Goal: Obtain resource: Obtain resource

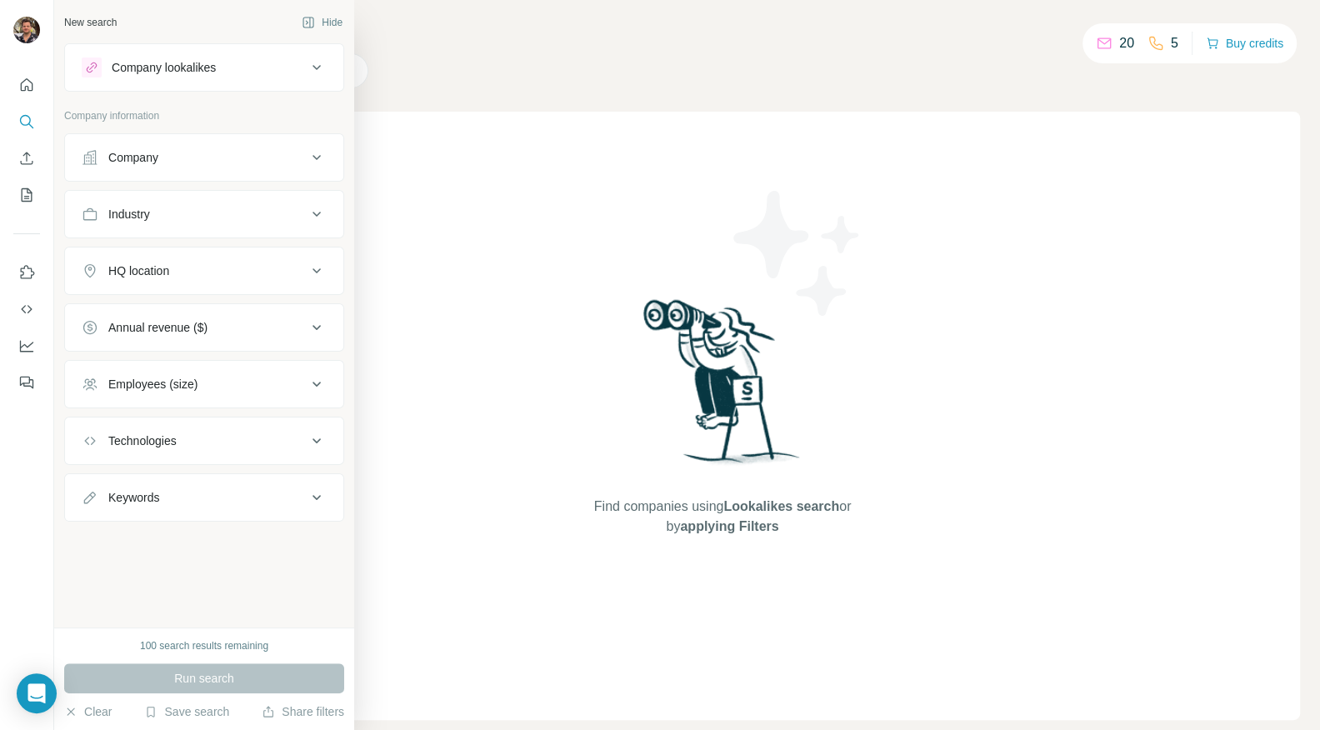
click at [179, 67] on div "Company lookalikes" at bounding box center [164, 67] width 104 height 17
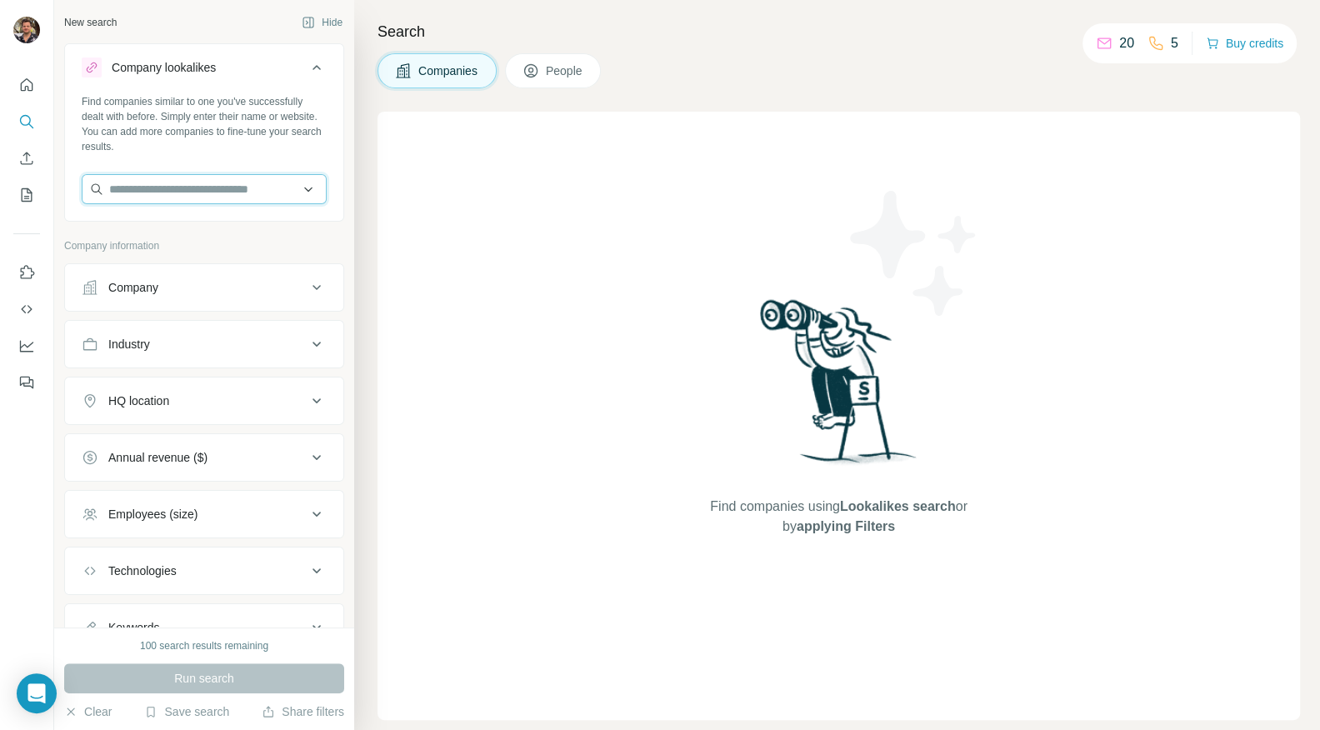
click at [148, 199] on input "text" at bounding box center [204, 189] width 245 height 30
paste input "**********"
click at [150, 187] on input "**********" at bounding box center [204, 189] width 245 height 30
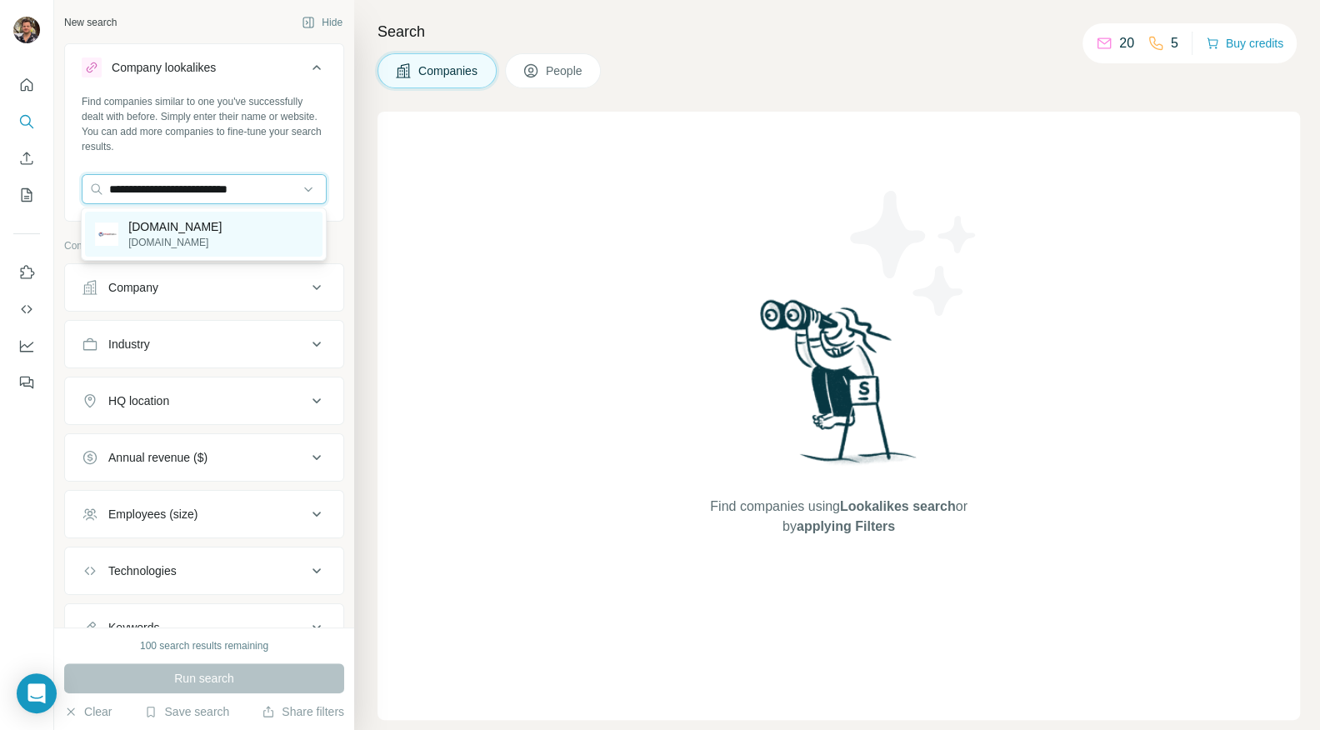
type input "**********"
click at [148, 244] on p "[DOMAIN_NAME]" at bounding box center [174, 242] width 93 height 15
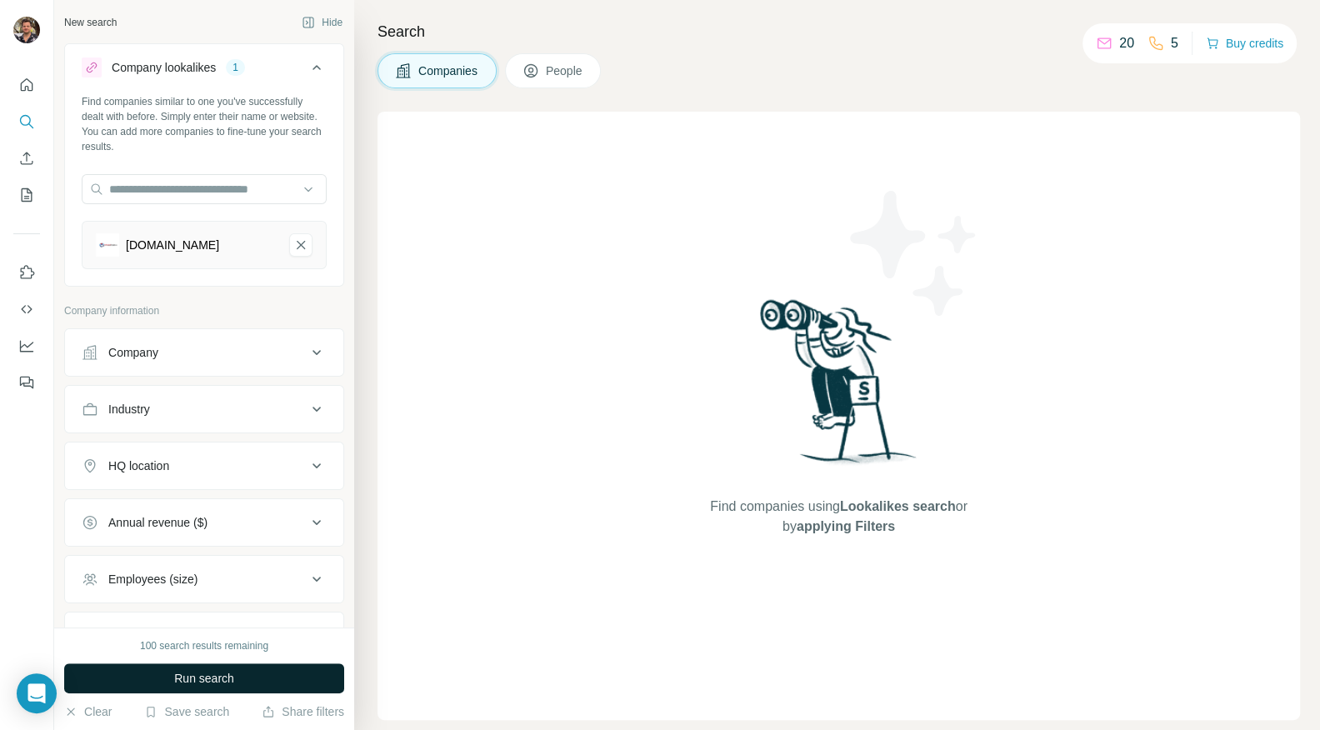
click at [186, 677] on span "Run search" at bounding box center [204, 678] width 60 height 17
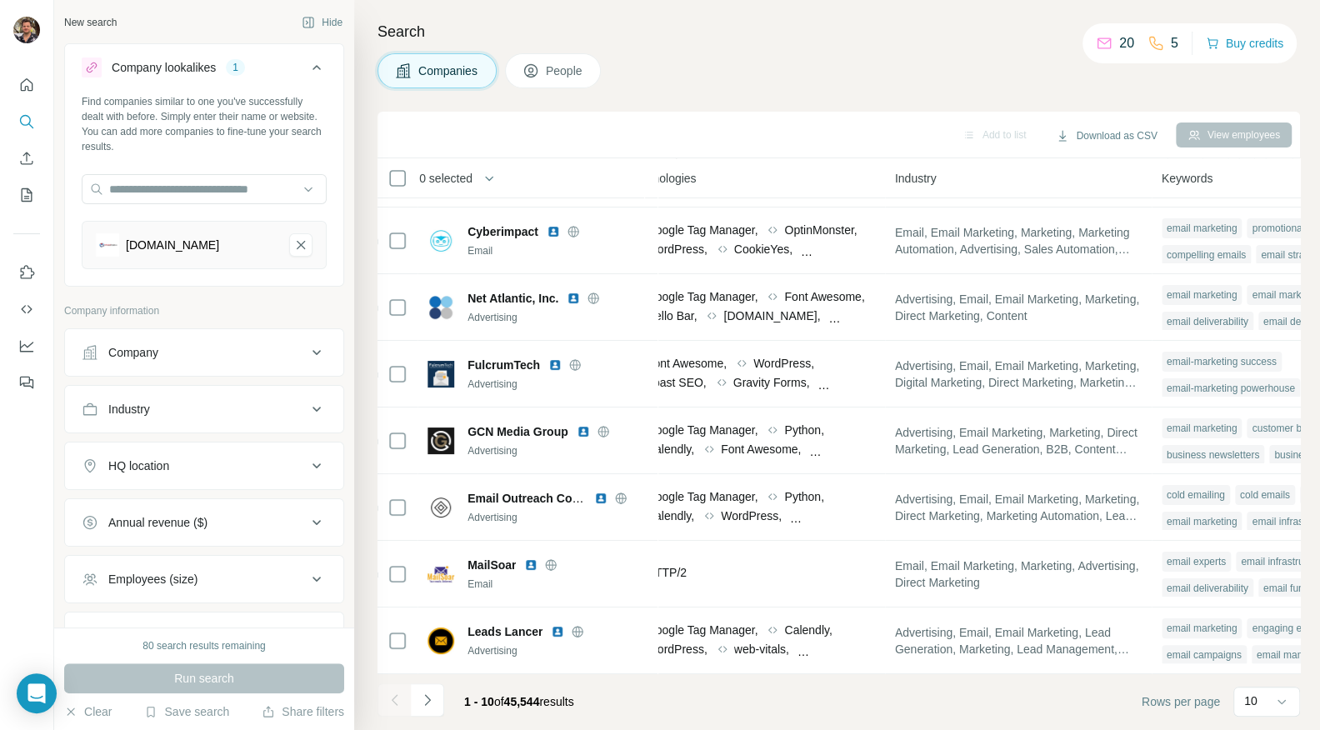
scroll to position [129, 0]
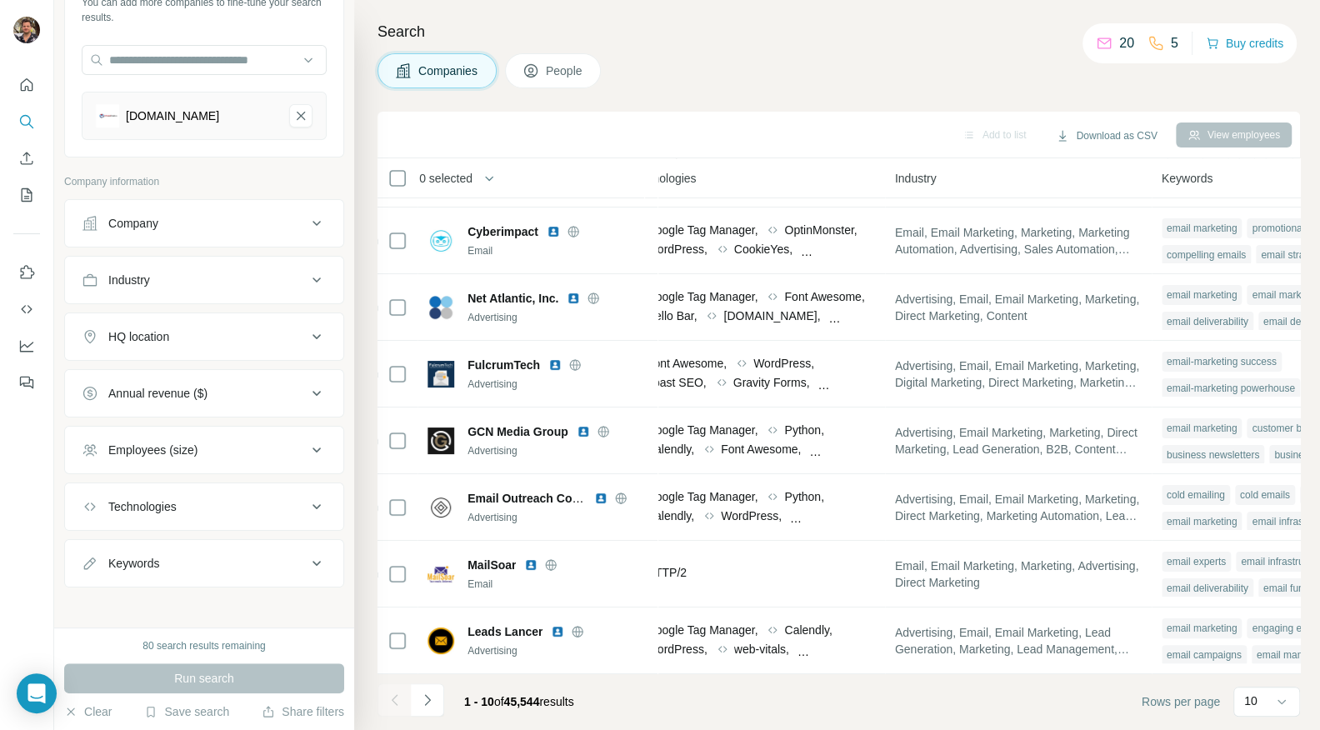
click at [168, 340] on div "HQ location" at bounding box center [138, 336] width 61 height 17
click at [183, 364] on input "text" at bounding box center [204, 378] width 245 height 30
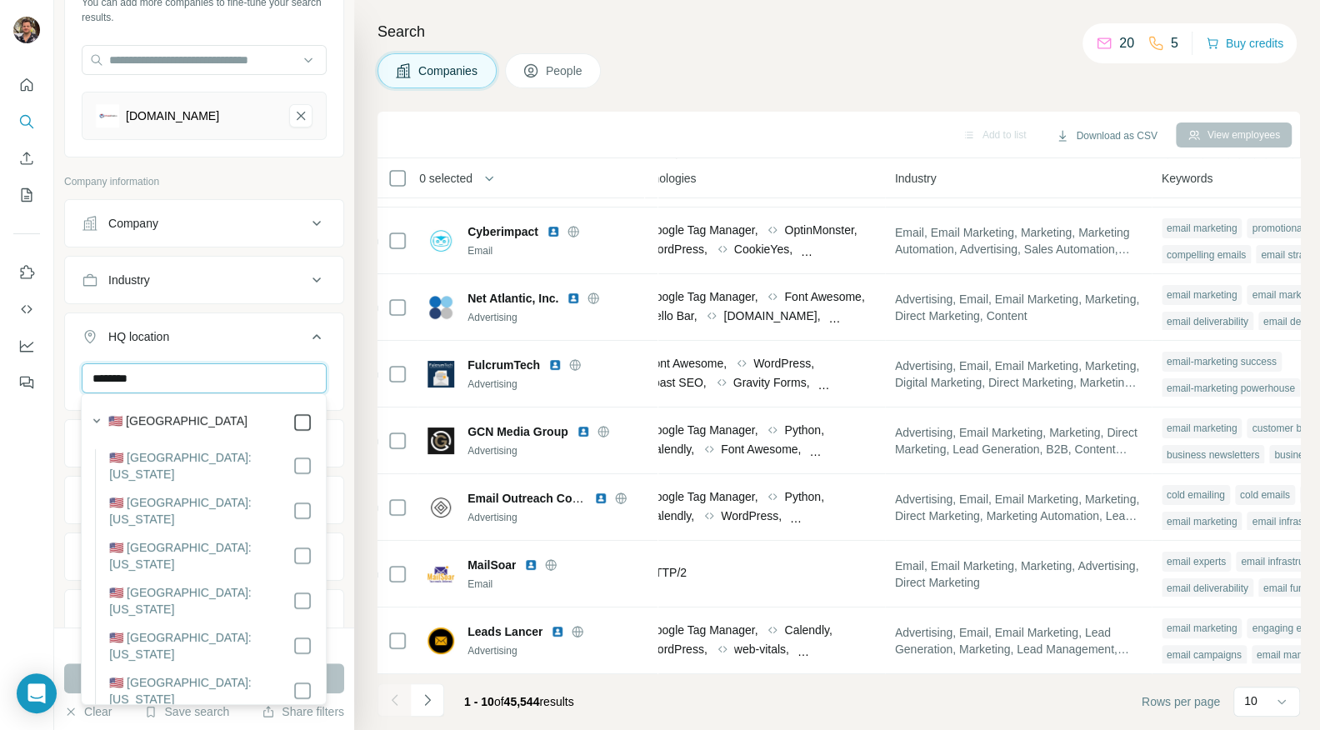
type input "********"
click at [47, 435] on div at bounding box center [27, 365] width 54 height 730
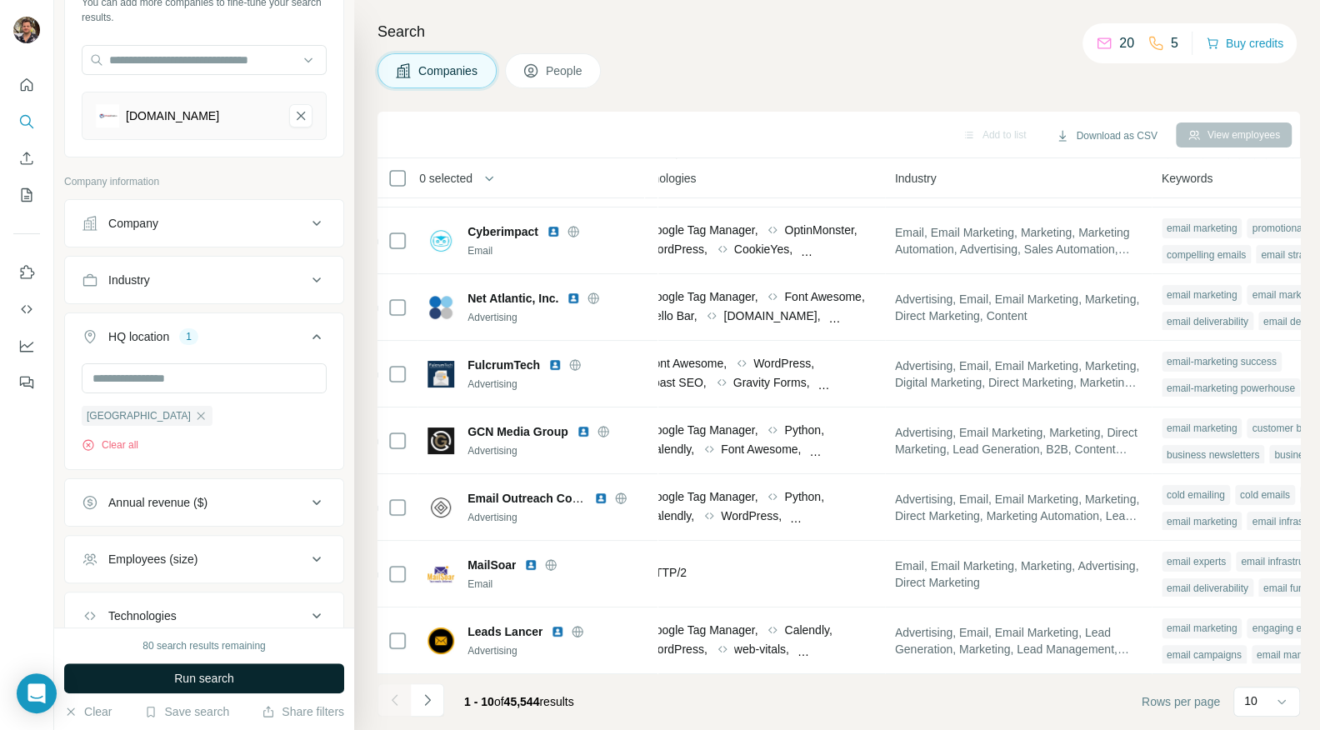
click at [185, 673] on span "Run search" at bounding box center [204, 678] width 60 height 17
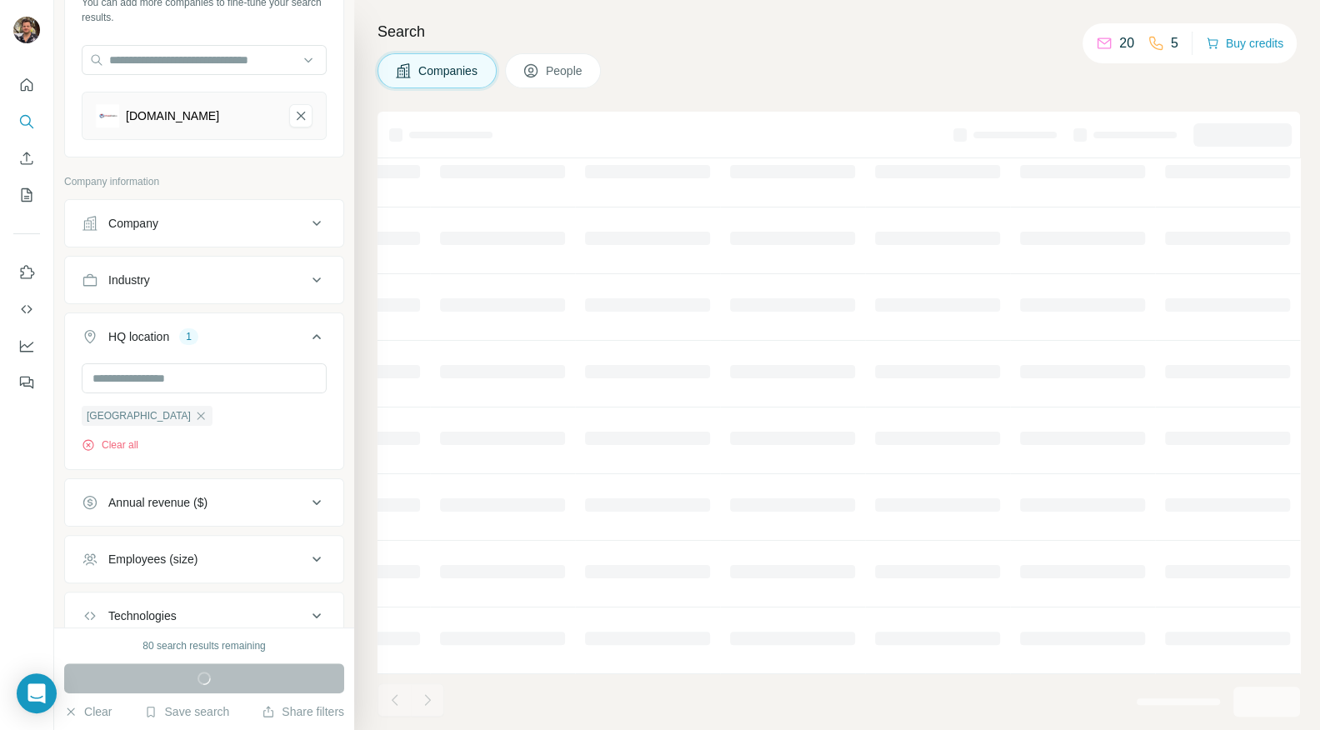
scroll to position [191, 662]
click at [177, 226] on div "Company" at bounding box center [194, 223] width 225 height 17
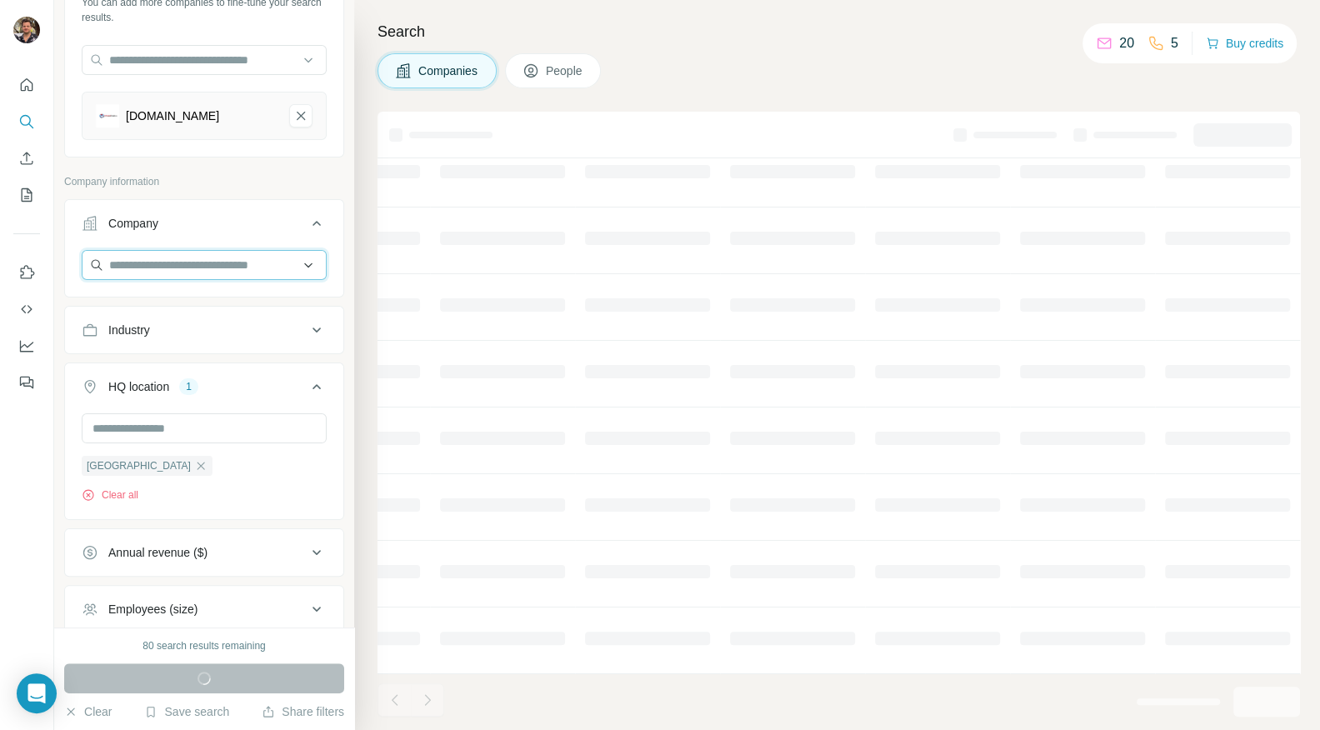
click at [141, 271] on input "text" at bounding box center [204, 265] width 245 height 30
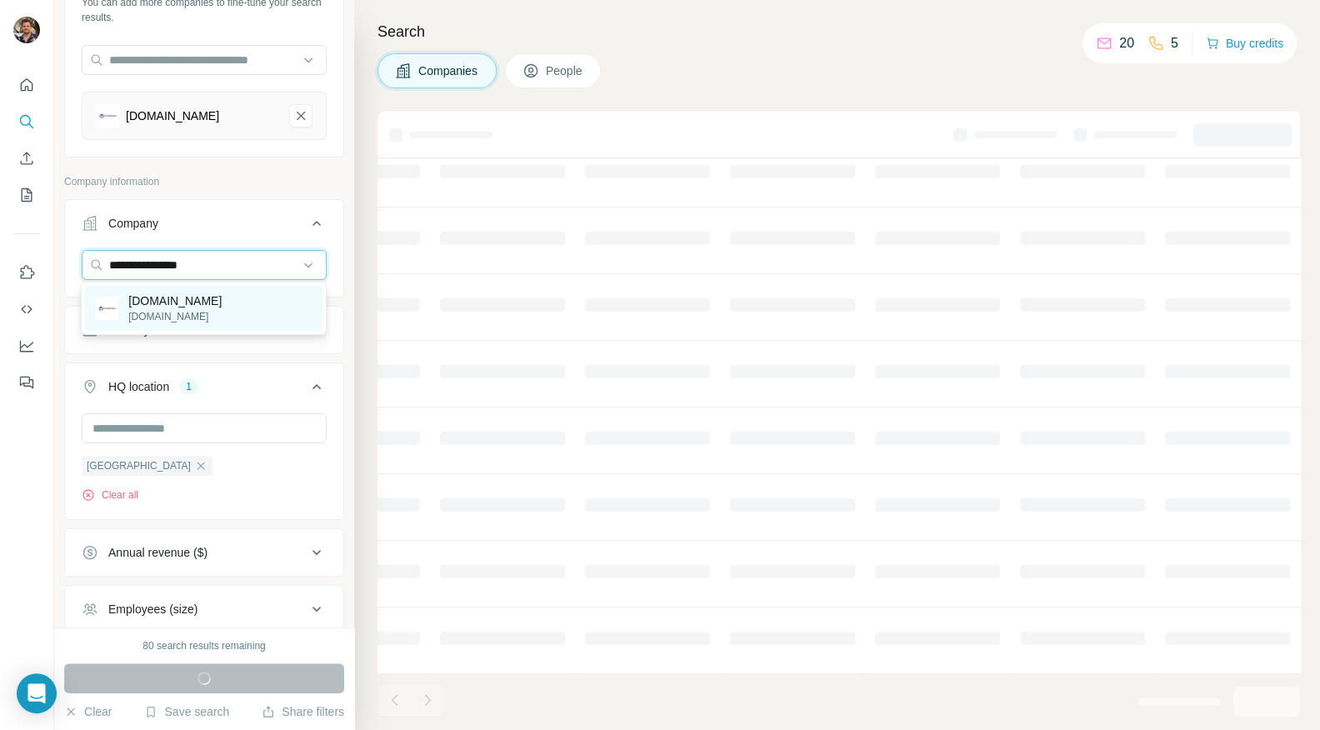
type input "**********"
click at [148, 309] on p "[DOMAIN_NAME]" at bounding box center [174, 316] width 93 height 15
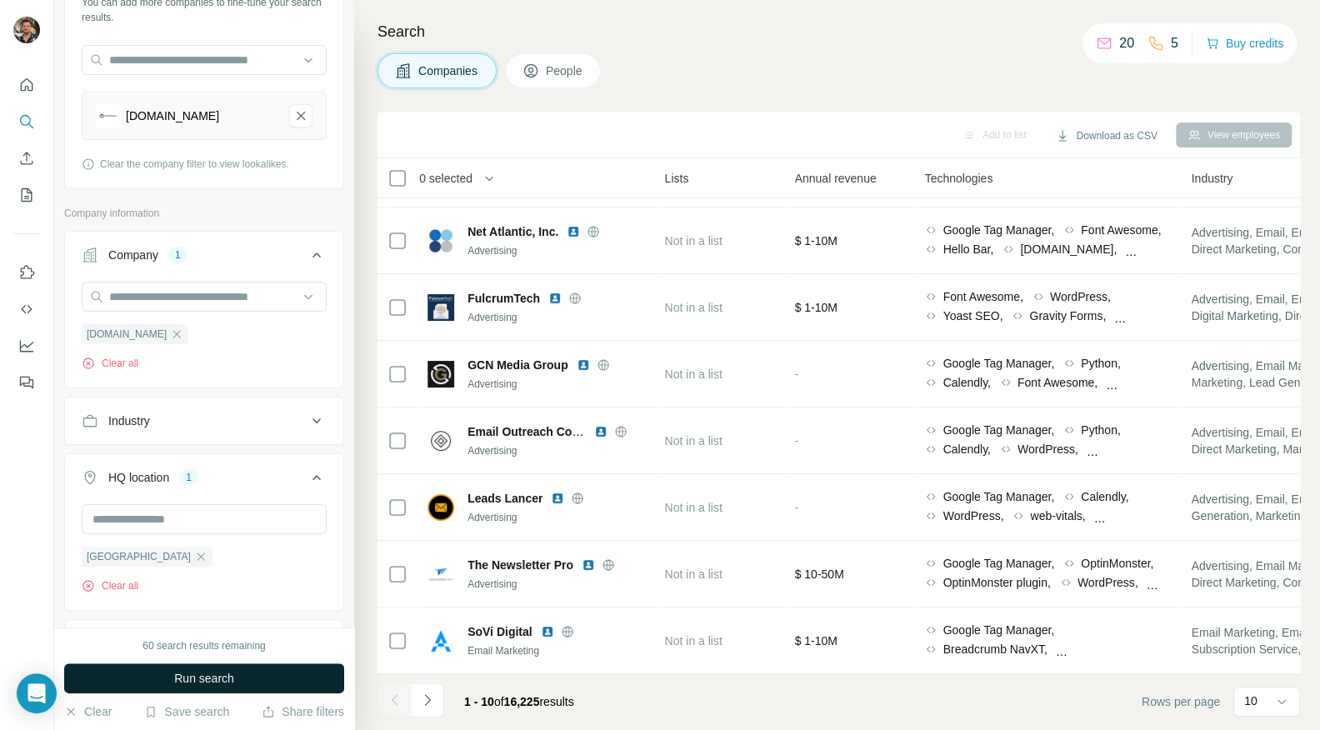
click at [202, 682] on span "Run search" at bounding box center [204, 678] width 60 height 17
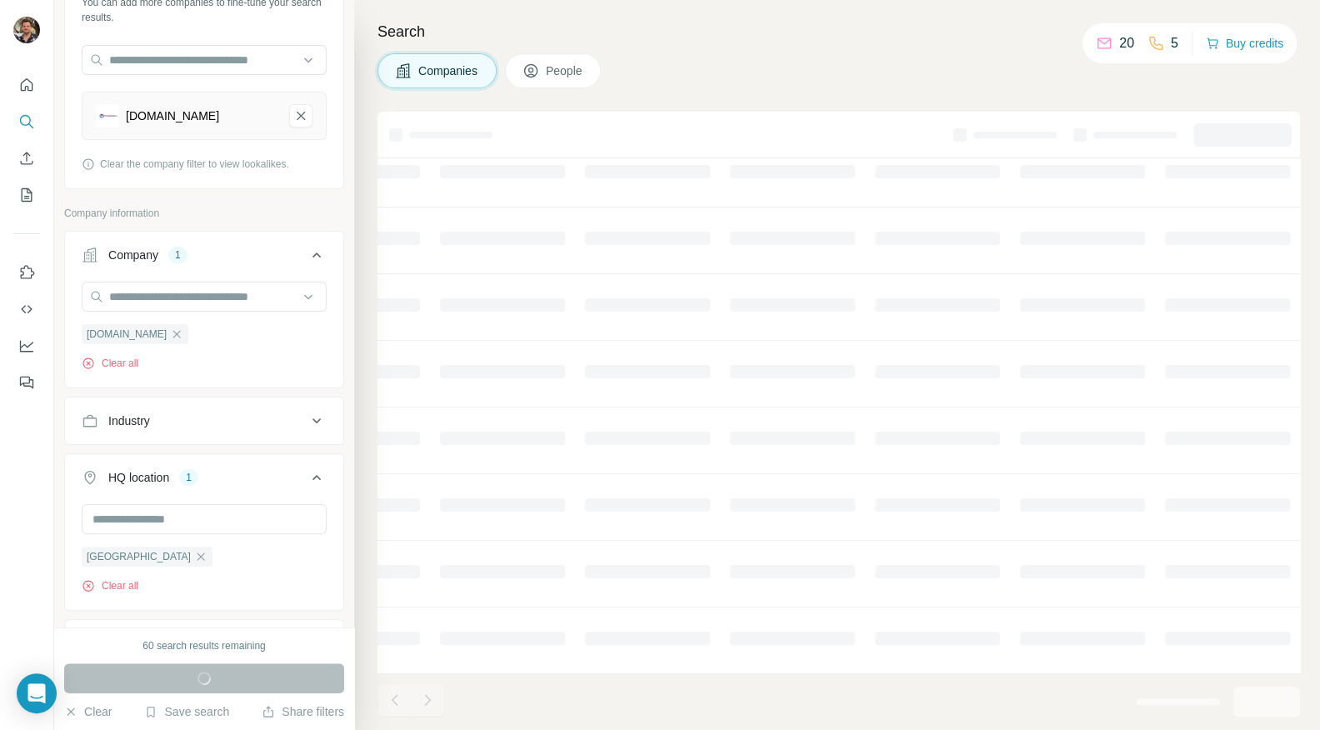
scroll to position [0, 662]
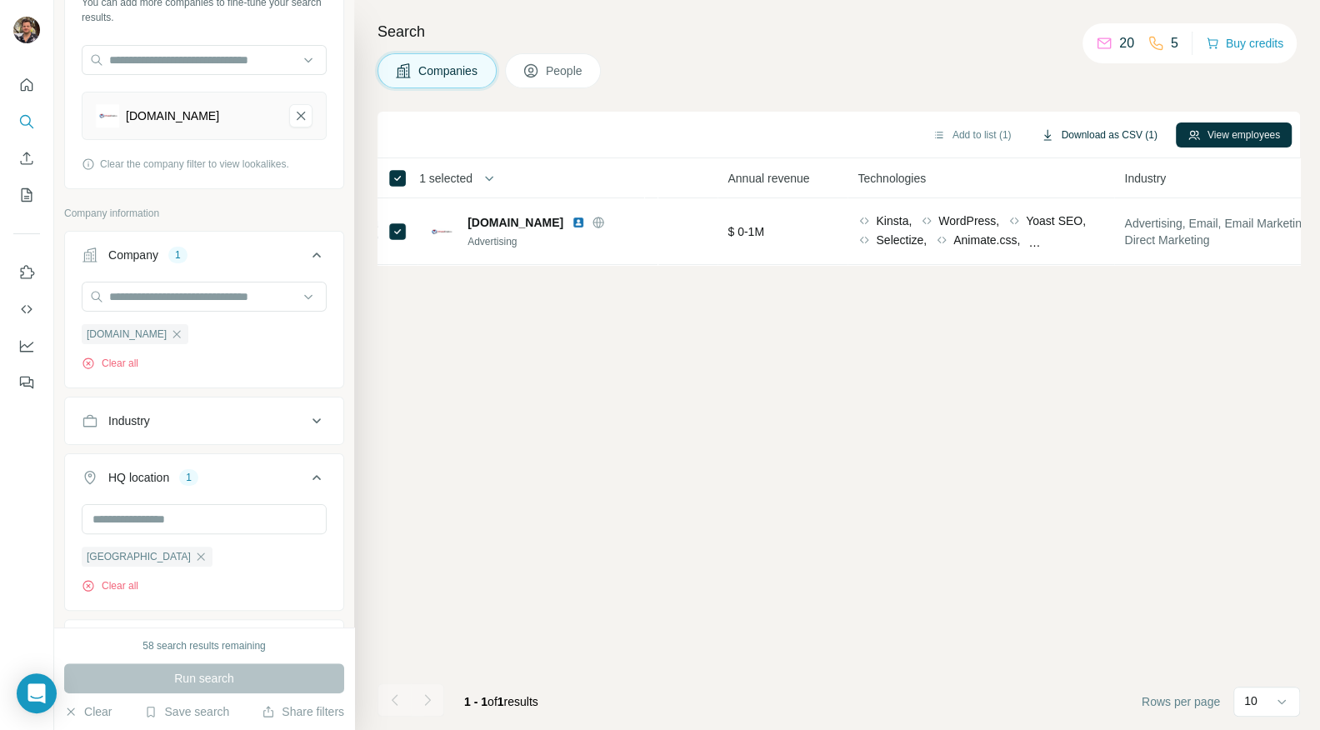
click at [1087, 136] on button "Download as CSV (1)" at bounding box center [1098, 134] width 139 height 25
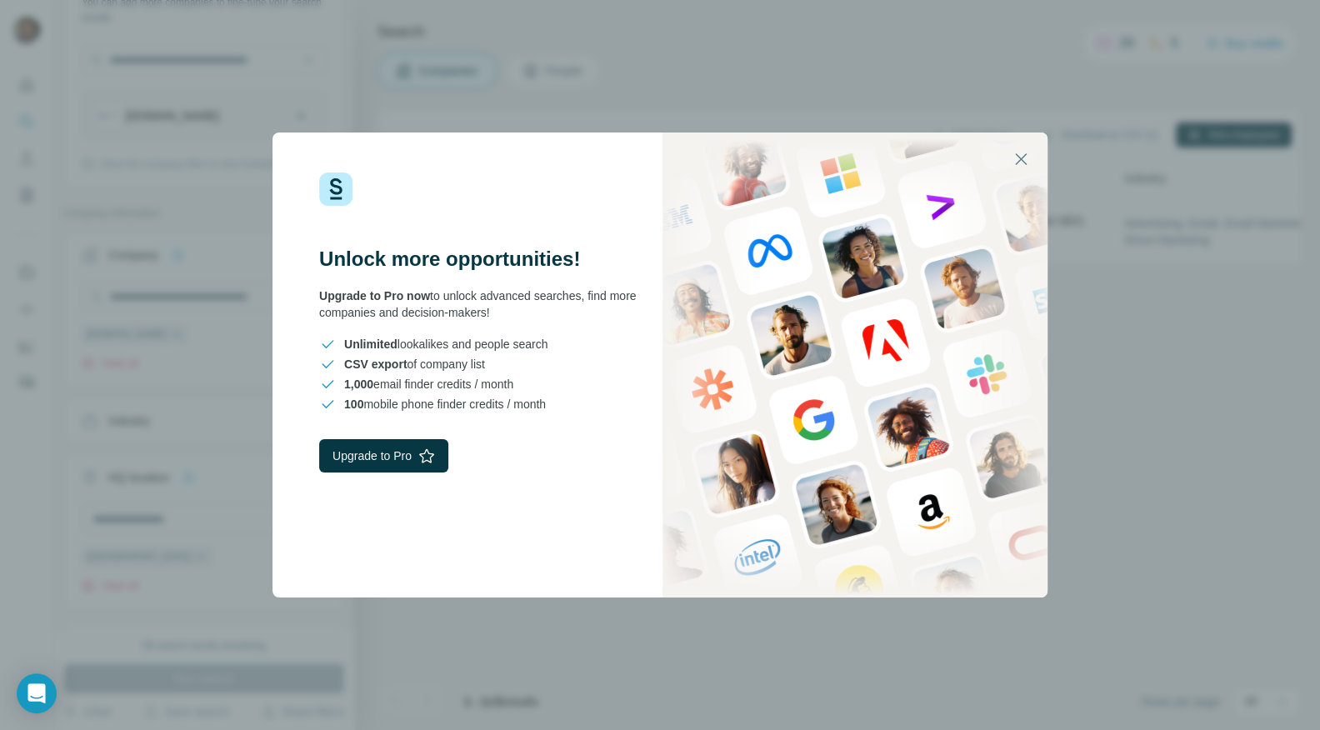
click at [1136, 352] on div "Unlock more opportunities! Upgrade to Pro now to unlock advanced searches, find…" at bounding box center [660, 365] width 1320 height 730
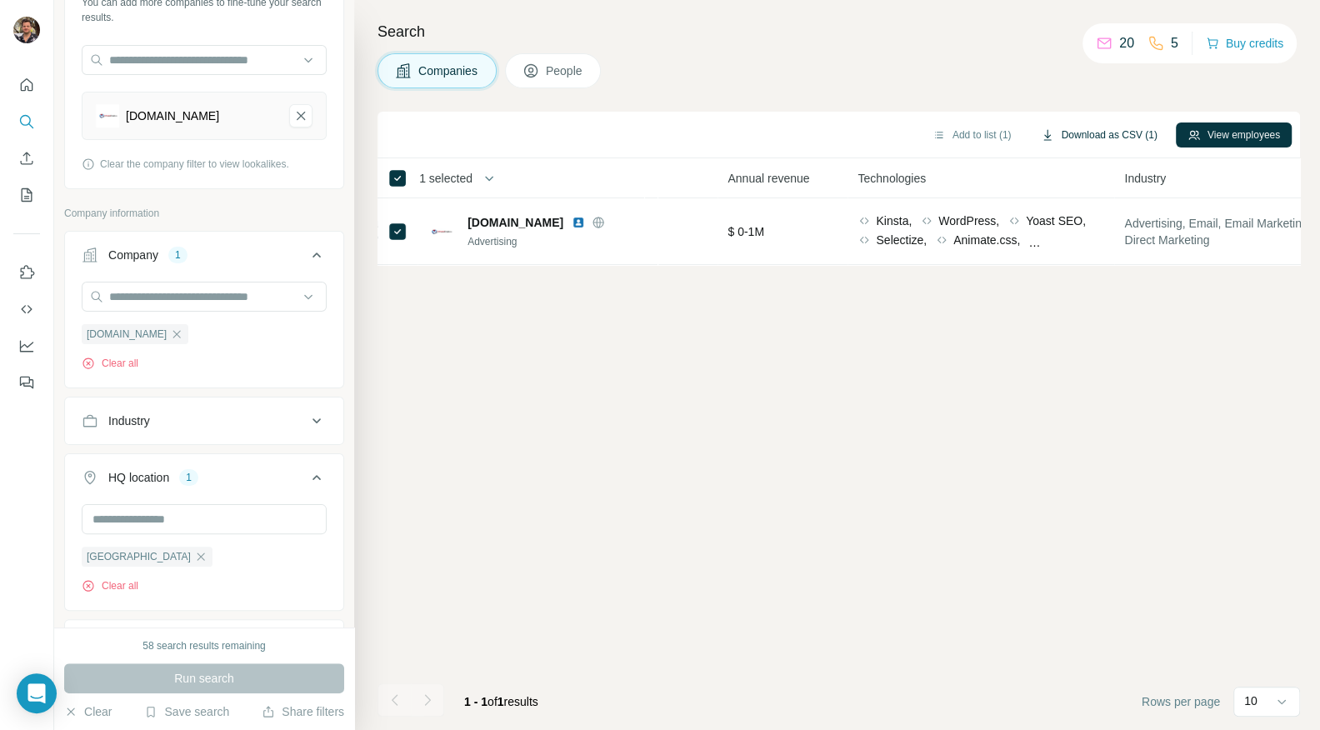
click at [1074, 131] on button "Download as CSV (1)" at bounding box center [1098, 134] width 139 height 25
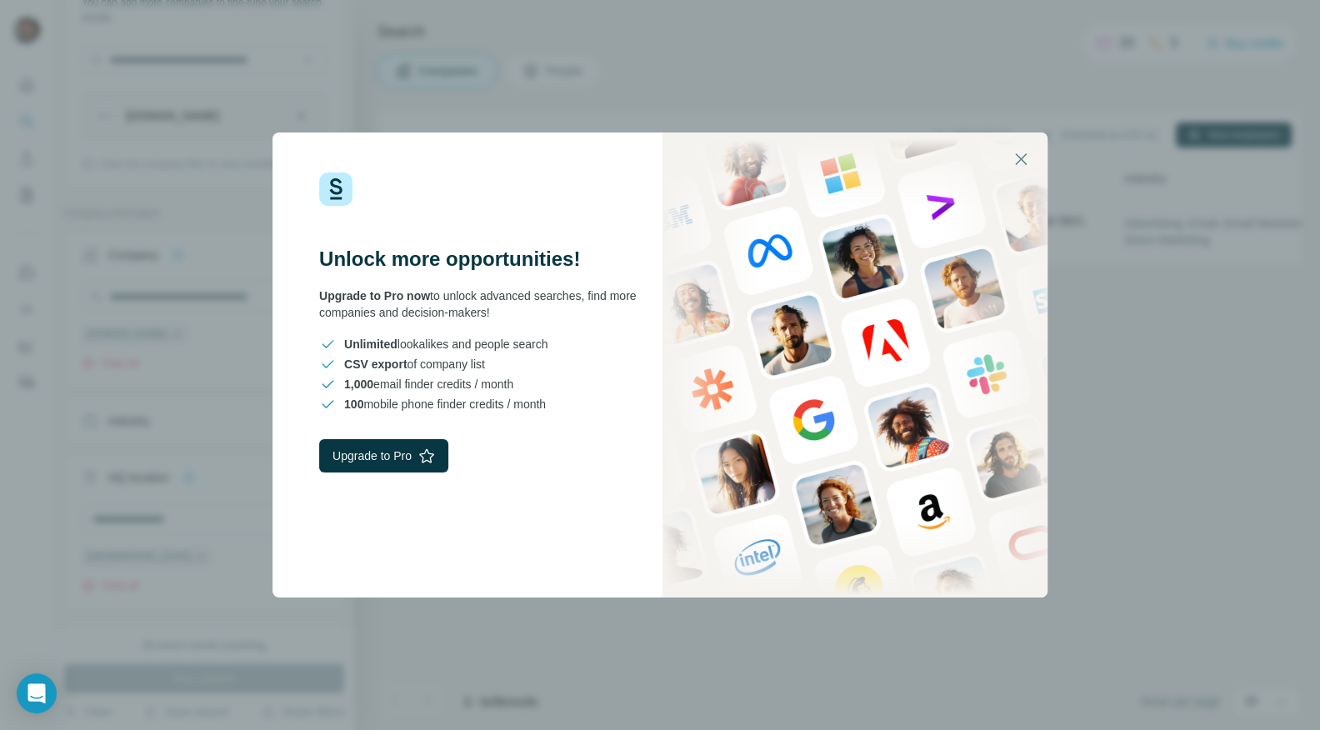
click at [1111, 282] on div "Unlock more opportunities! Upgrade to Pro now to unlock advanced searches, find…" at bounding box center [660, 365] width 1320 height 730
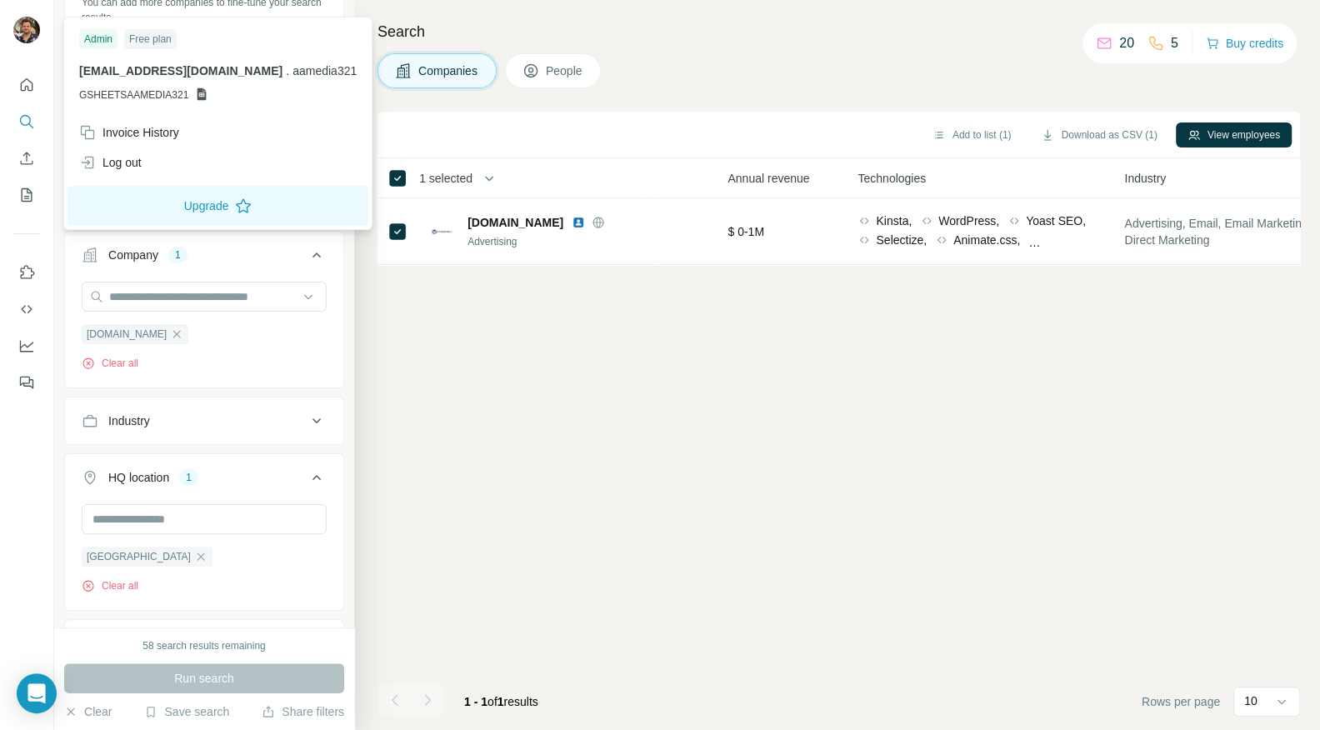
click at [40, 37] on div at bounding box center [29, 32] width 48 height 55
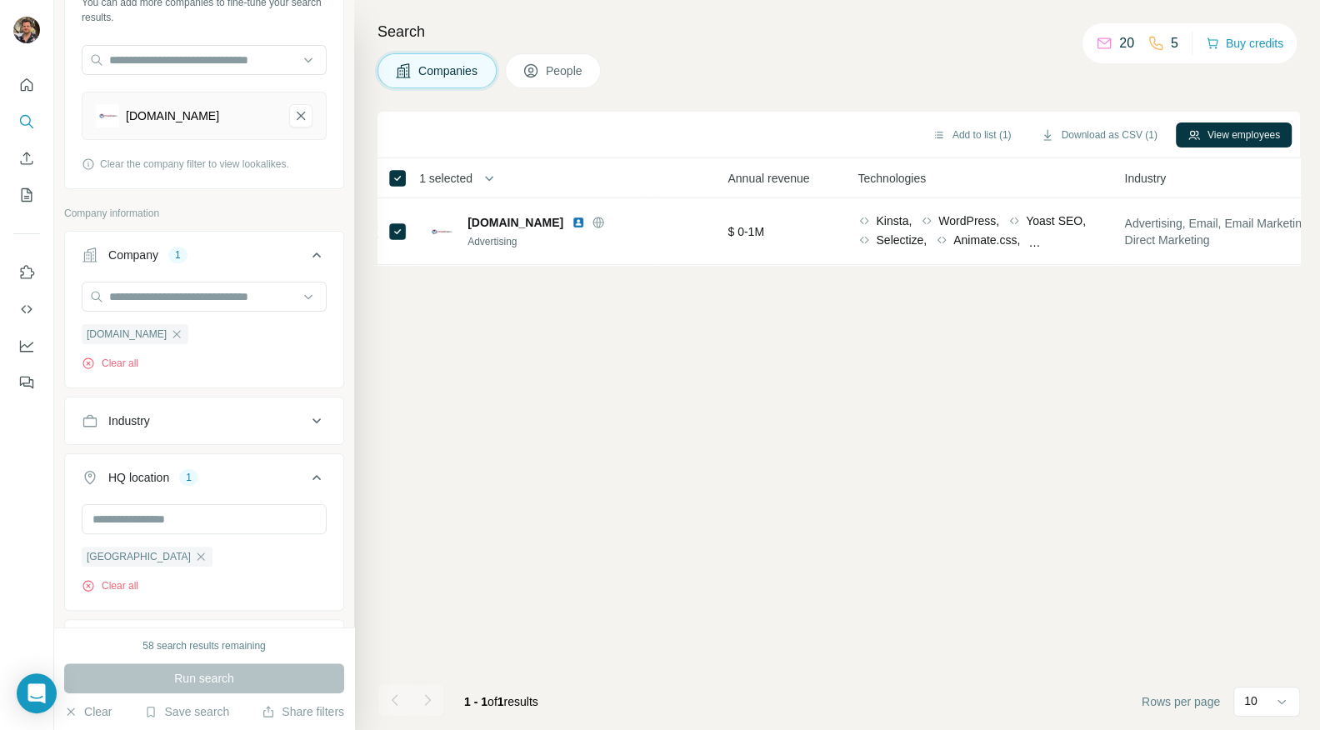
click at [32, 32] on img at bounding box center [26, 30] width 27 height 27
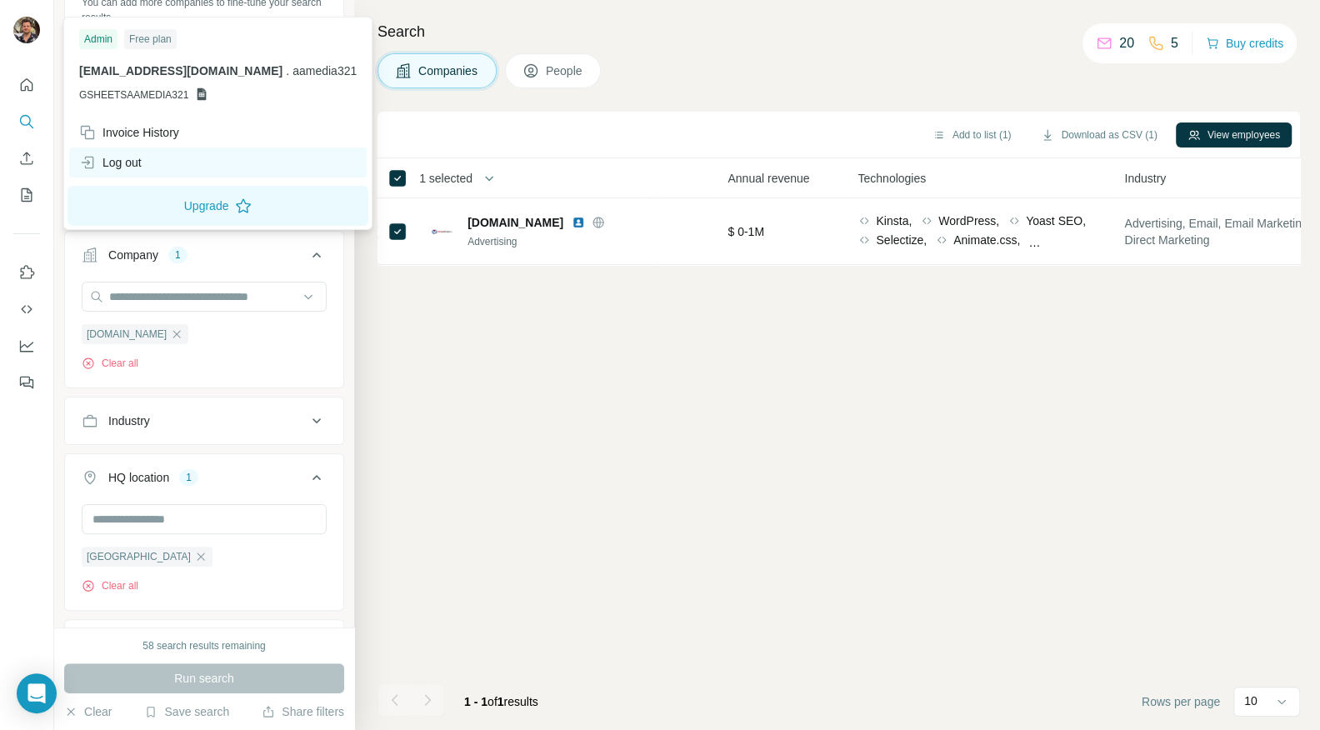
click at [167, 172] on div "Log out" at bounding box center [217, 162] width 297 height 30
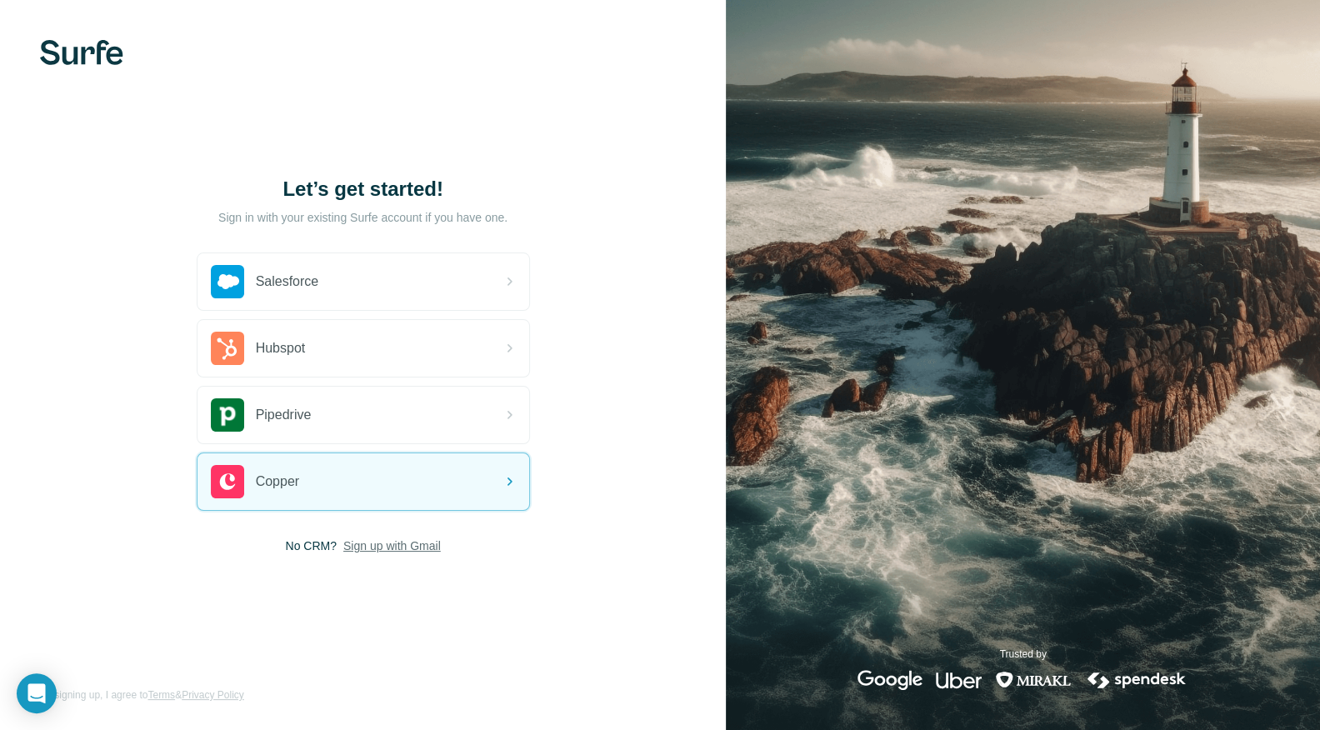
click at [378, 551] on span "Sign up with Gmail" at bounding box center [391, 545] width 97 height 17
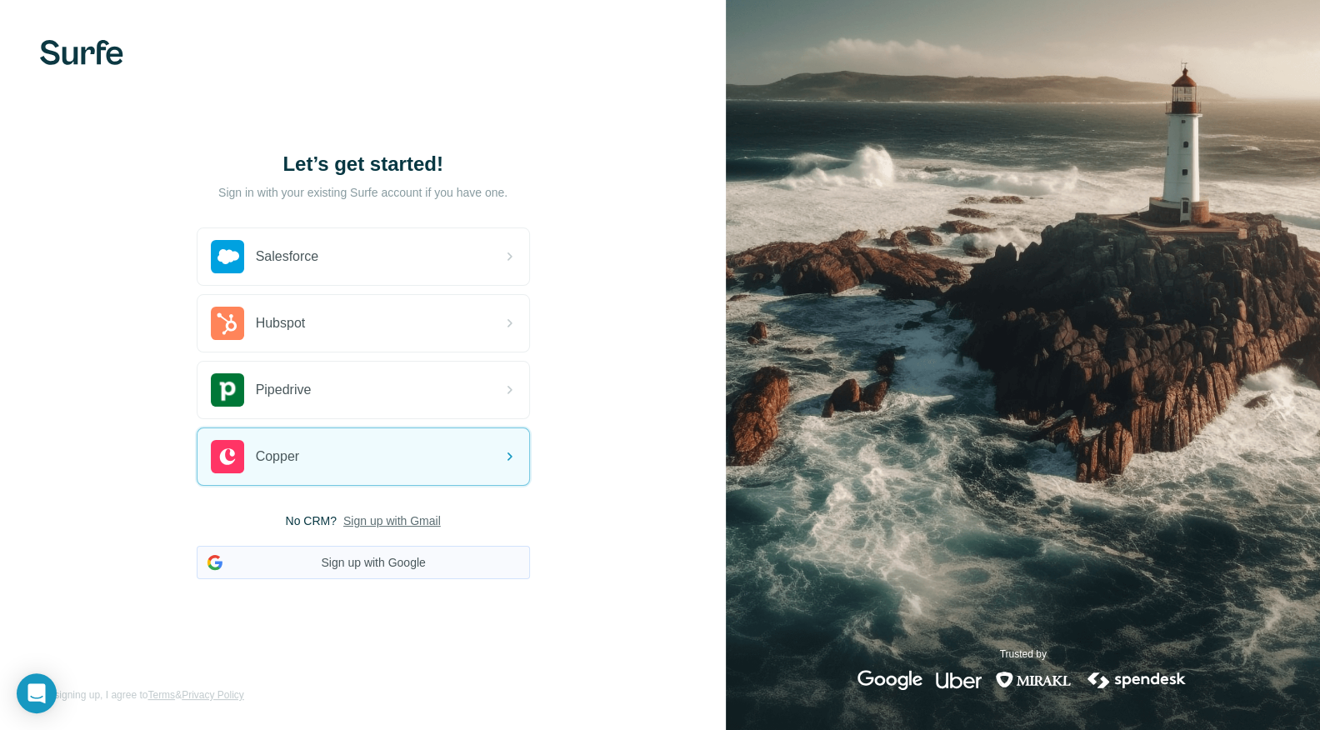
click at [380, 554] on button "Sign up with Google" at bounding box center [363, 562] width 333 height 33
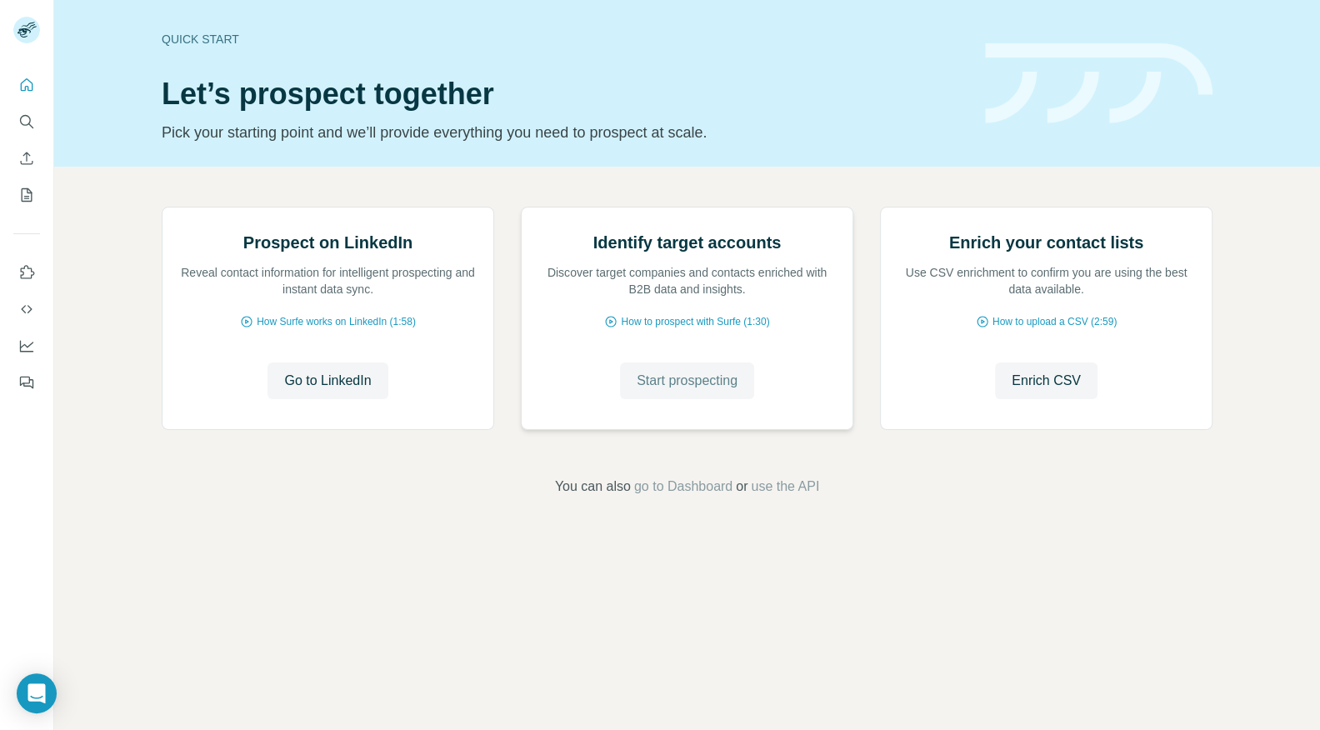
click at [671, 391] on span "Start prospecting" at bounding box center [687, 381] width 101 height 20
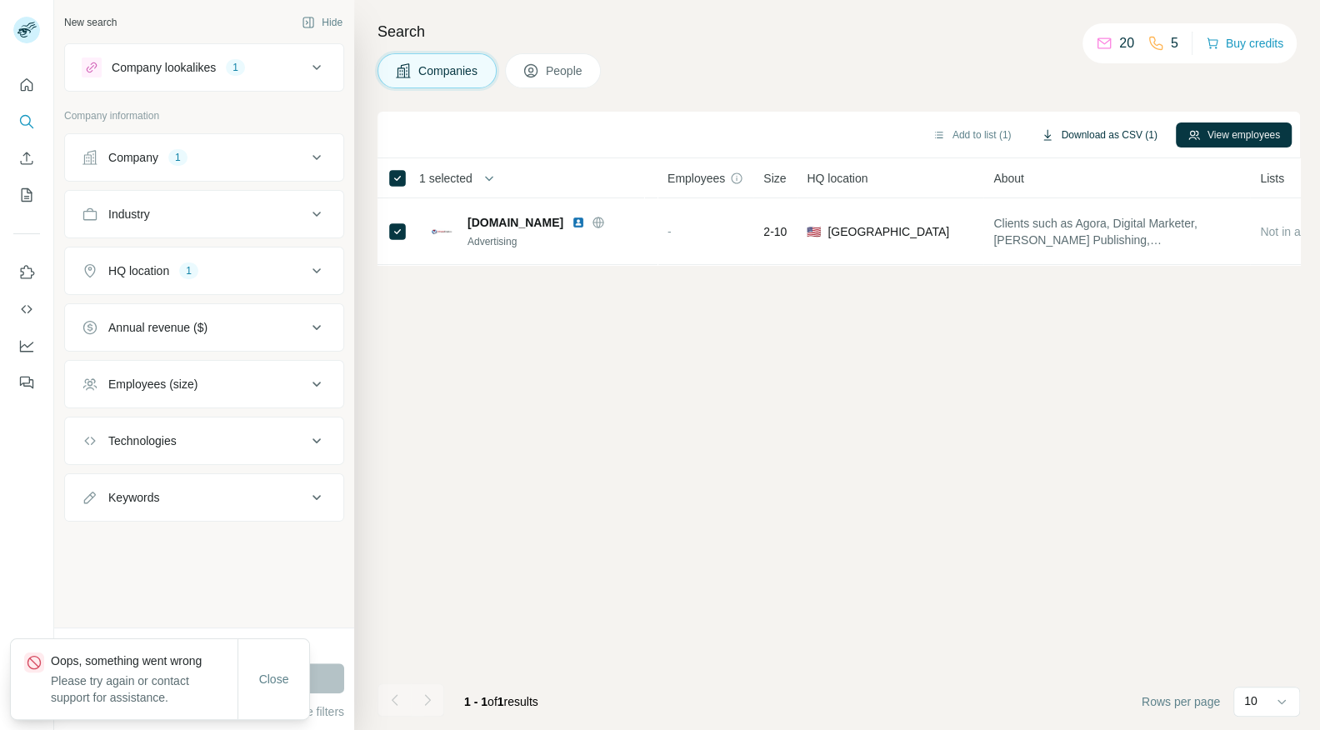
click at [1110, 131] on button "Download as CSV (1)" at bounding box center [1098, 134] width 139 height 25
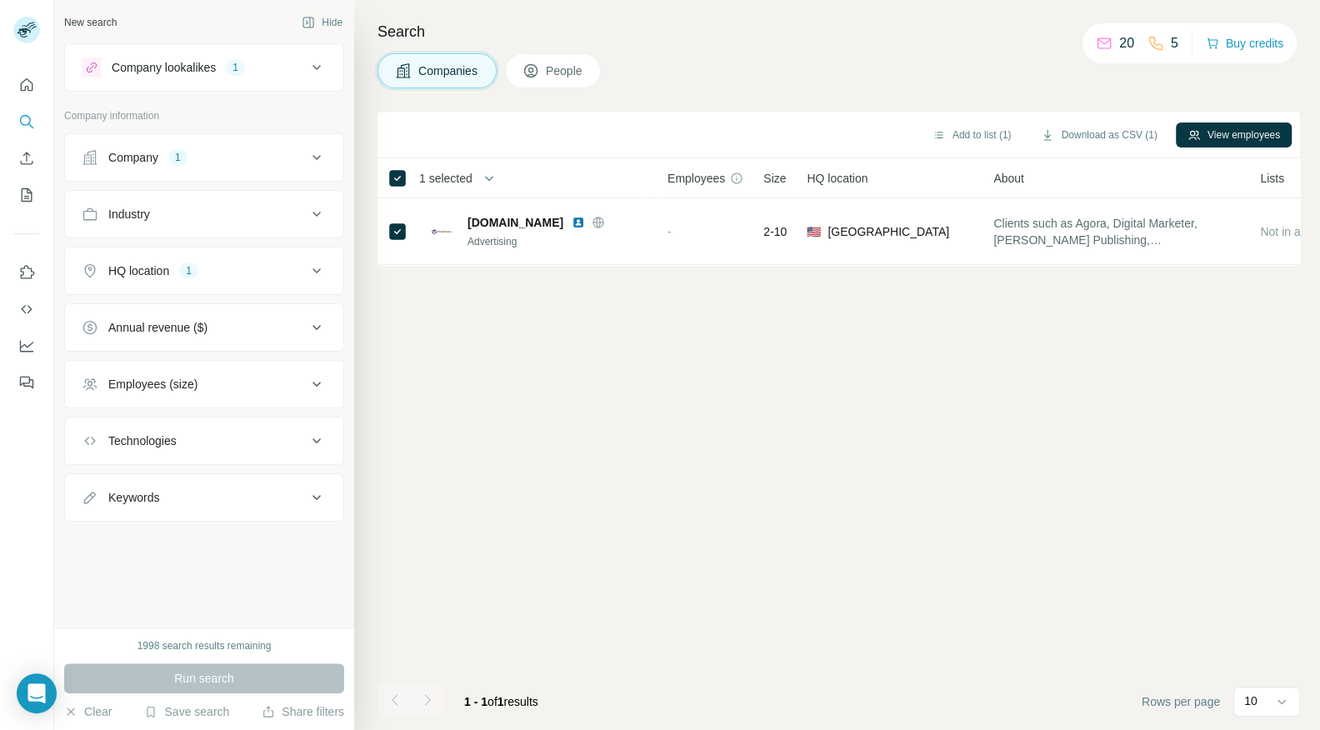
click at [246, 161] on div "Company 1" at bounding box center [194, 157] width 225 height 17
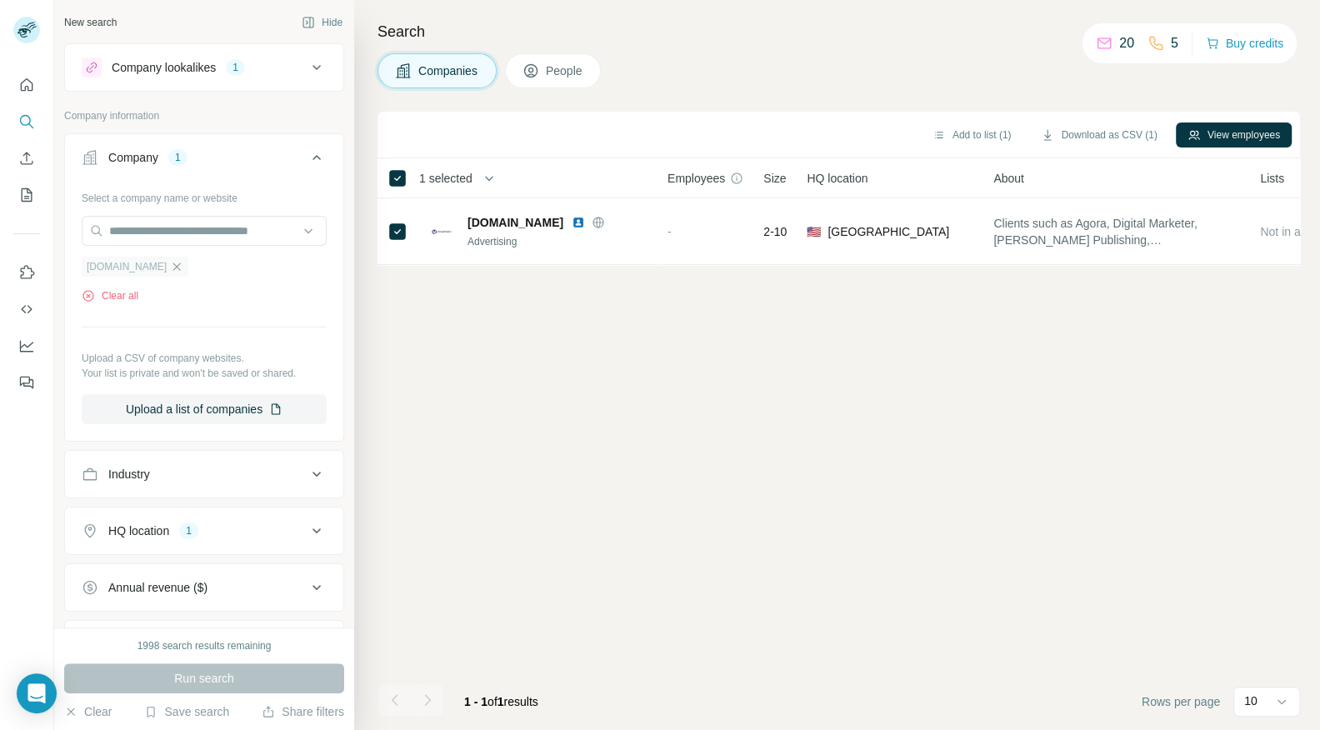
click at [183, 269] on icon "button" at bounding box center [176, 266] width 13 height 13
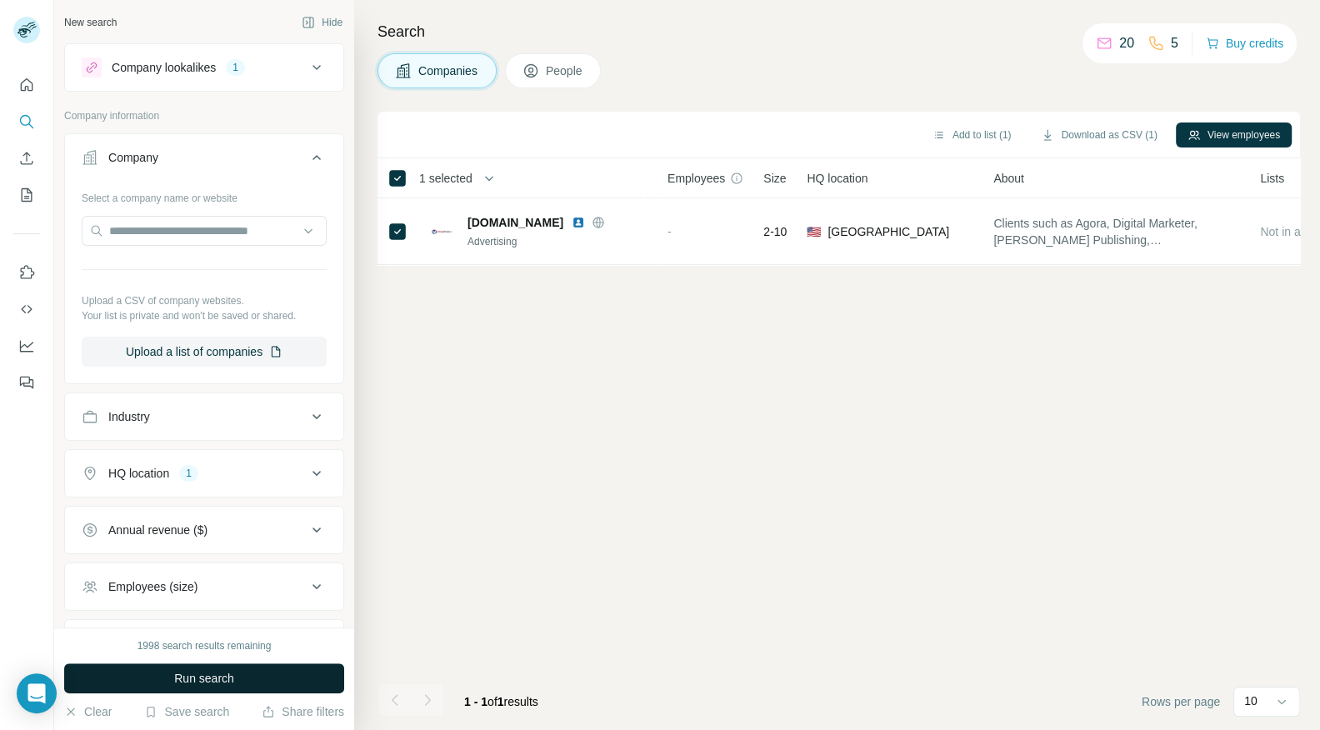
click at [186, 687] on span "Run search" at bounding box center [204, 678] width 60 height 17
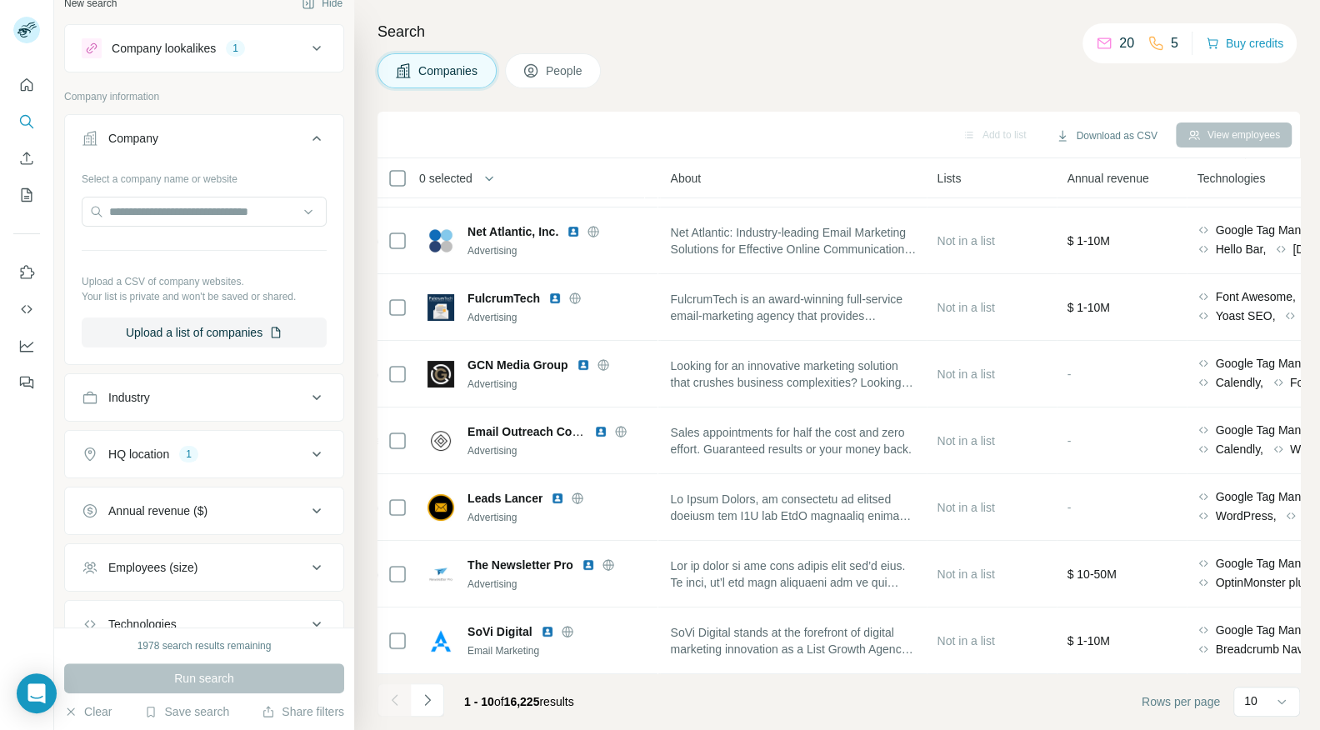
scroll to position [137, 0]
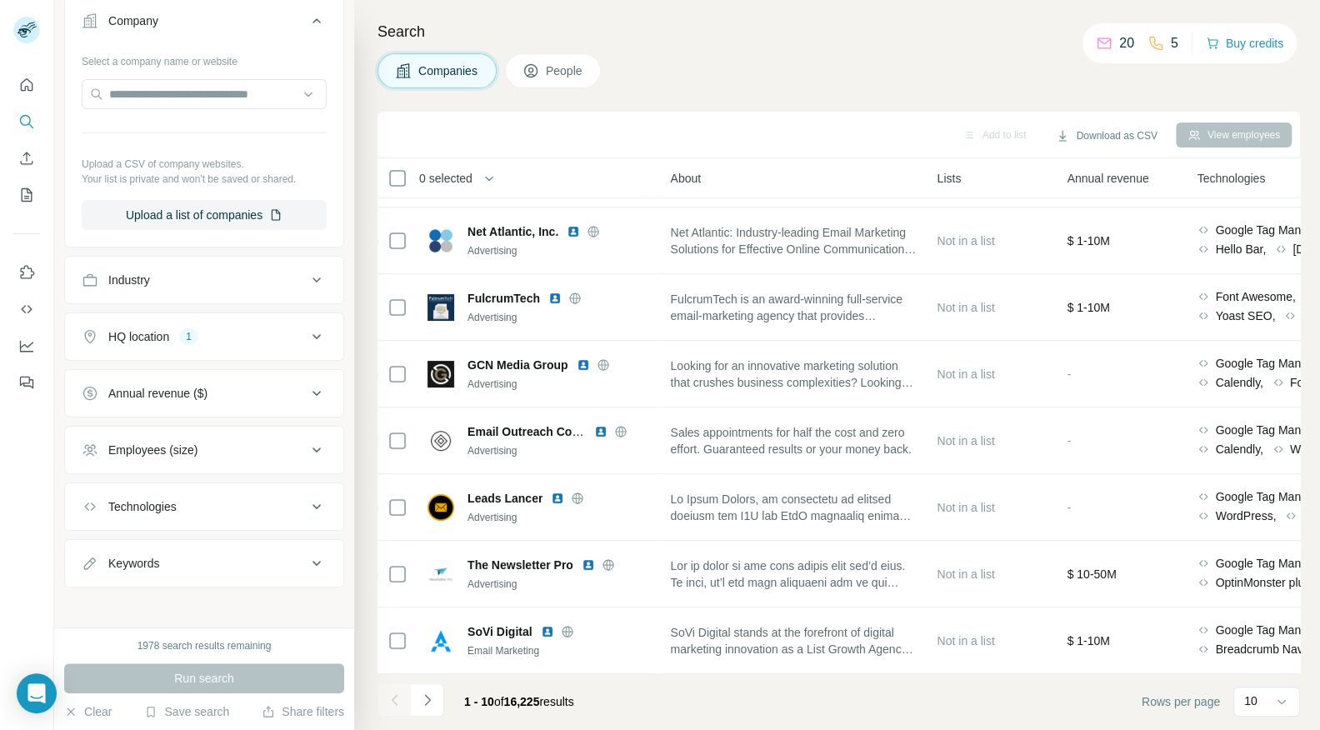
click at [172, 555] on div "Keywords" at bounding box center [194, 563] width 225 height 17
click at [154, 607] on input "text" at bounding box center [188, 605] width 212 height 30
paste input "**********"
type input "**********"
click at [310, 597] on icon "button" at bounding box center [313, 605] width 17 height 17
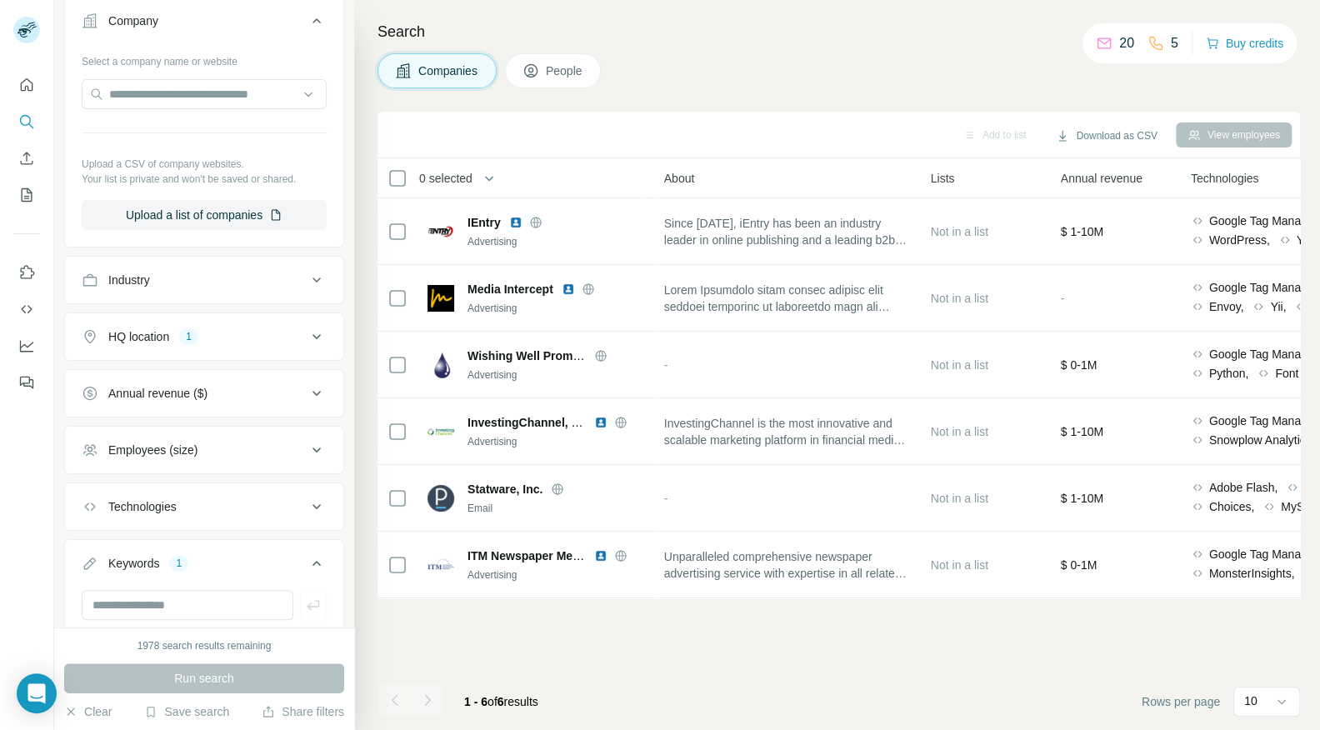
scroll to position [0, 390]
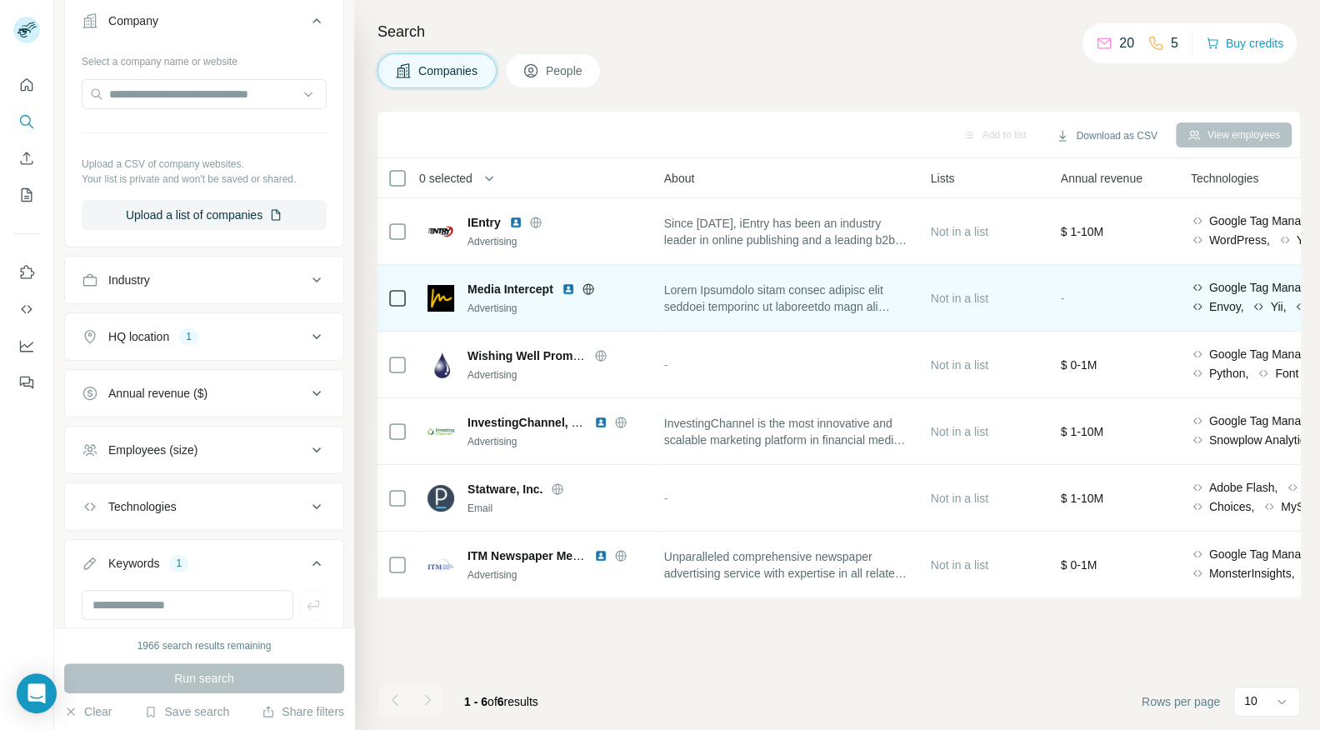
click at [767, 307] on span at bounding box center [787, 298] width 247 height 33
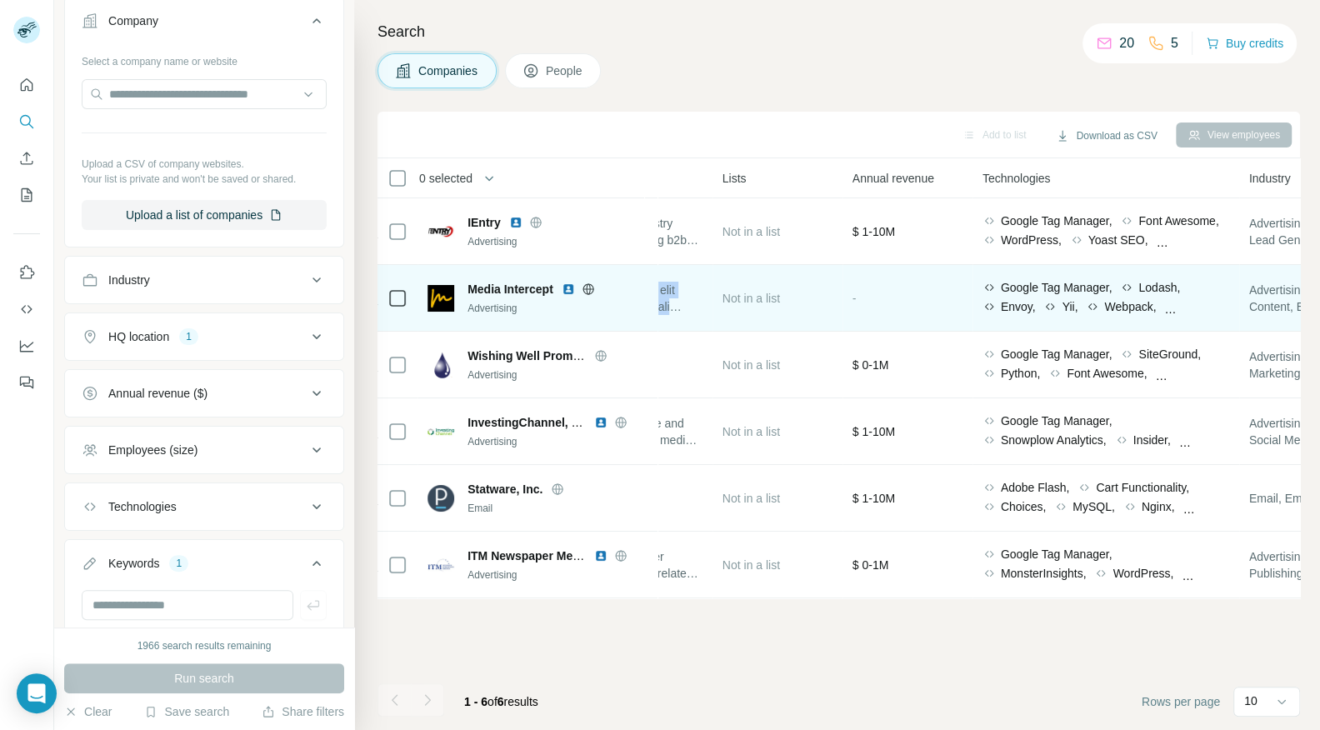
scroll to position [0, 589]
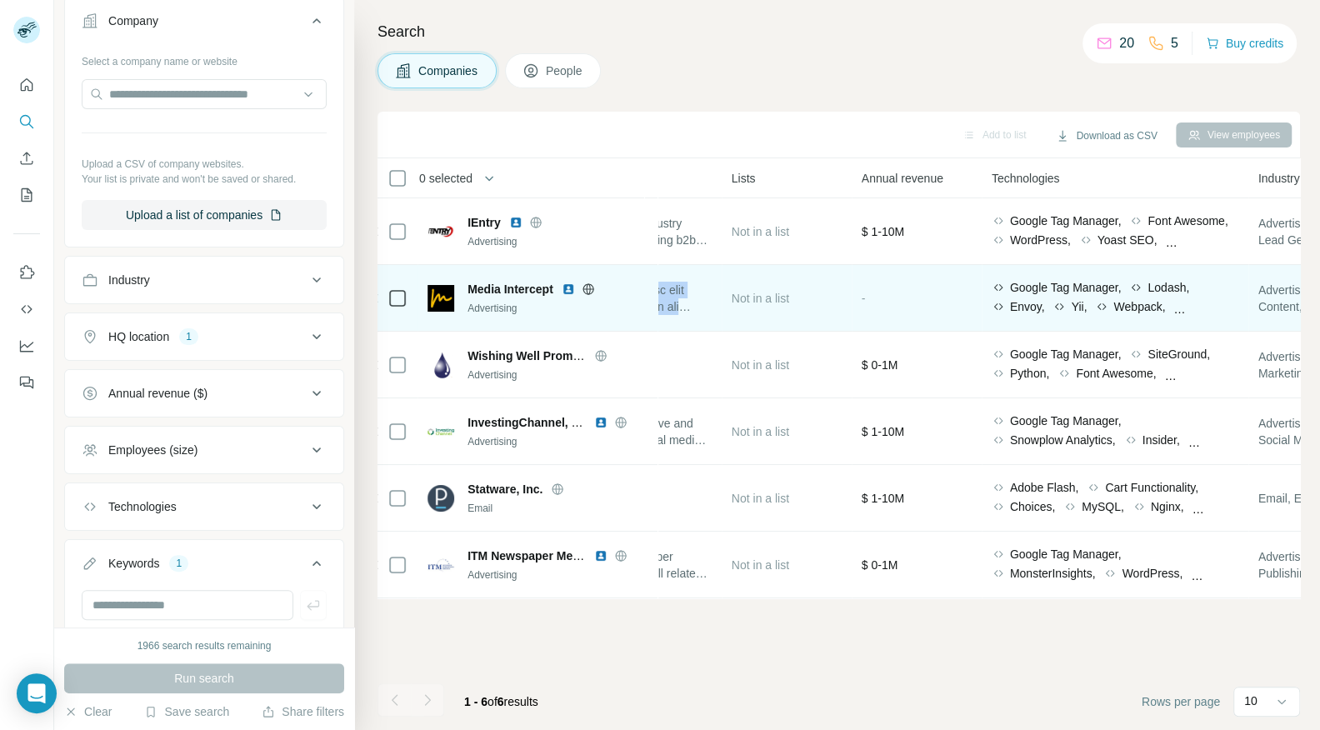
copy span "Lorem Ipsumdolo sitam consec adipisc elit seddoei temporinc ut laboreetdo magn …"
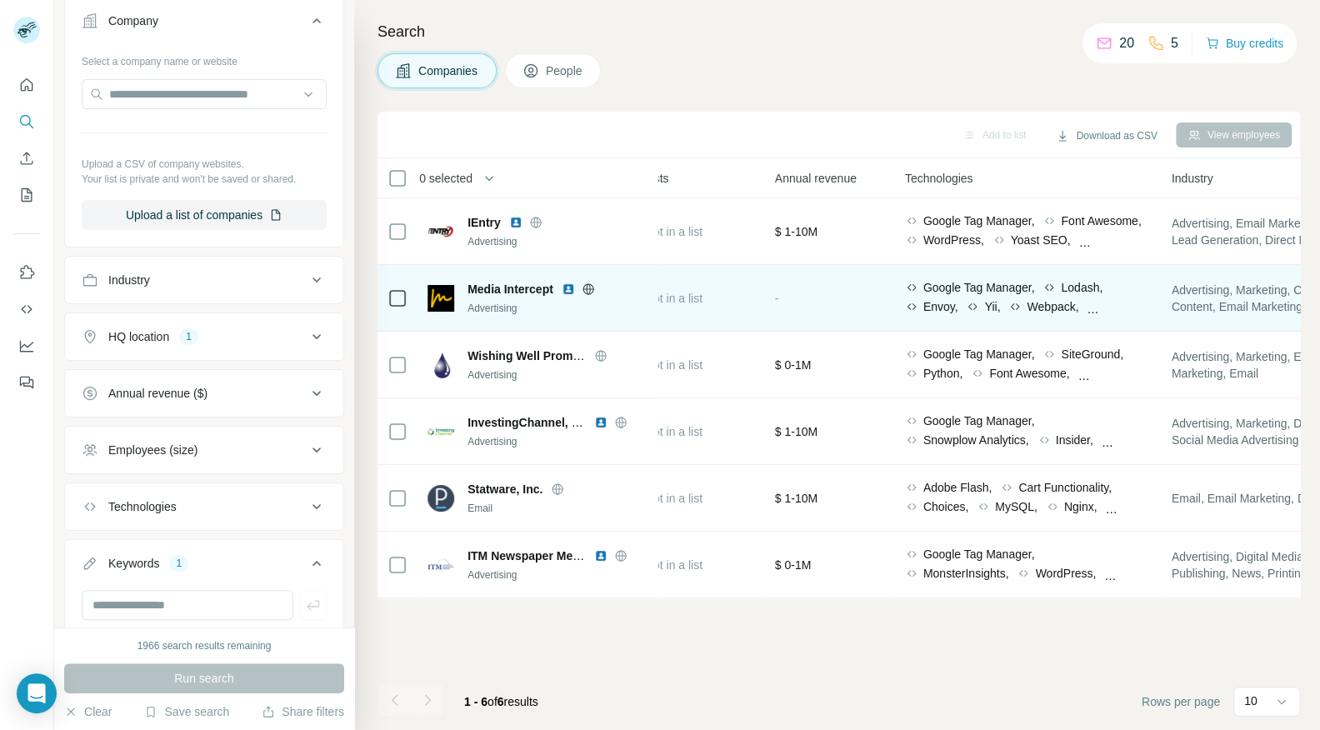
scroll to position [0, 457]
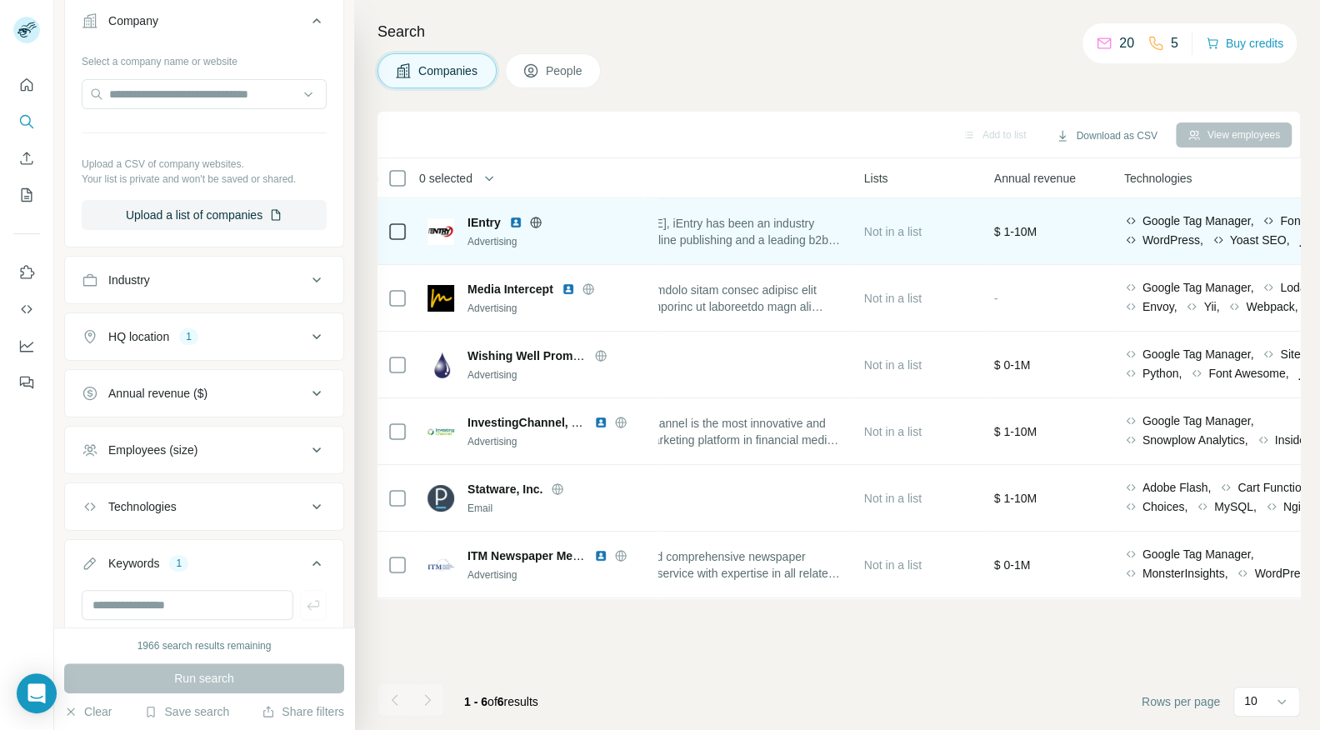
click at [534, 225] on icon at bounding box center [535, 222] width 4 height 11
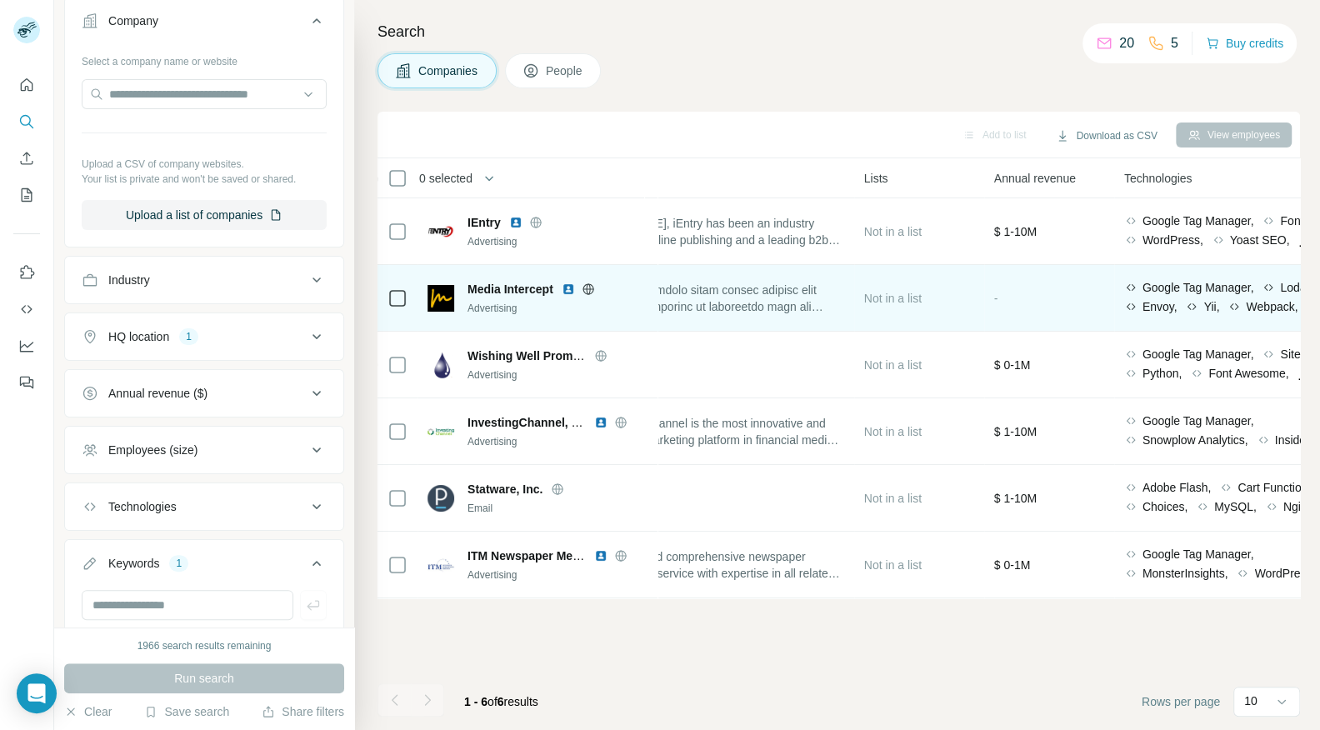
click at [591, 289] on icon at bounding box center [588, 288] width 13 height 13
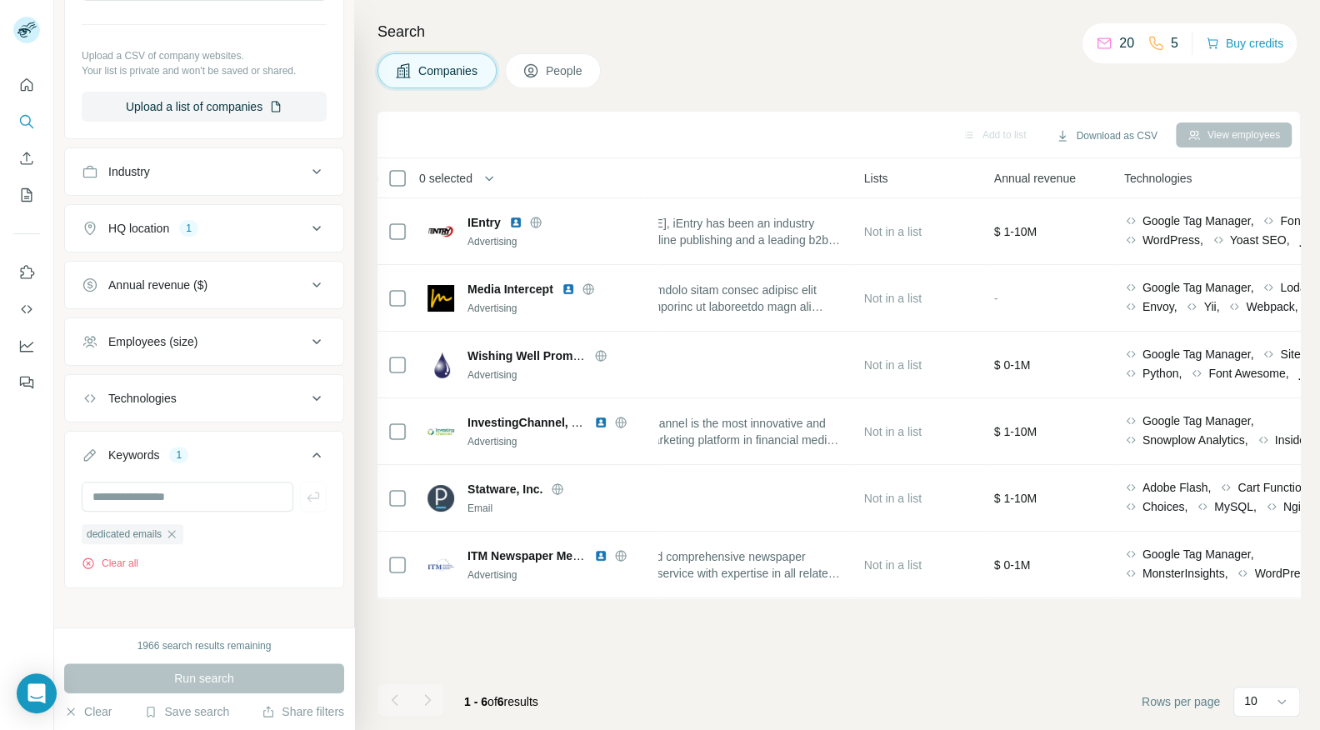
scroll to position [246, 0]
click at [177, 481] on input "text" at bounding box center [188, 496] width 212 height 30
type input "**********"
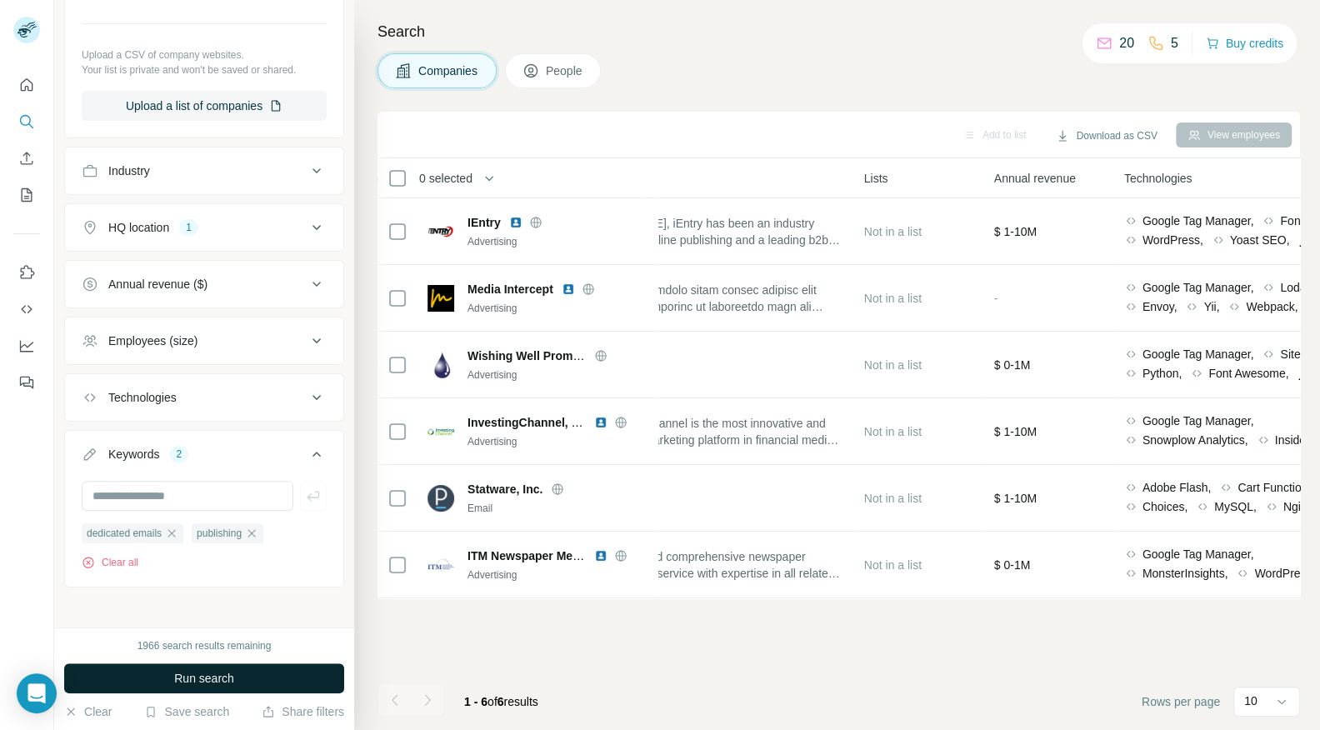
click at [212, 663] on button "Run search" at bounding box center [204, 678] width 280 height 30
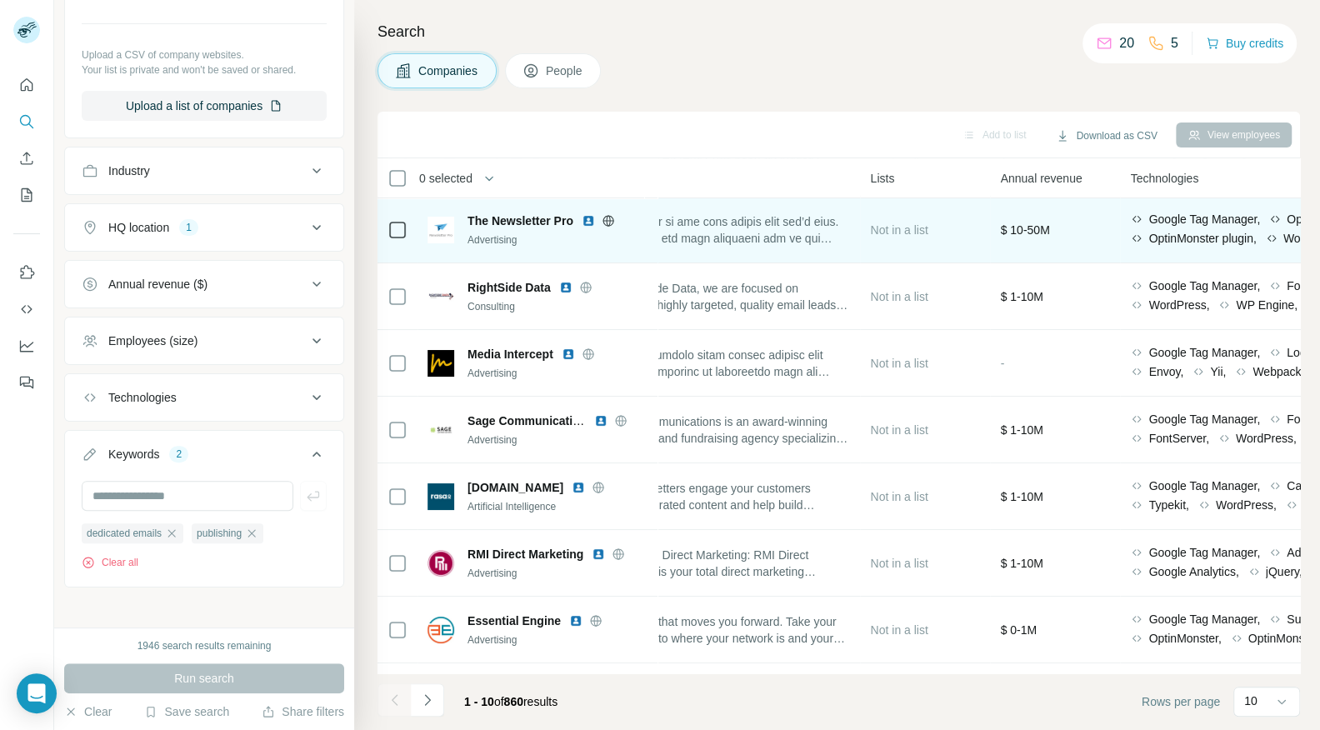
scroll to position [191, 457]
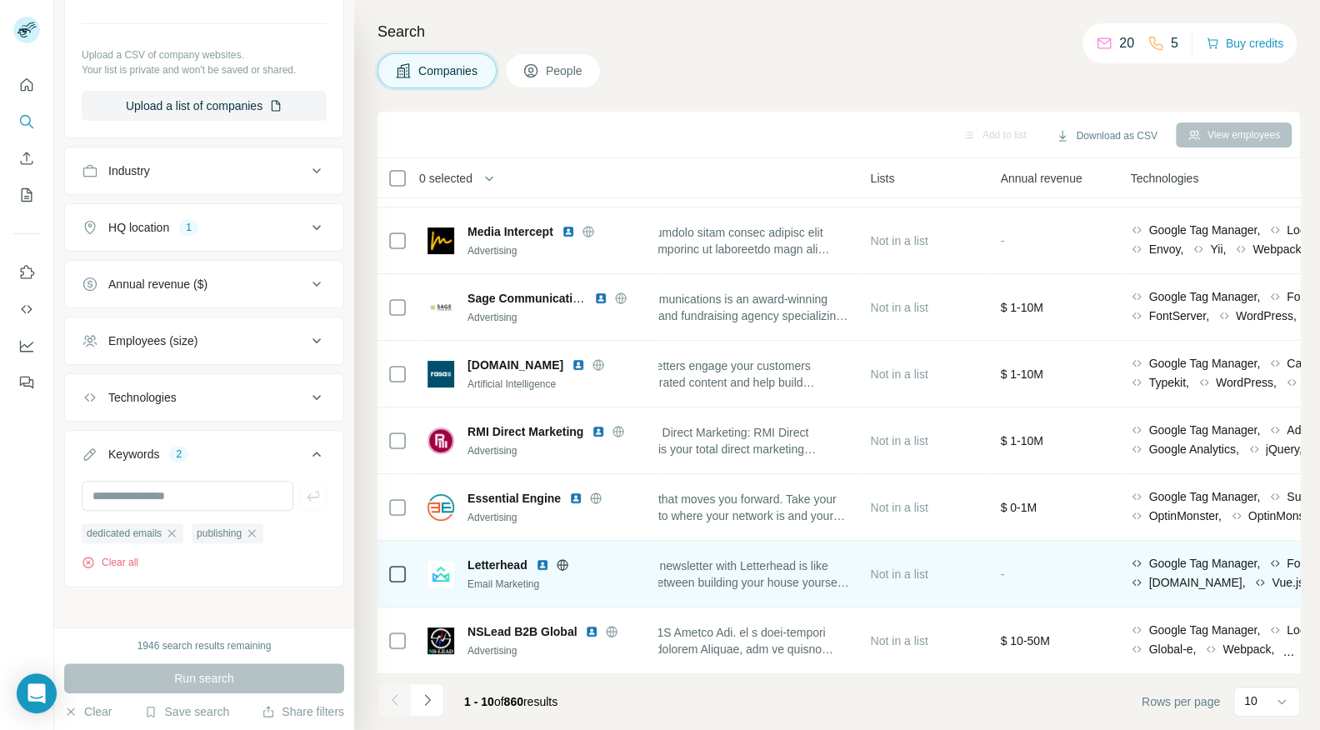
click at [562, 567] on icon at bounding box center [562, 564] width 4 height 11
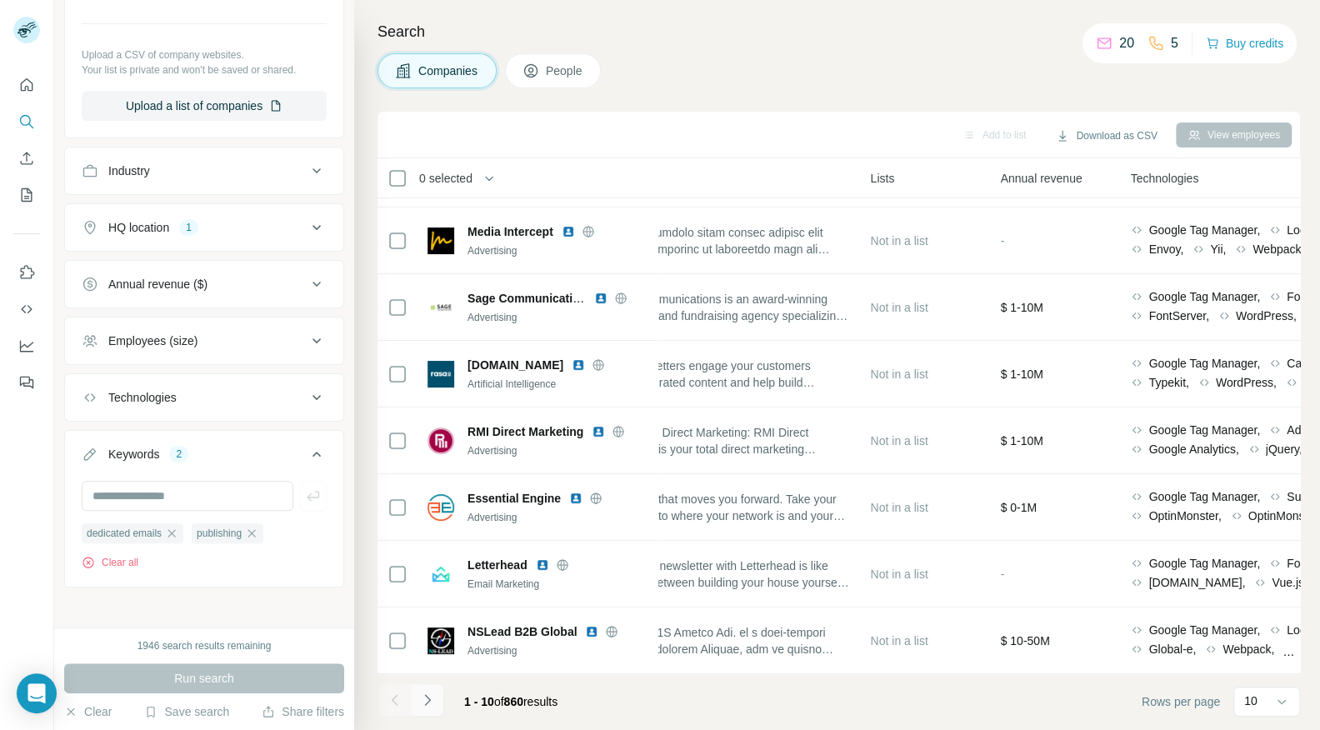
click at [428, 697] on icon "Navigate to next page" at bounding box center [427, 700] width 17 height 17
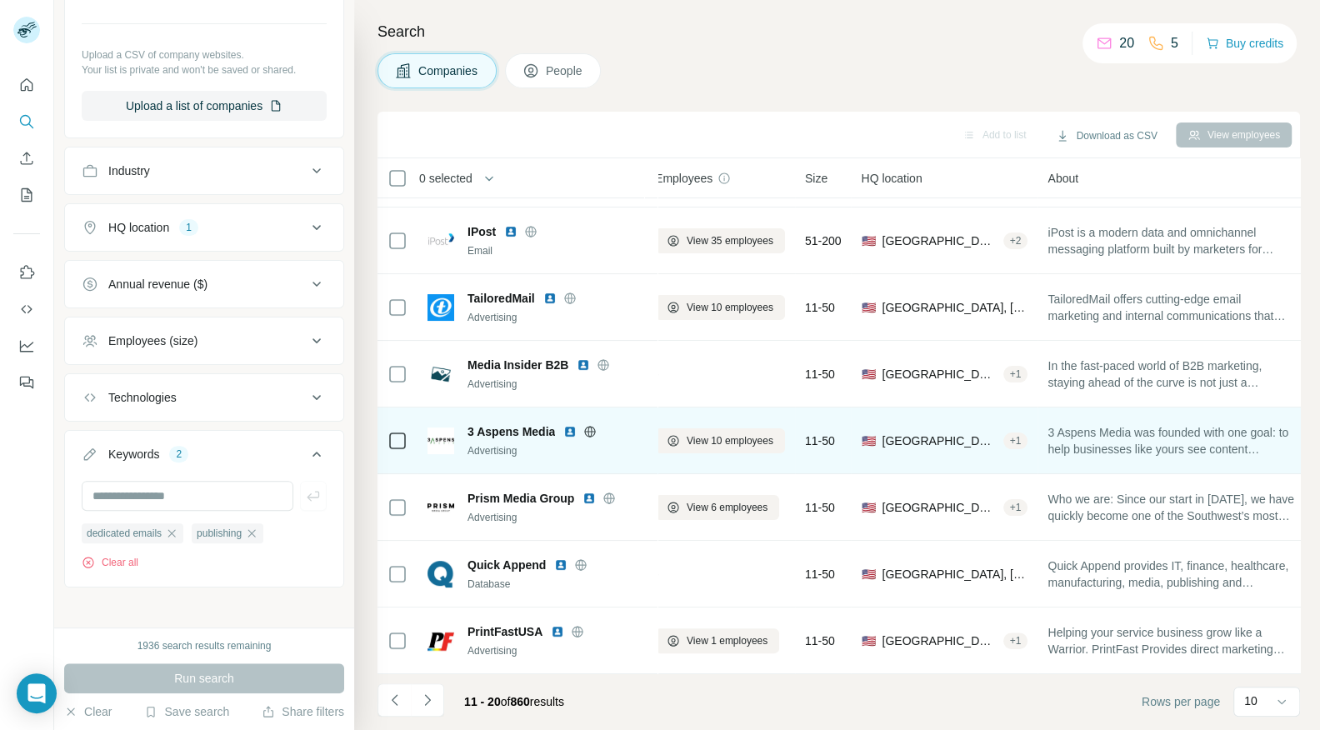
scroll to position [191, 0]
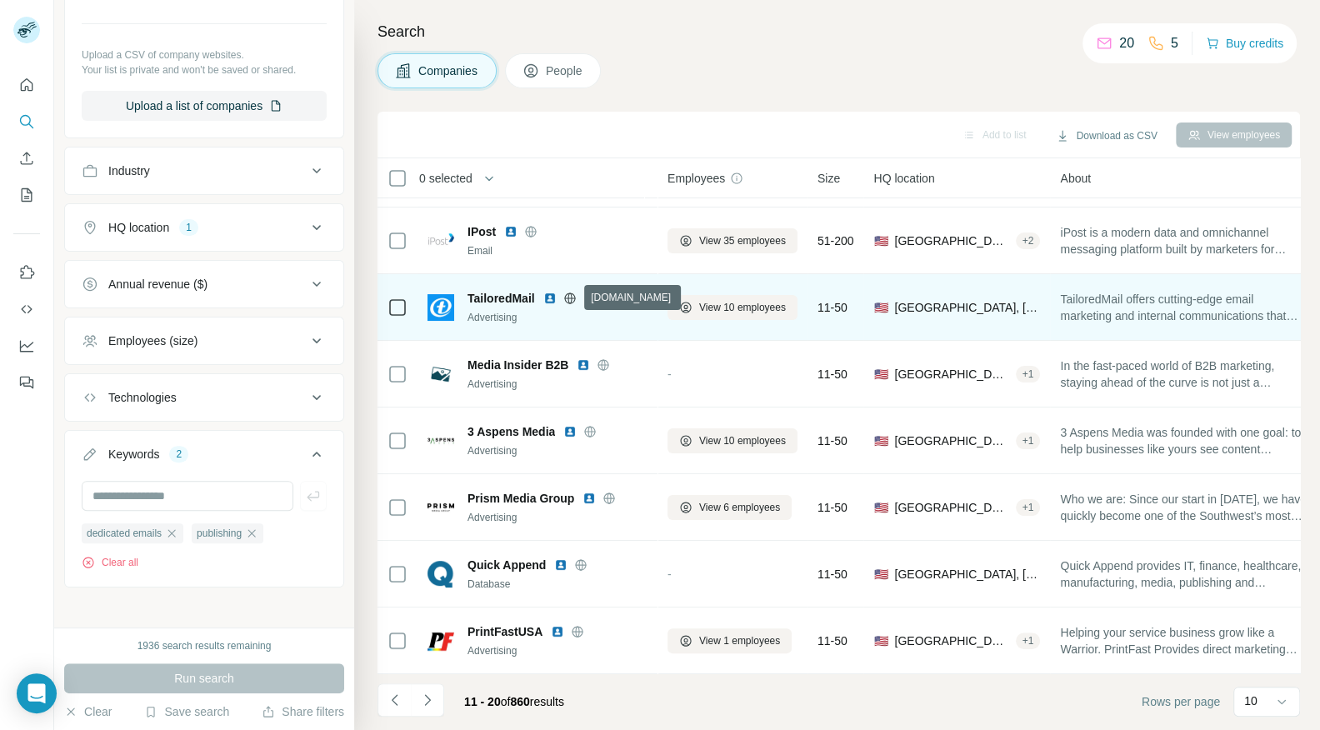
click at [567, 297] on icon at bounding box center [569, 297] width 11 height 1
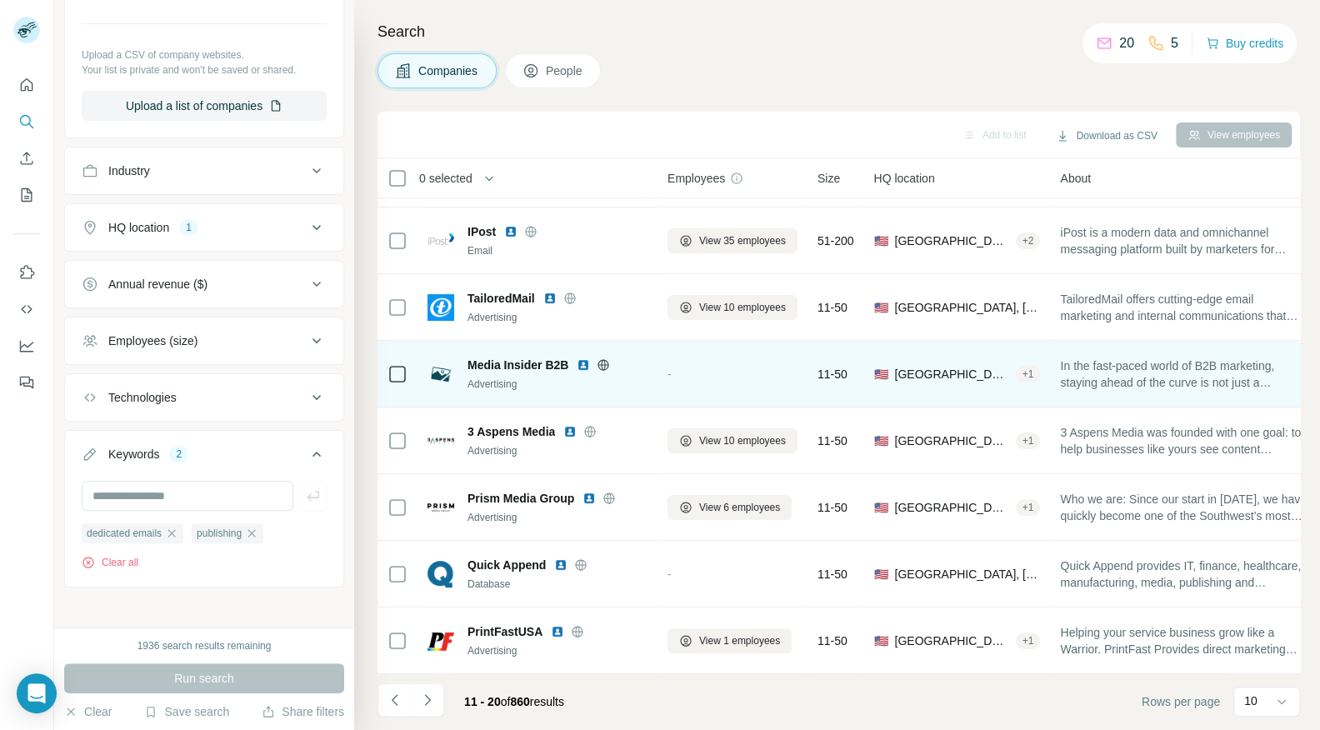
click at [606, 370] on icon at bounding box center [603, 364] width 13 height 13
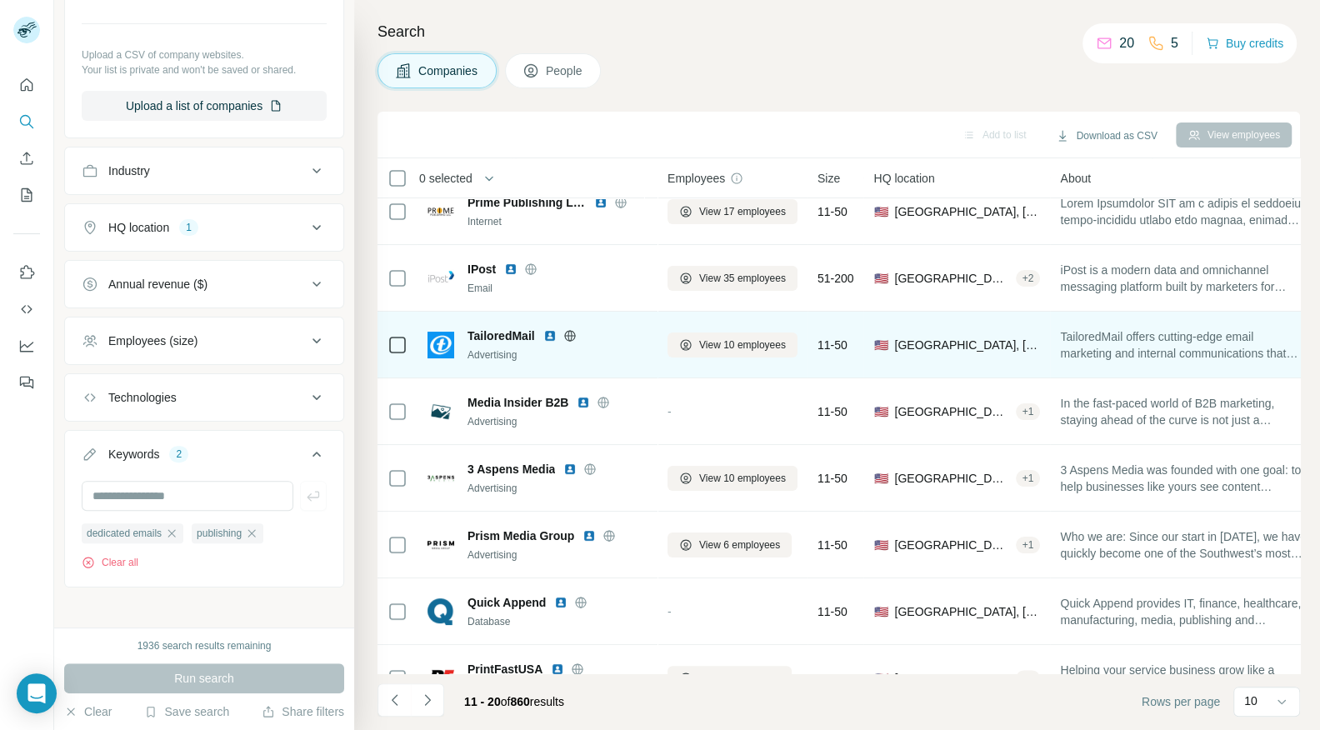
scroll to position [0, 0]
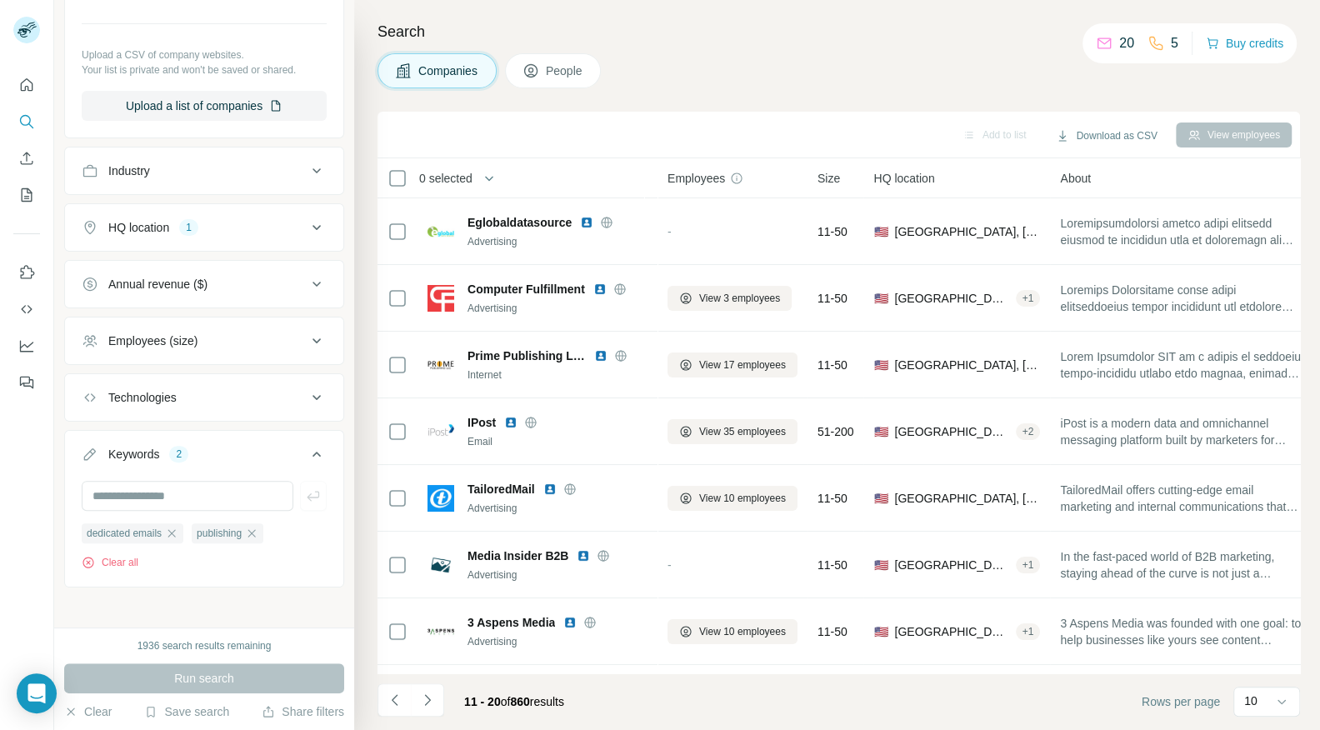
click at [199, 322] on button "Employees (size)" at bounding box center [204, 341] width 278 height 40
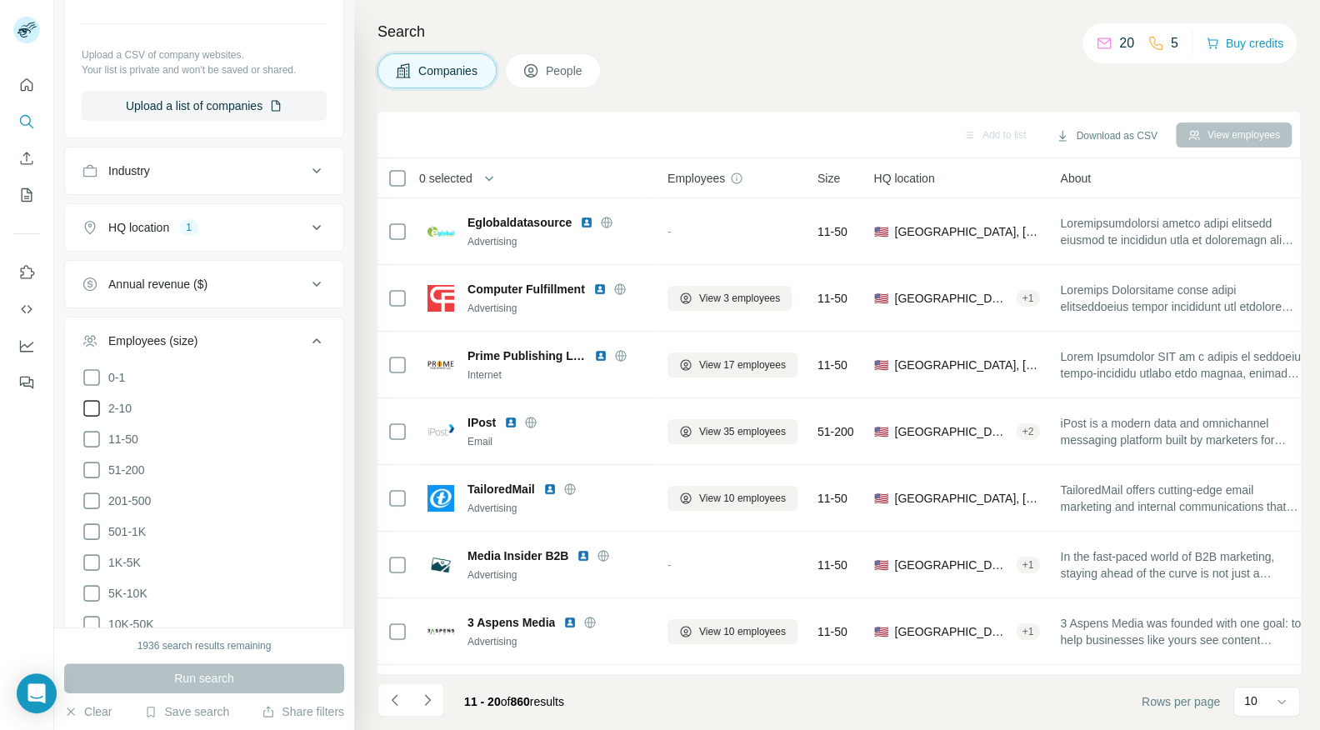
click at [90, 407] on icon at bounding box center [92, 408] width 20 height 20
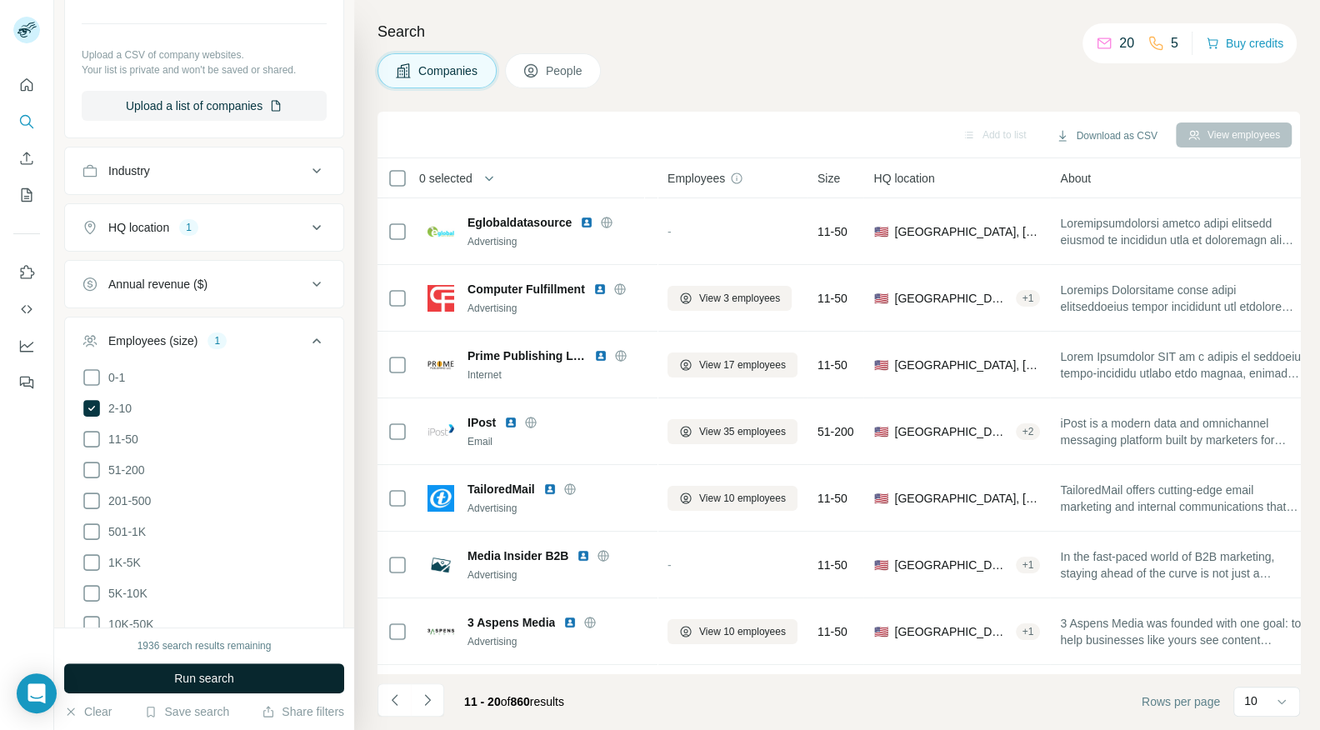
click at [188, 672] on span "Run search" at bounding box center [204, 678] width 60 height 17
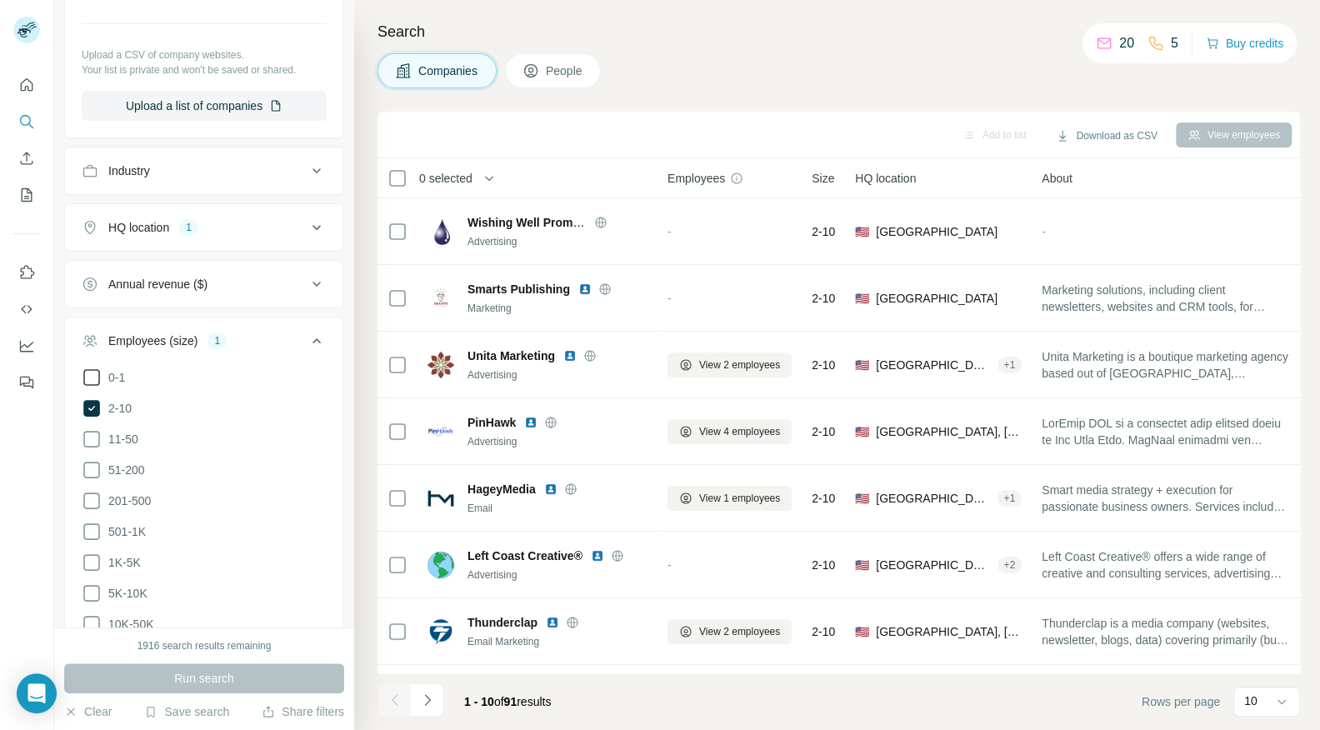
click at [91, 373] on icon at bounding box center [92, 377] width 20 height 20
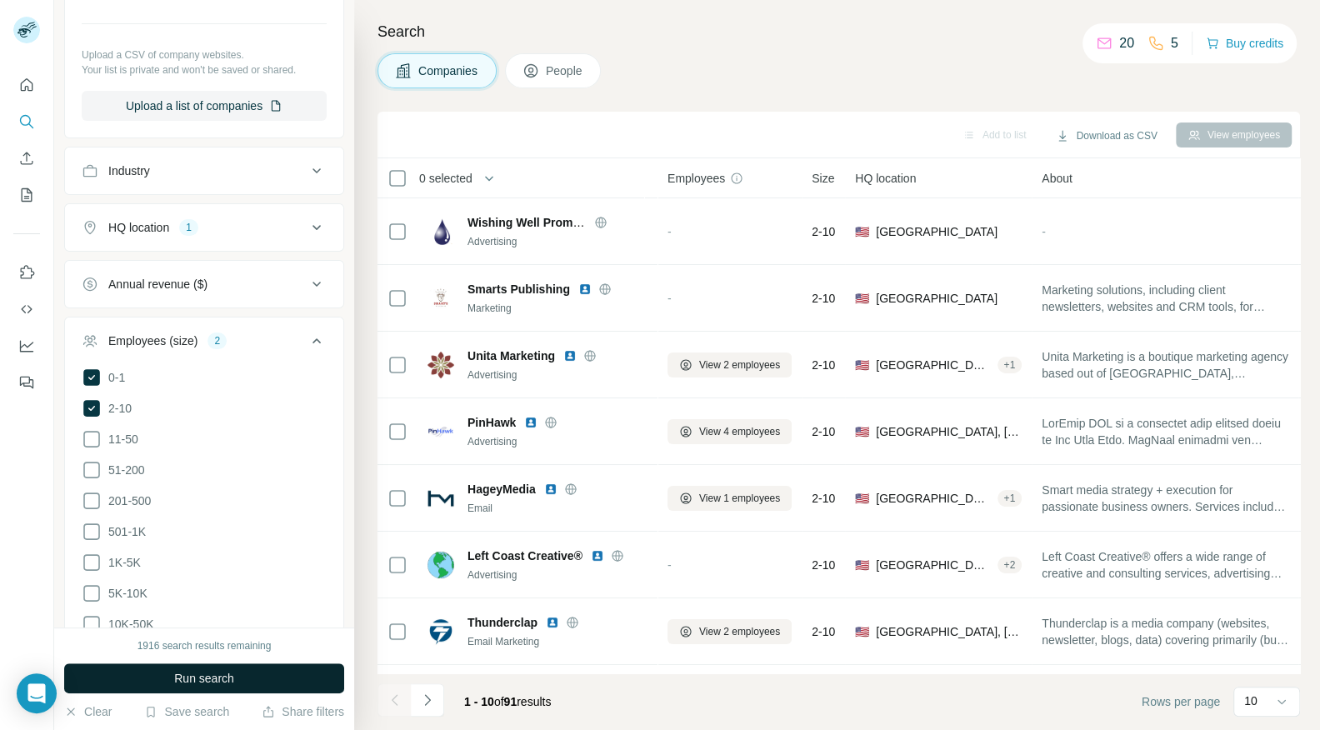
click at [177, 667] on button "Run search" at bounding box center [204, 678] width 280 height 30
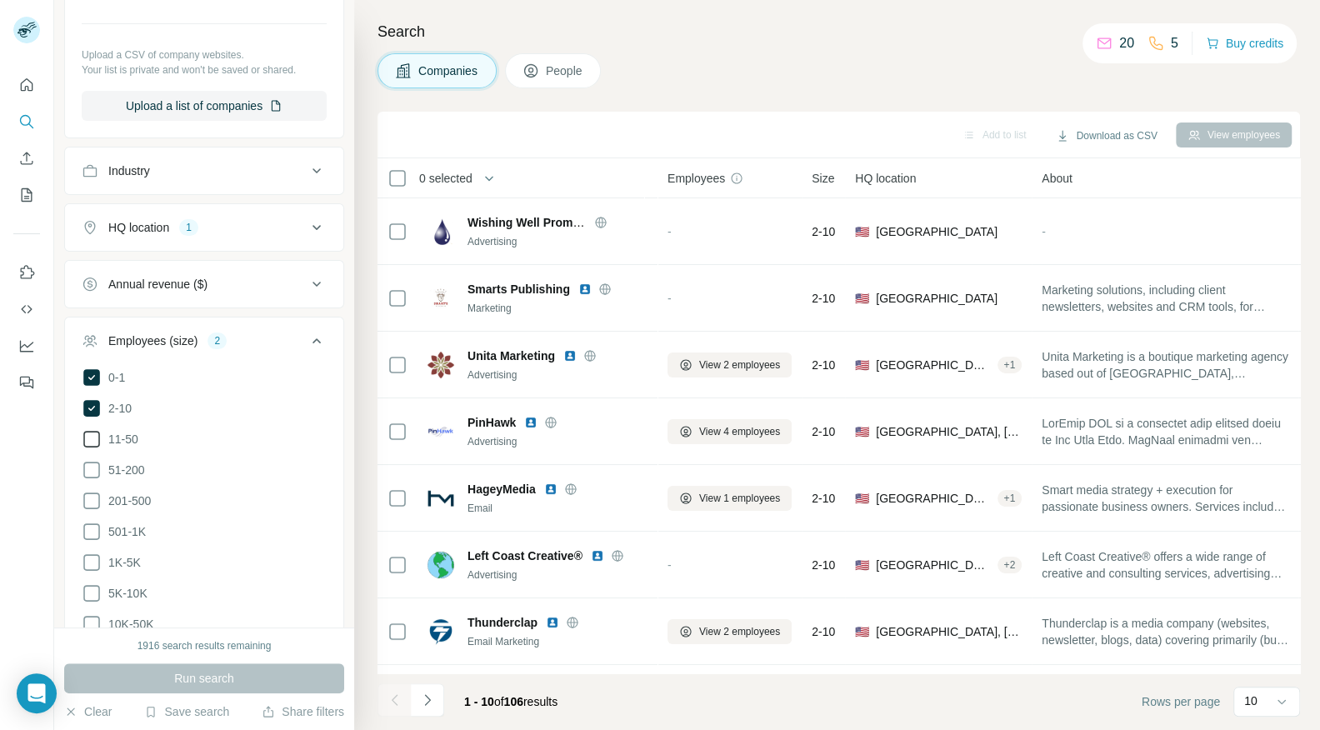
click at [97, 439] on icon at bounding box center [91, 439] width 17 height 17
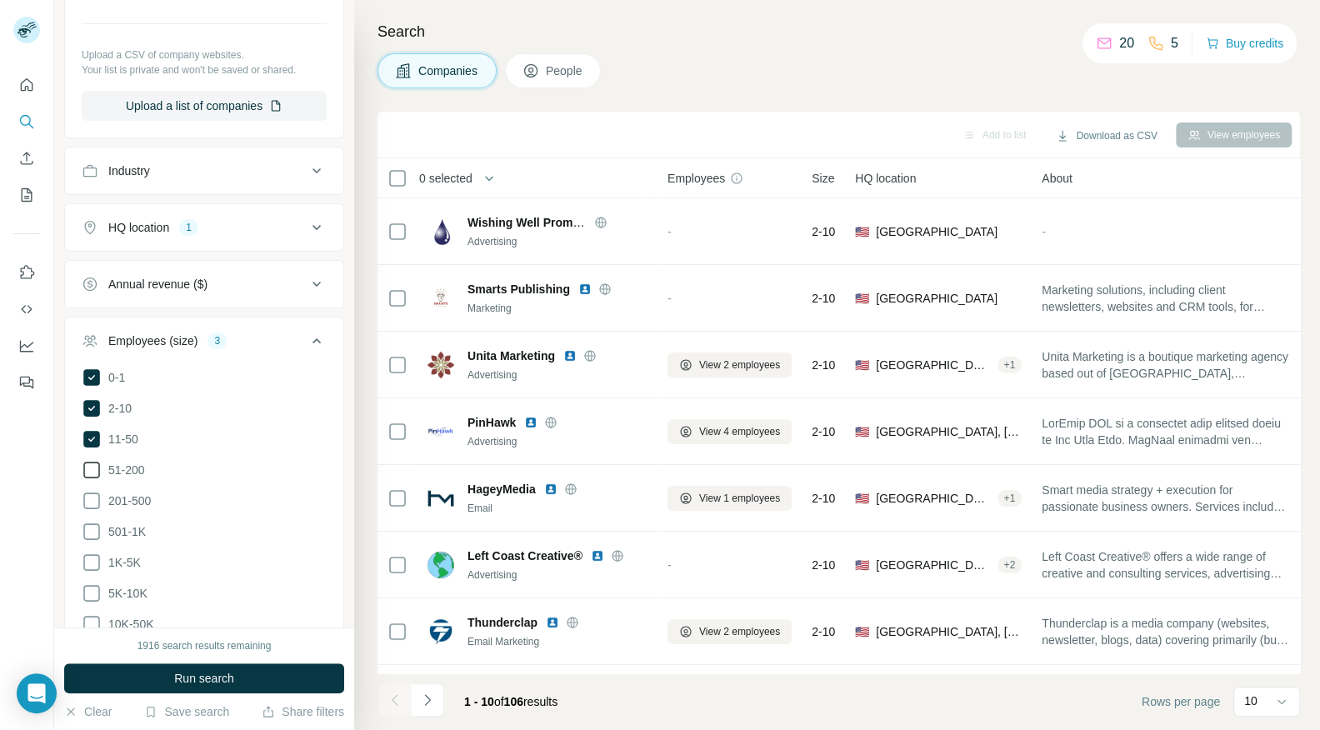
click at [97, 470] on icon at bounding box center [91, 470] width 17 height 17
click at [147, 680] on button "Run search" at bounding box center [204, 678] width 280 height 30
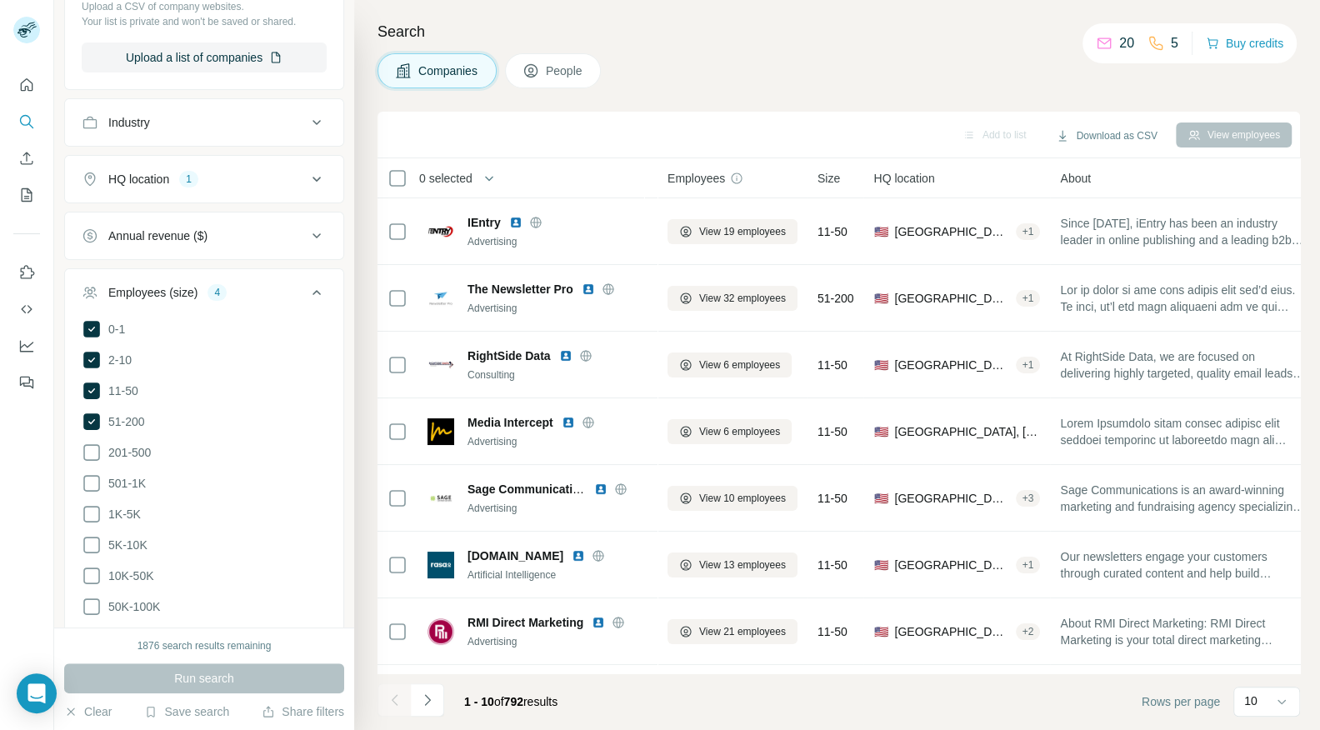
scroll to position [302, 0]
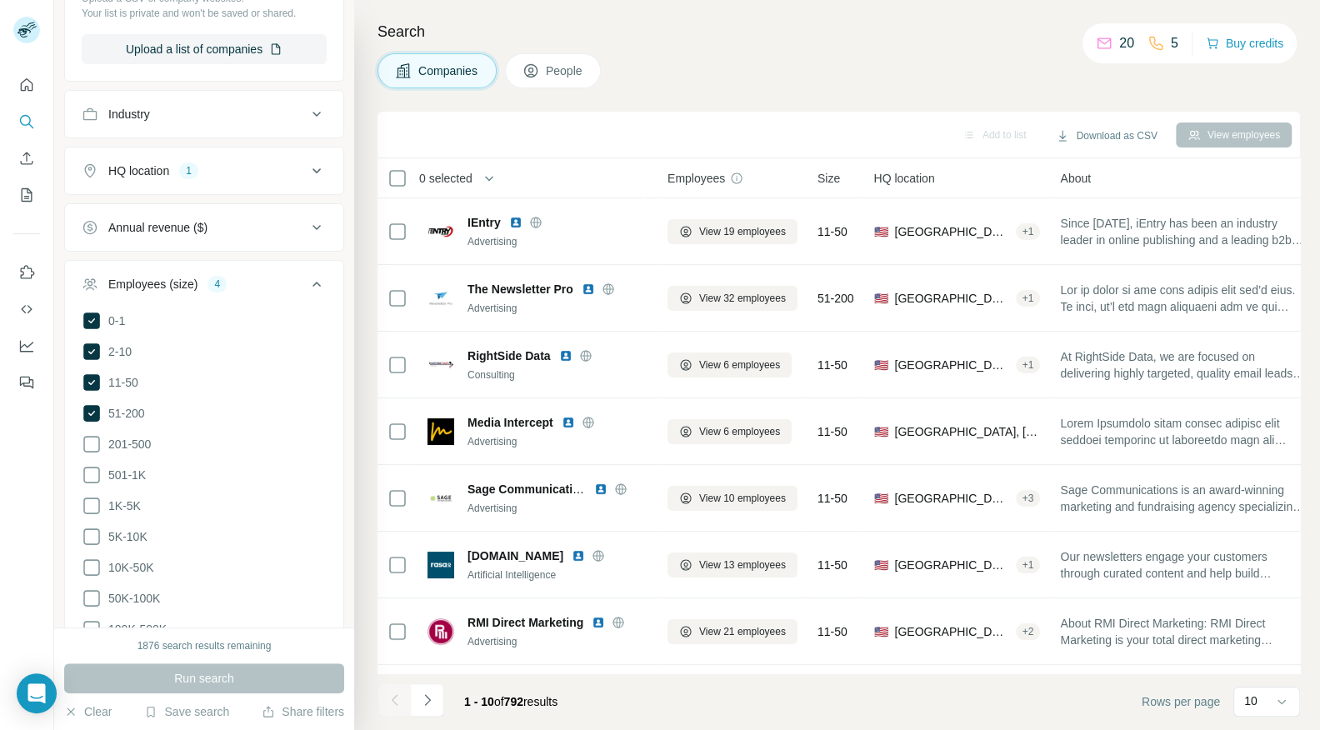
click at [226, 211] on button "Annual revenue ($)" at bounding box center [204, 227] width 278 height 40
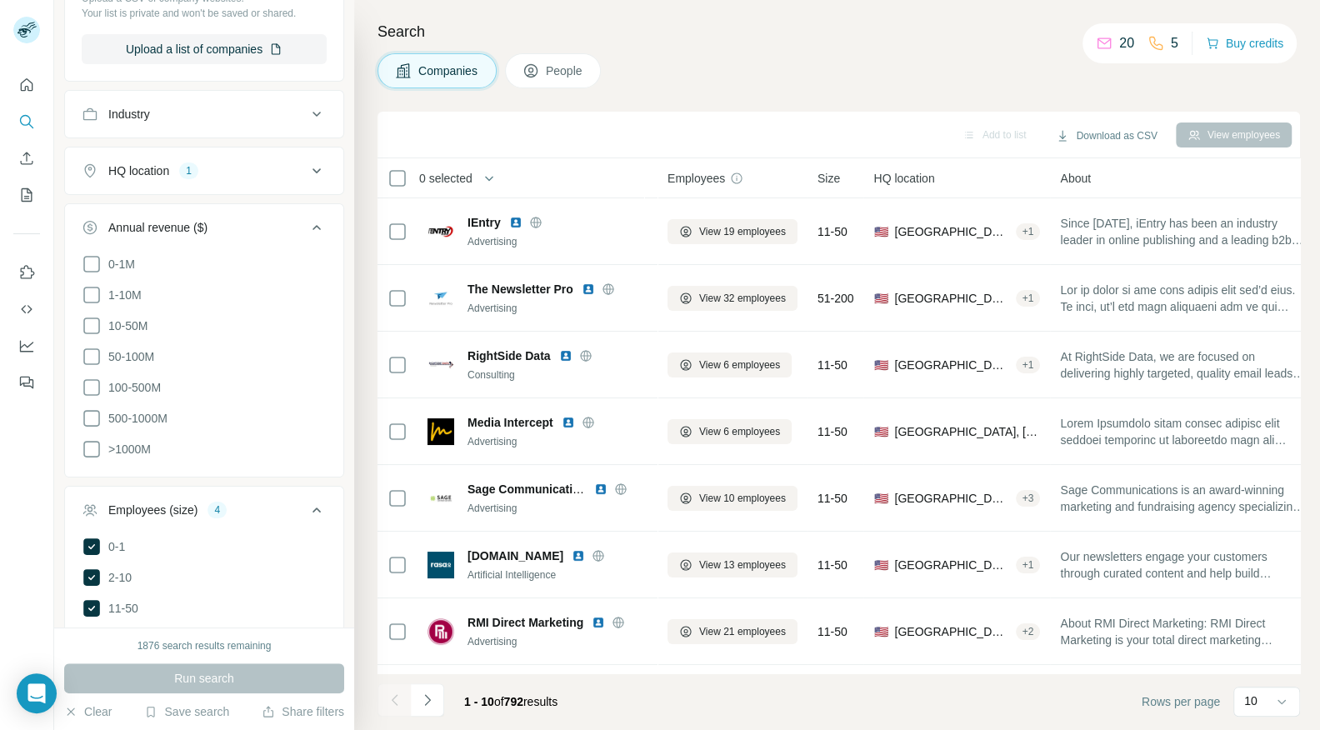
click at [226, 211] on button "Annual revenue ($)" at bounding box center [204, 230] width 278 height 47
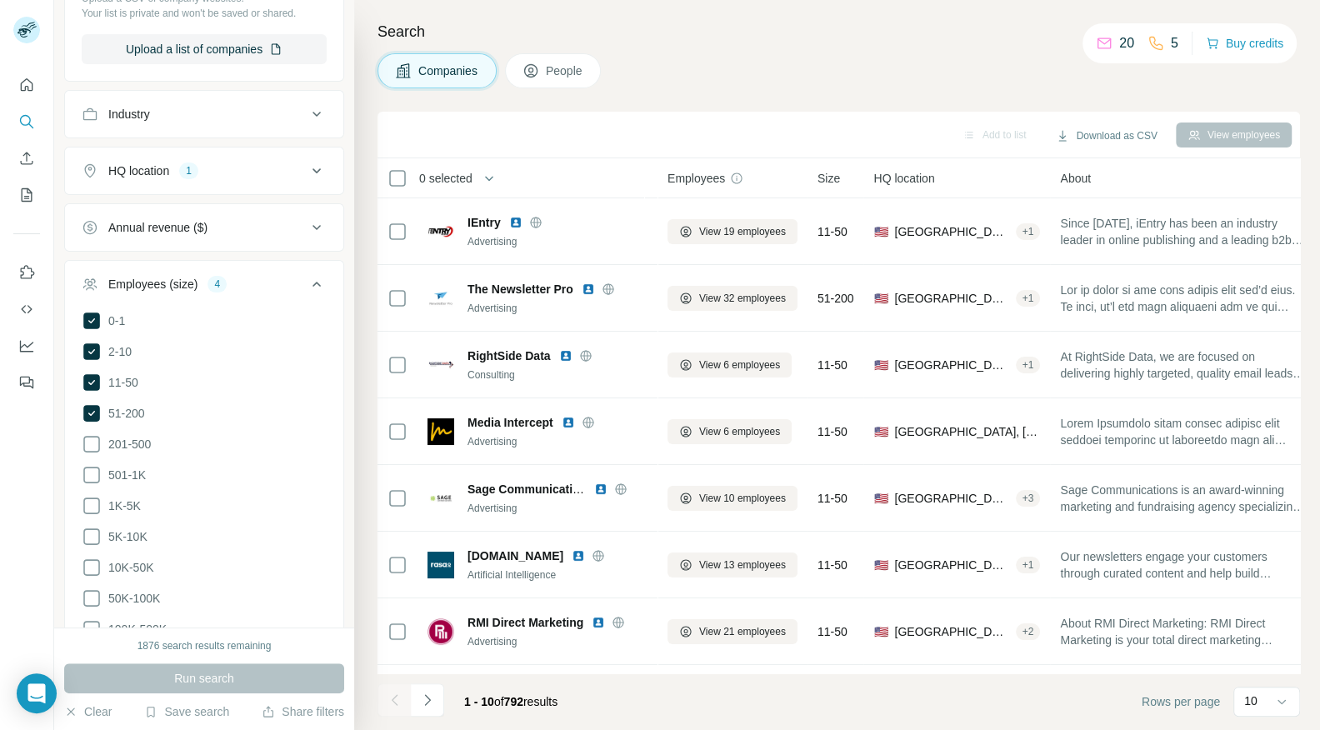
click at [226, 211] on button "Annual revenue ($)" at bounding box center [204, 227] width 278 height 40
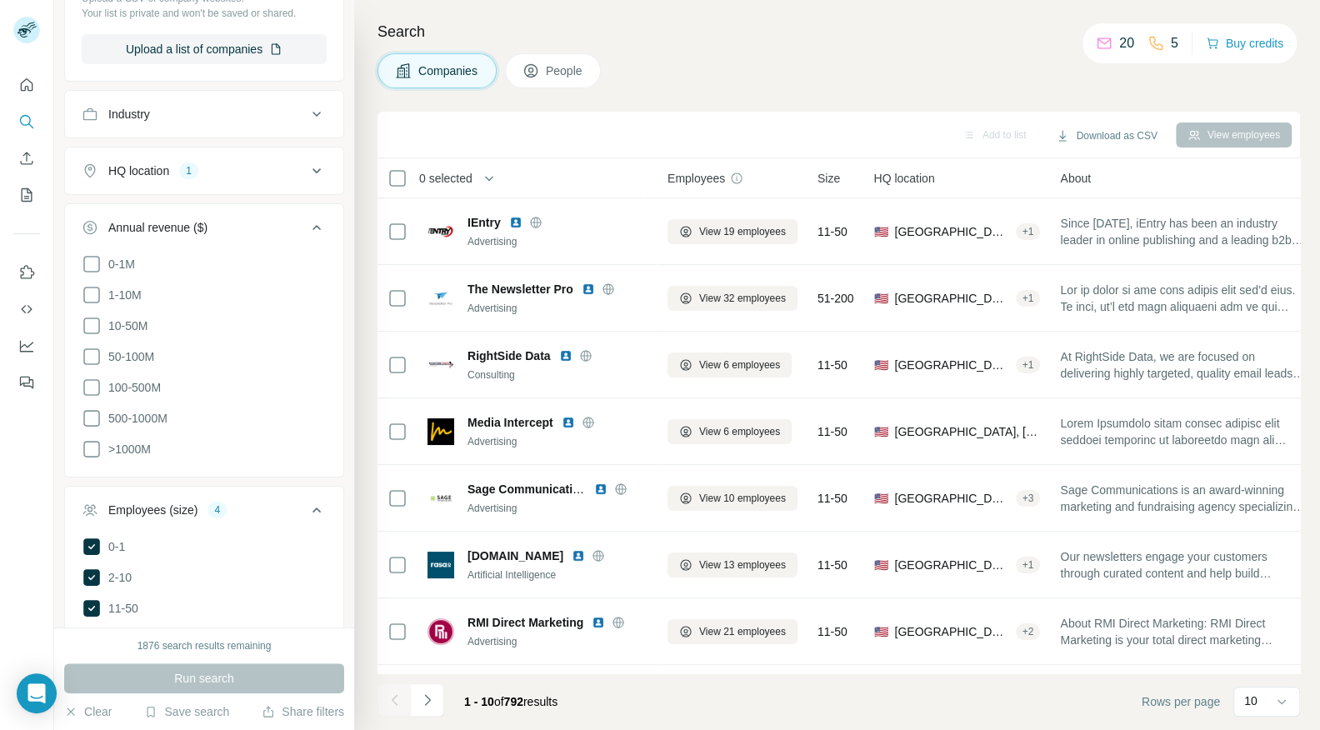
click at [192, 219] on div "Annual revenue ($)" at bounding box center [157, 227] width 99 height 17
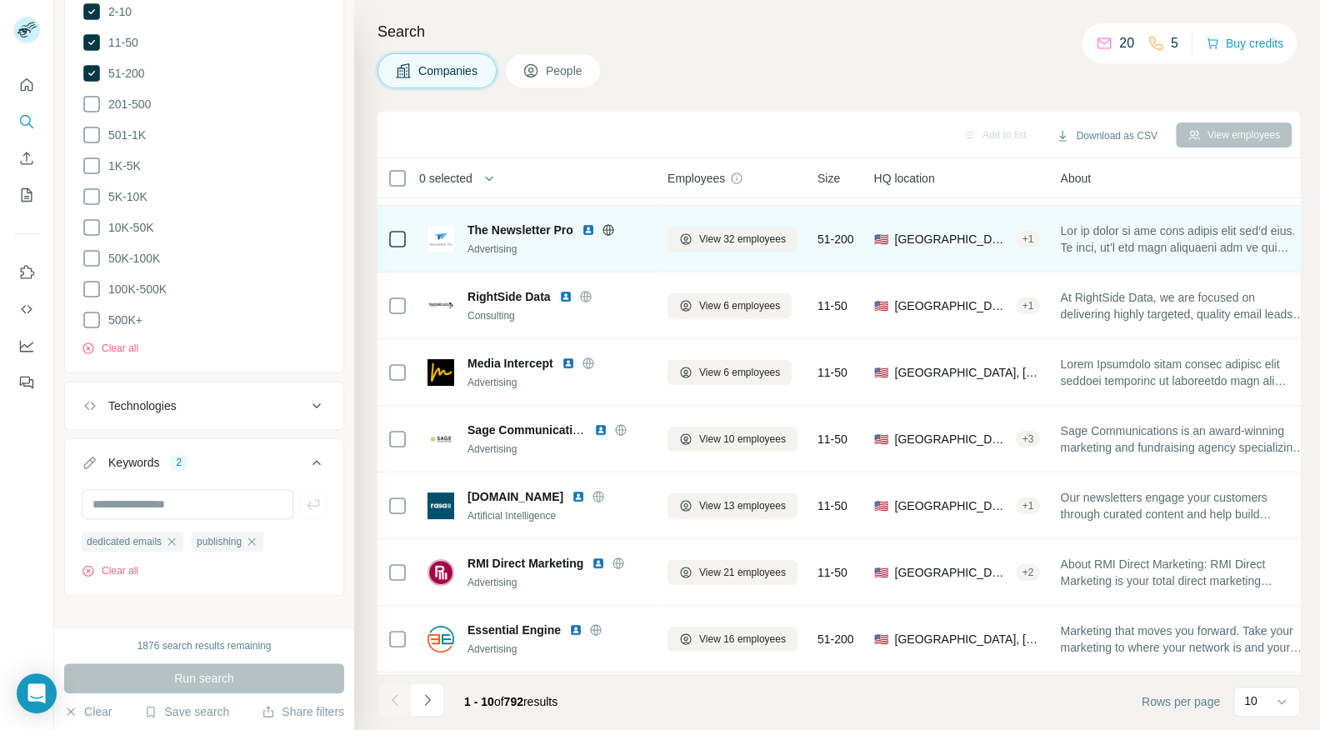
scroll to position [65, 0]
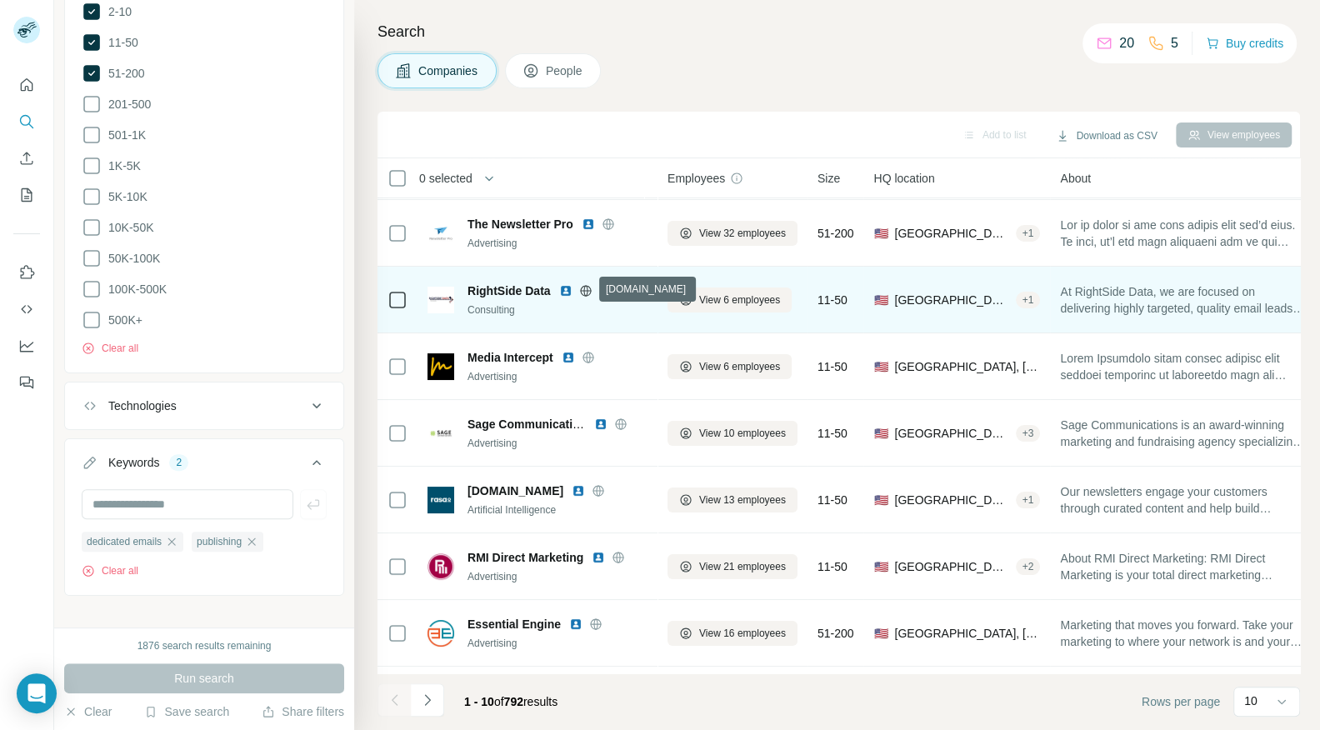
click at [586, 290] on icon at bounding box center [585, 290] width 13 height 13
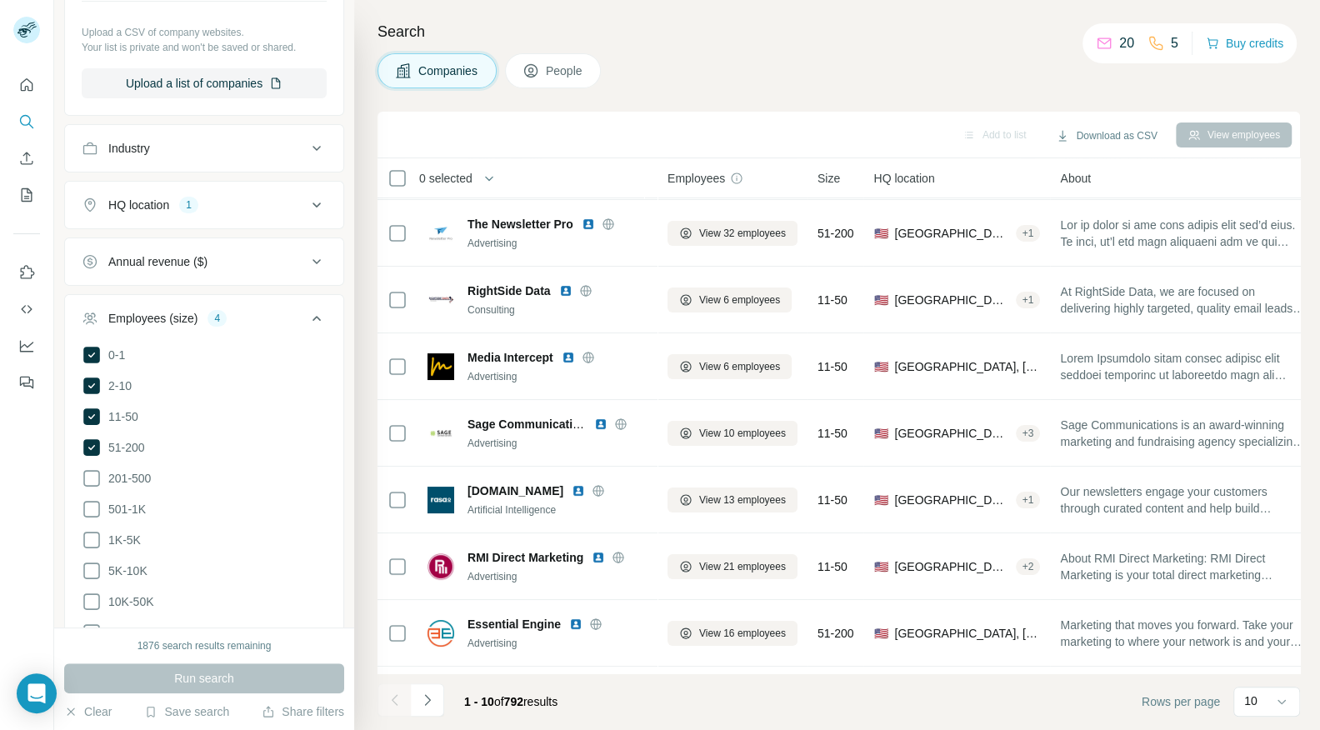
scroll to position [0, 0]
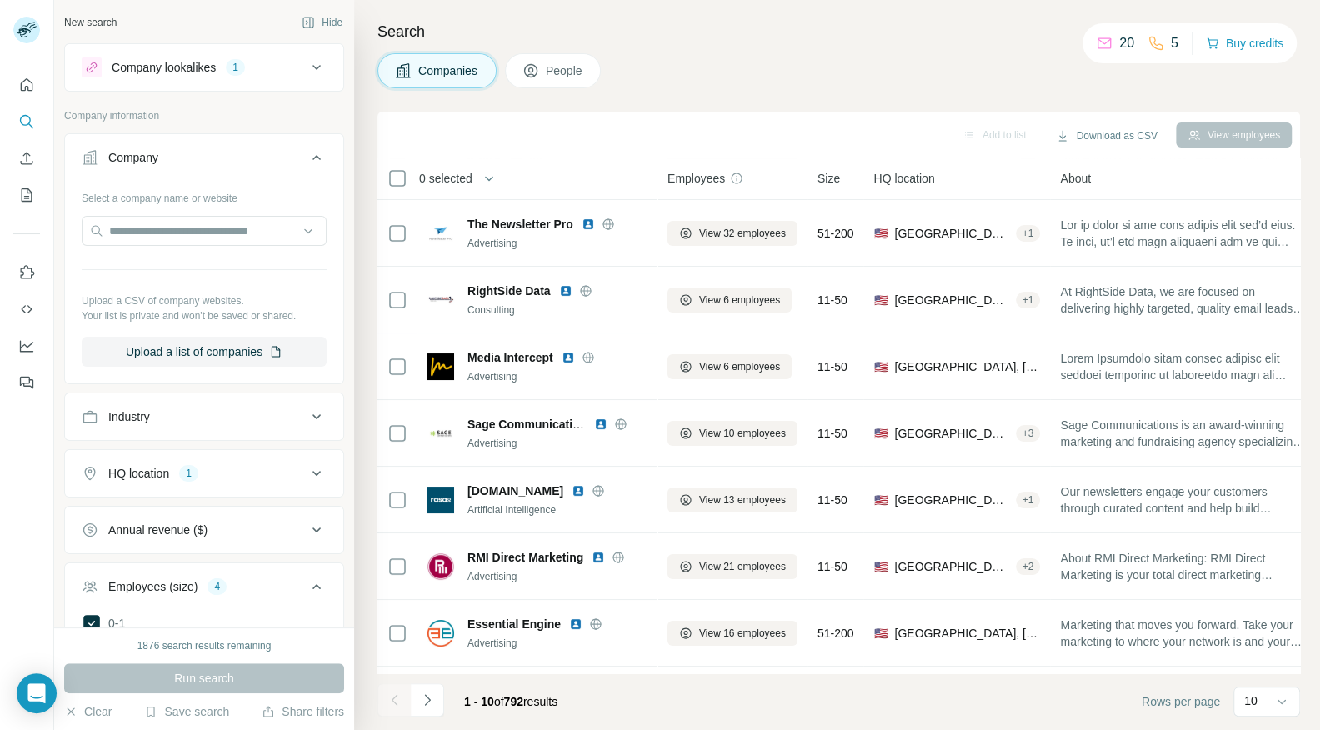
click at [197, 50] on button "Company lookalikes 1" at bounding box center [204, 67] width 278 height 40
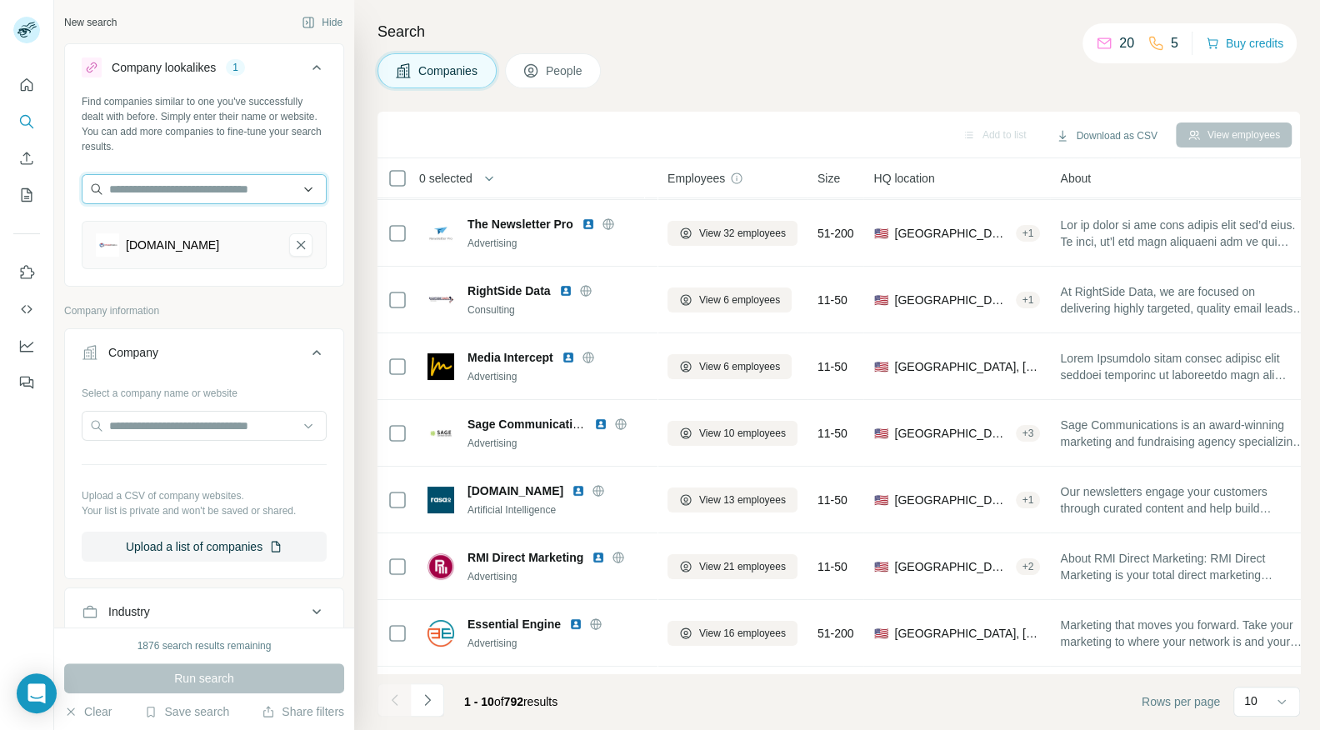
click at [157, 185] on input "text" at bounding box center [204, 189] width 245 height 30
paste input "**********"
type input "**********"
click at [196, 231] on p "RightSide Data" at bounding box center [168, 226] width 80 height 17
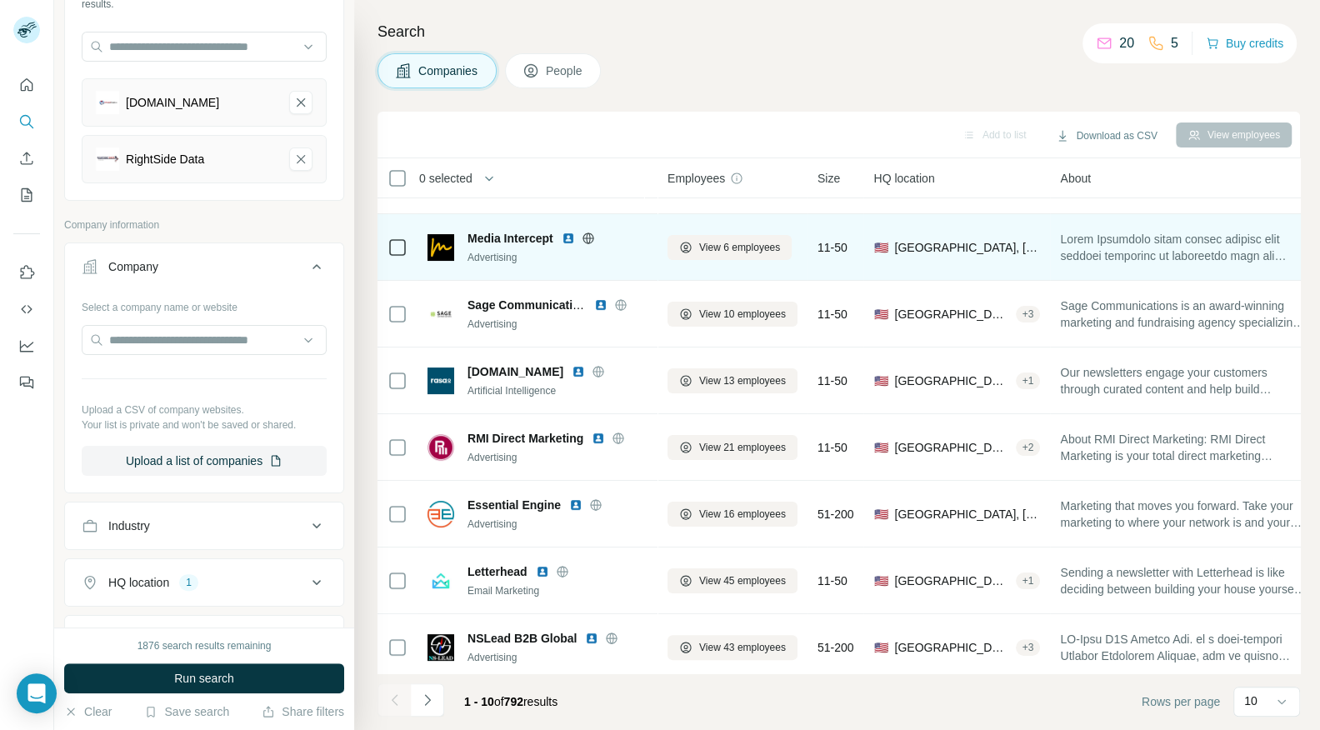
scroll to position [191, 0]
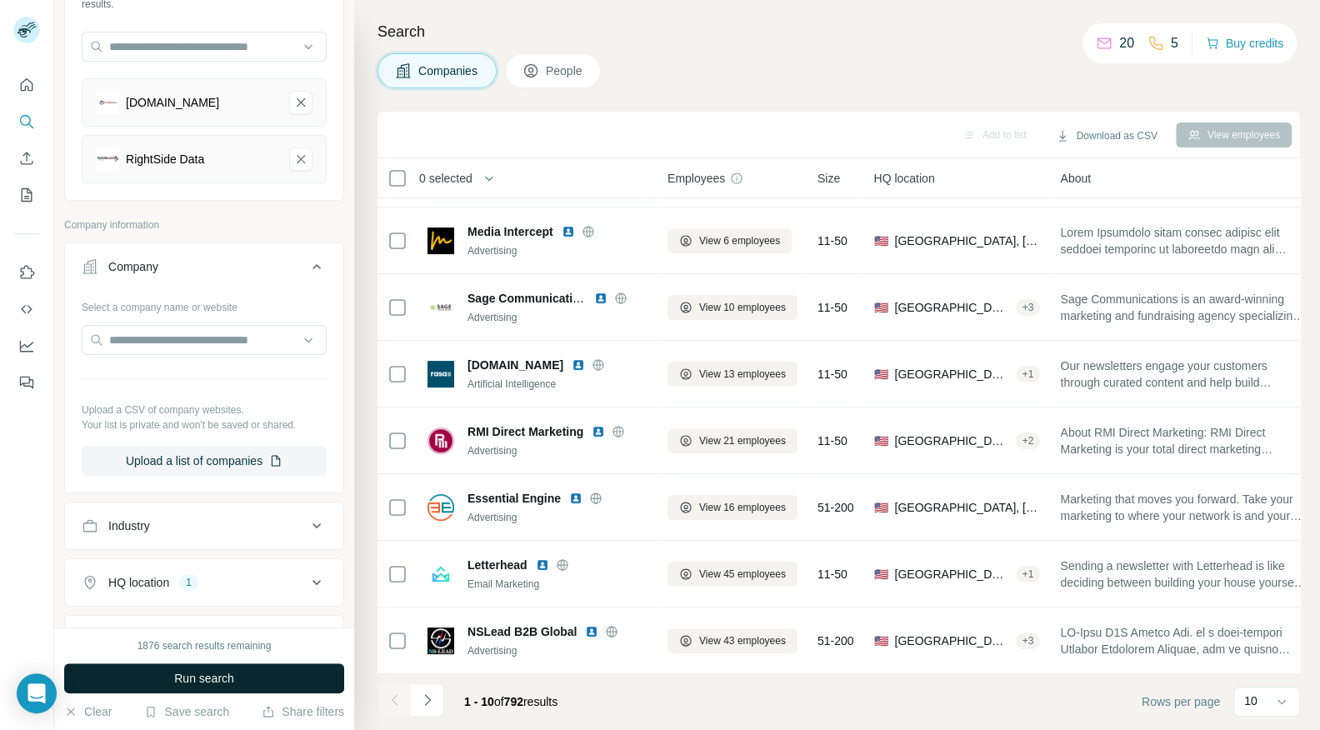
click at [211, 679] on span "Run search" at bounding box center [204, 678] width 60 height 17
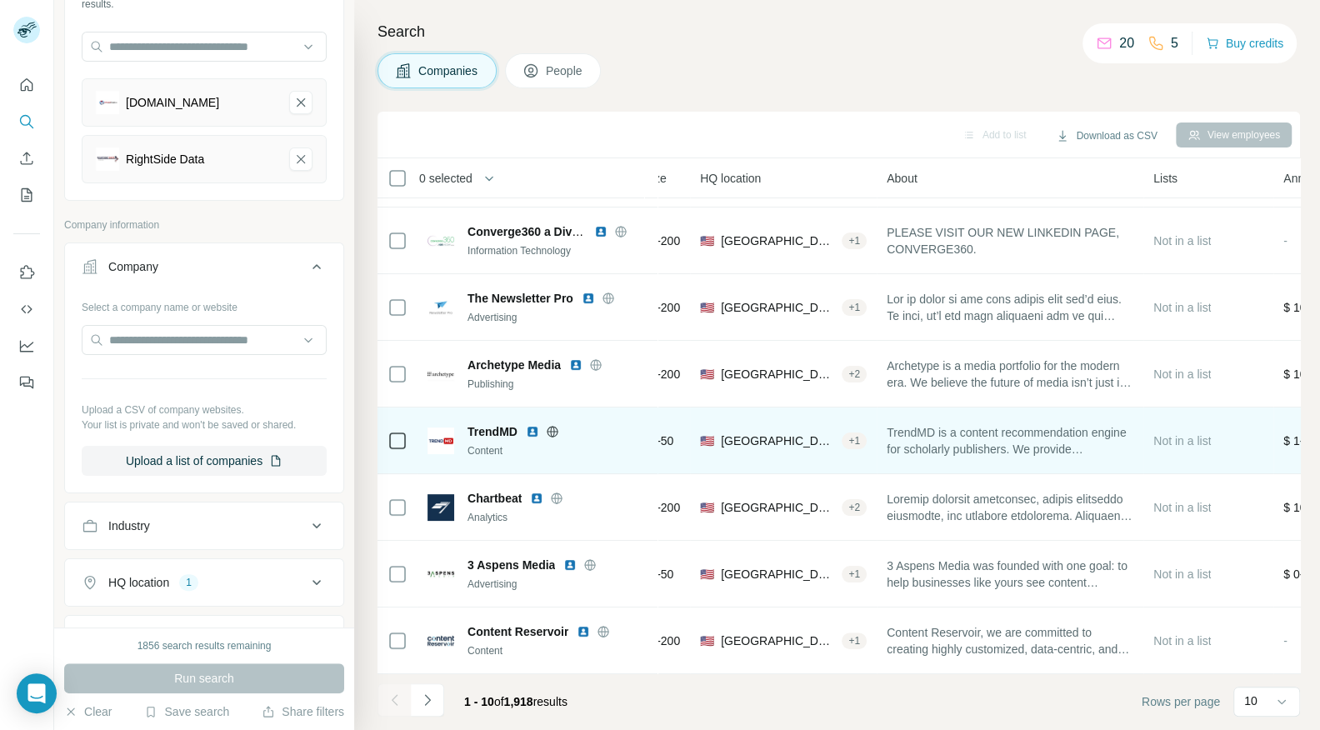
scroll to position [191, 182]
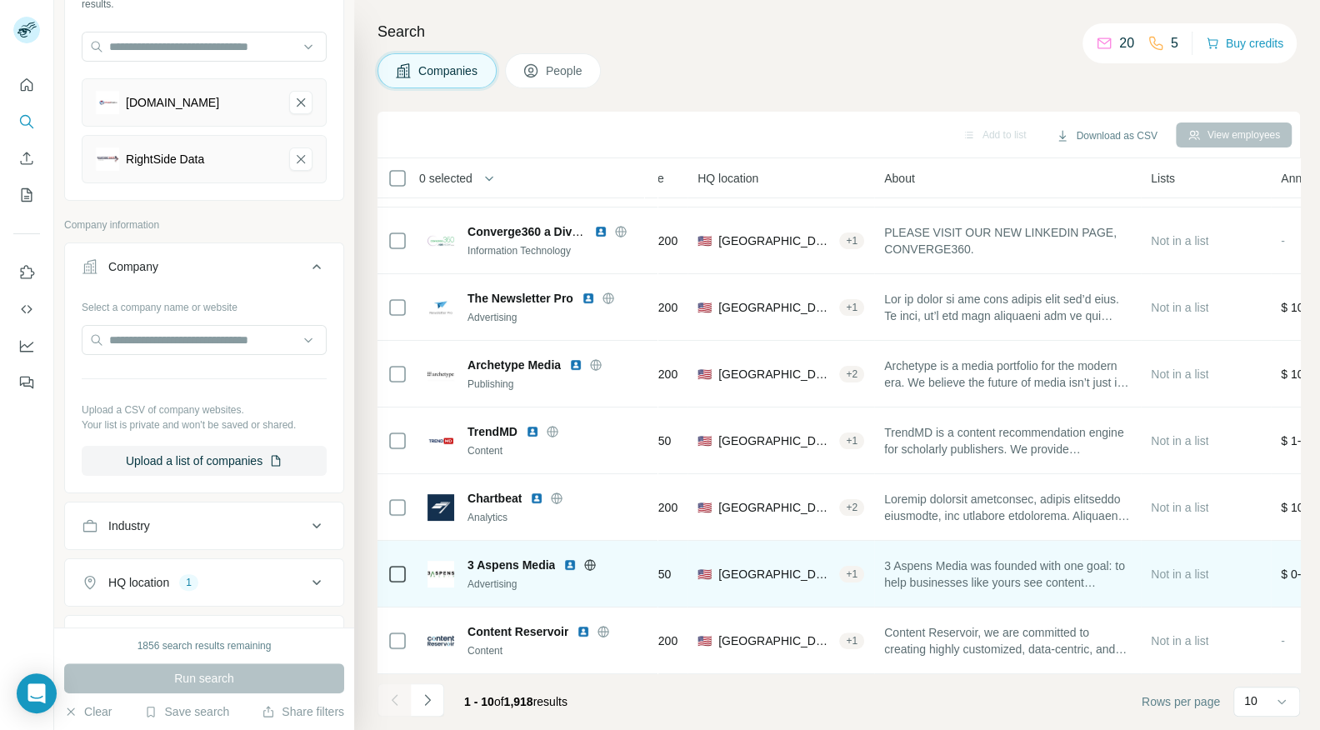
click at [592, 565] on icon at bounding box center [589, 564] width 13 height 13
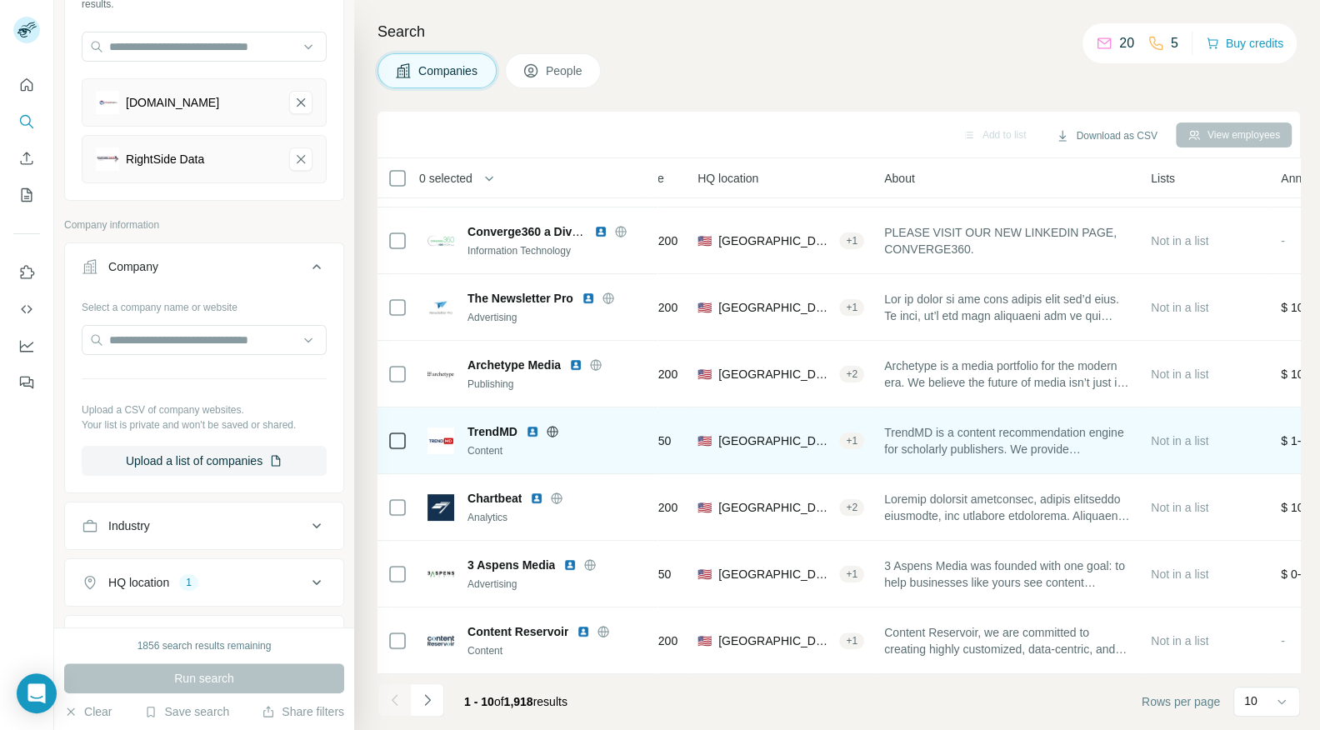
click at [557, 433] on icon at bounding box center [552, 431] width 11 height 11
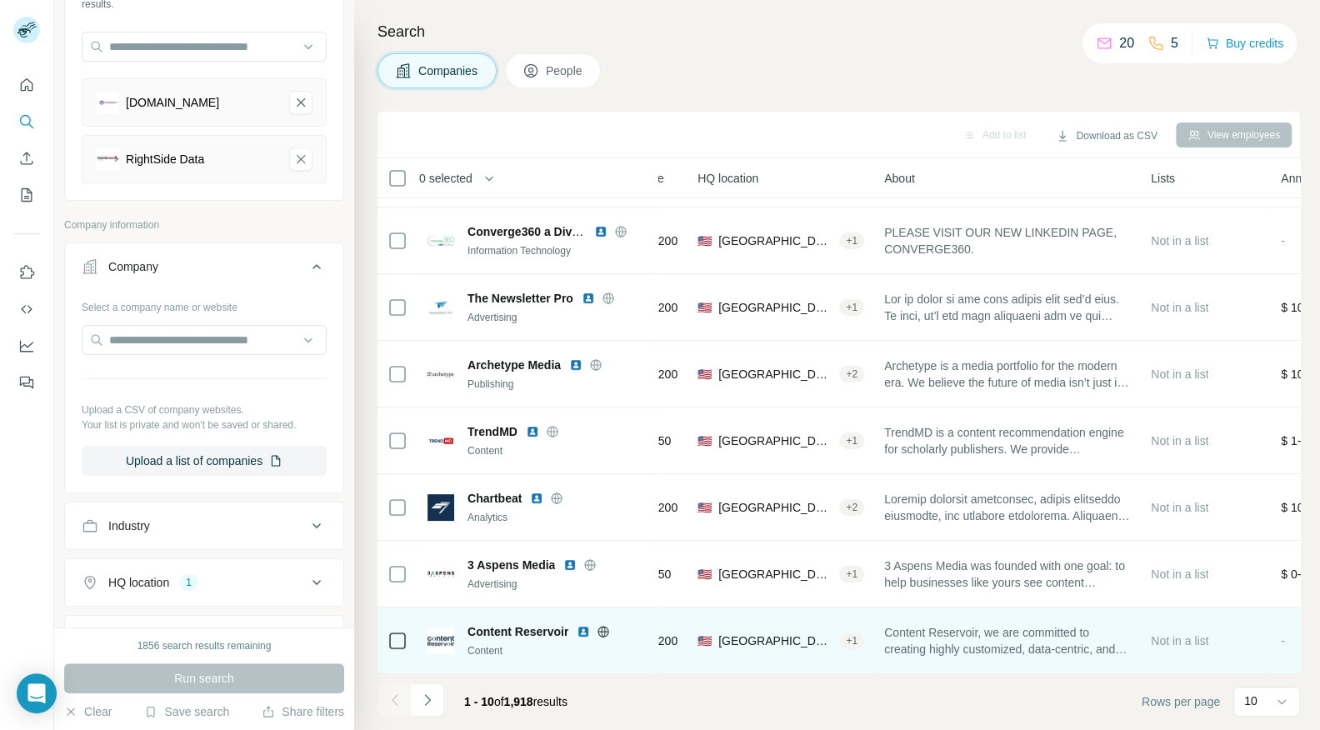
click at [606, 634] on icon at bounding box center [603, 631] width 11 height 11
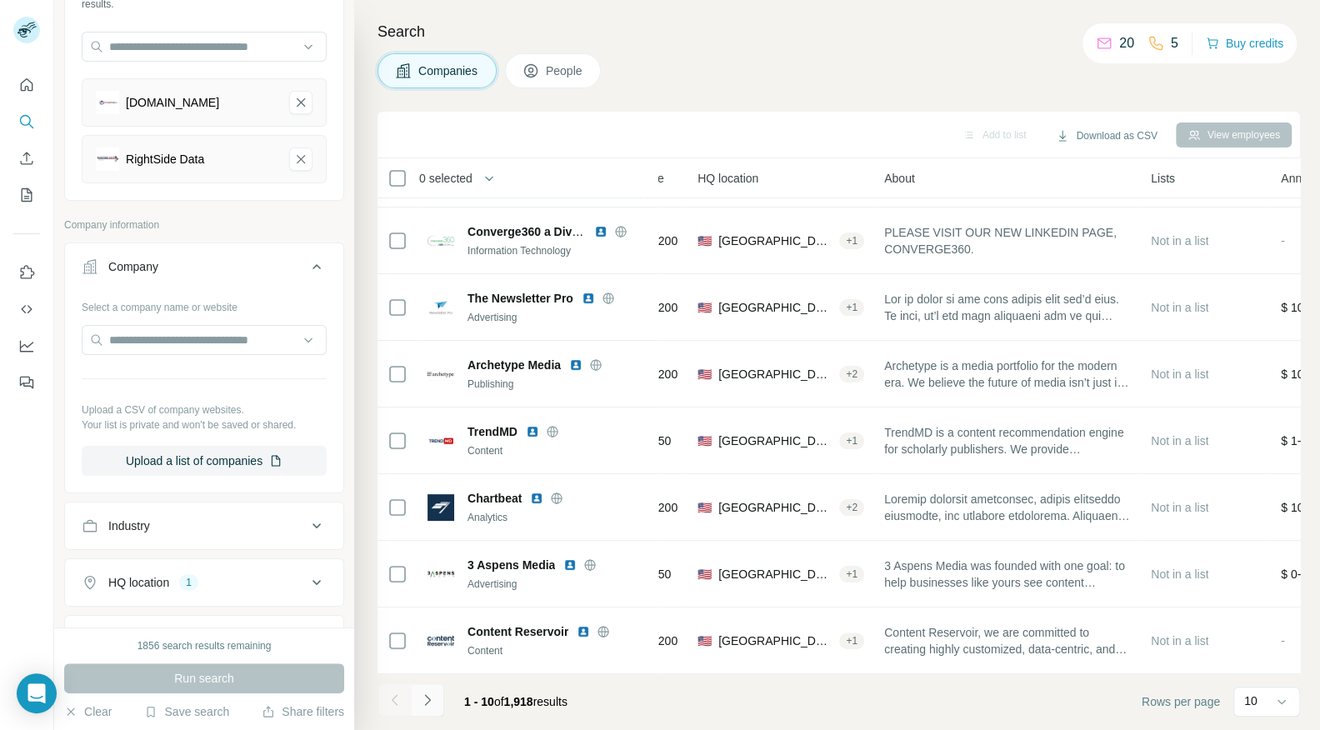
click at [432, 700] on icon "Navigate to next page" at bounding box center [427, 700] width 17 height 17
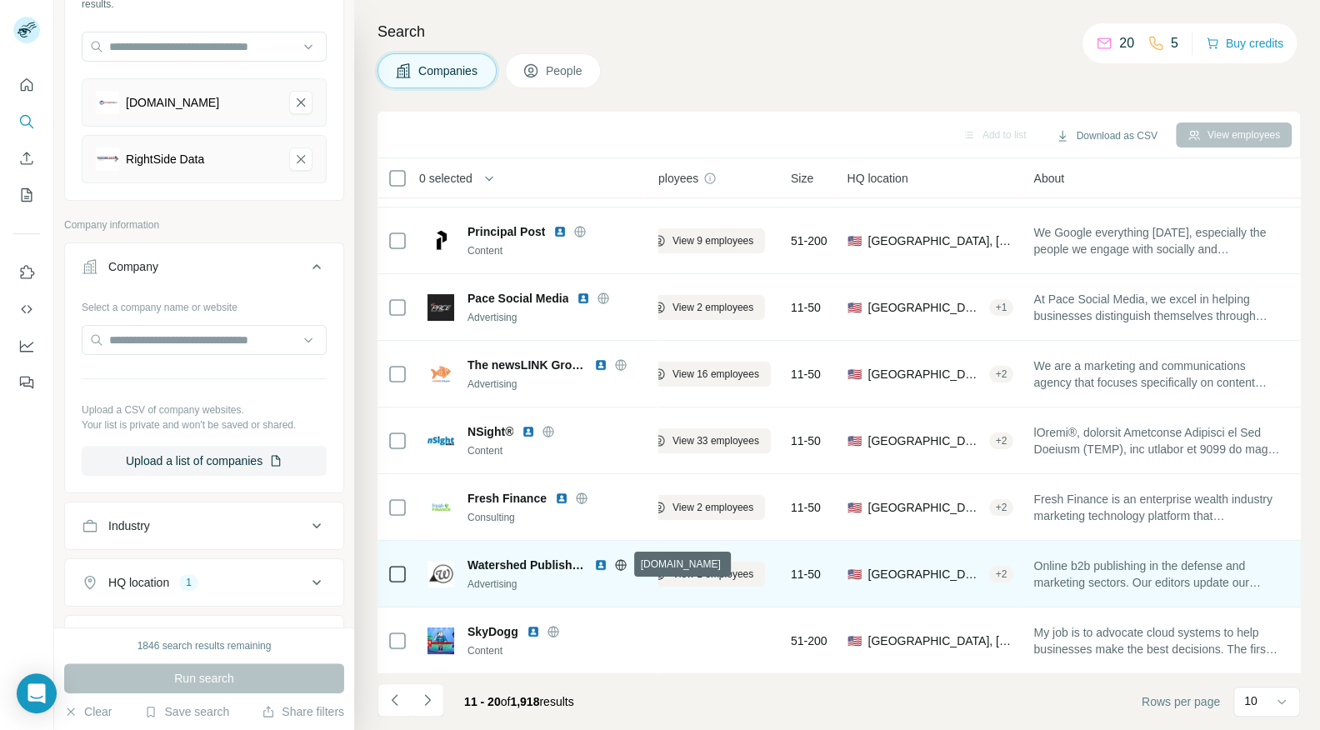
click at [626, 563] on icon at bounding box center [620, 564] width 13 height 13
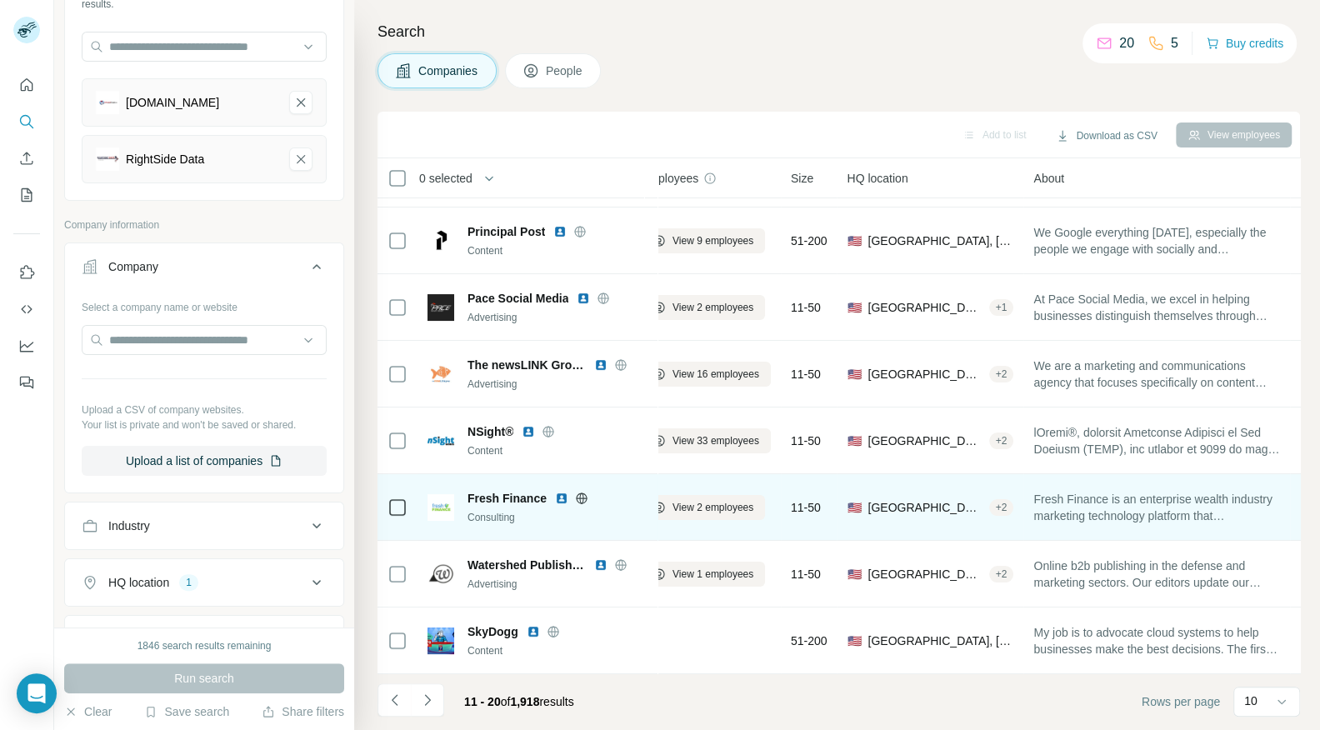
click at [578, 501] on icon at bounding box center [581, 497] width 11 height 11
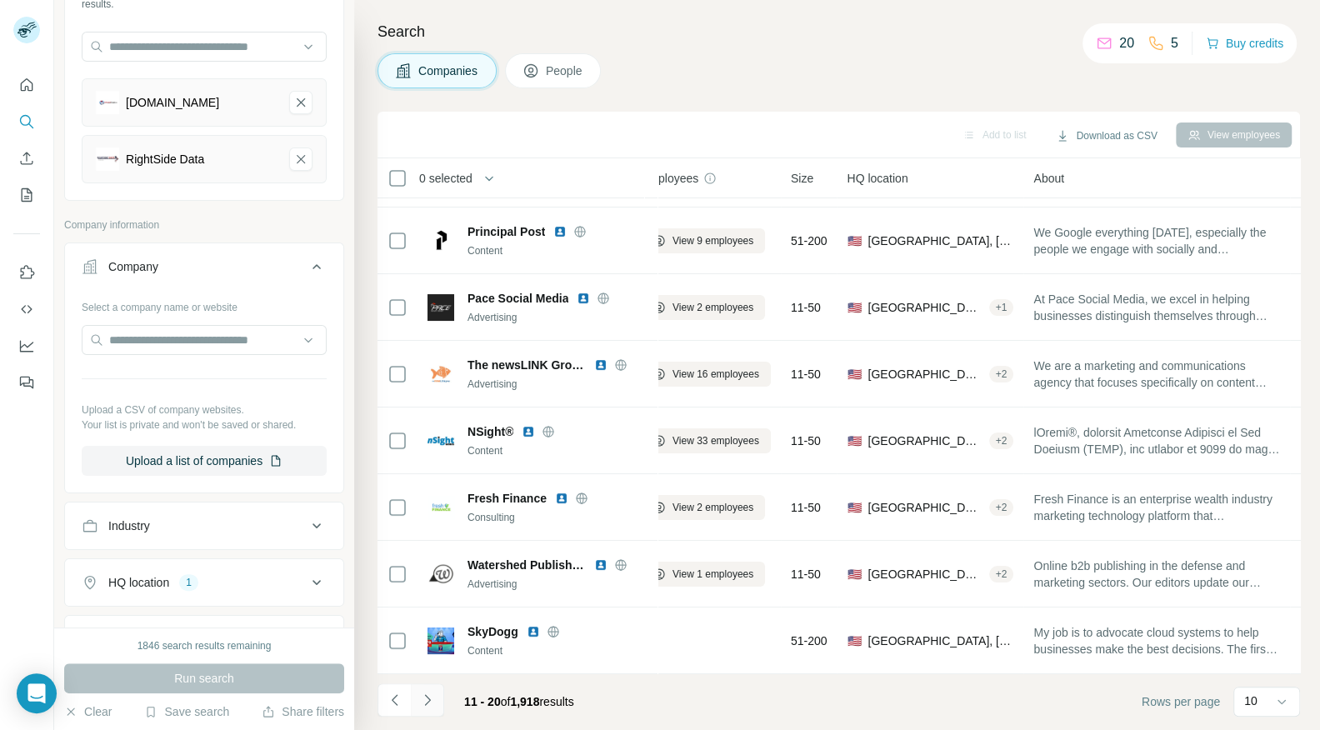
click at [429, 701] on icon "Navigate to next page" at bounding box center [427, 699] width 6 height 11
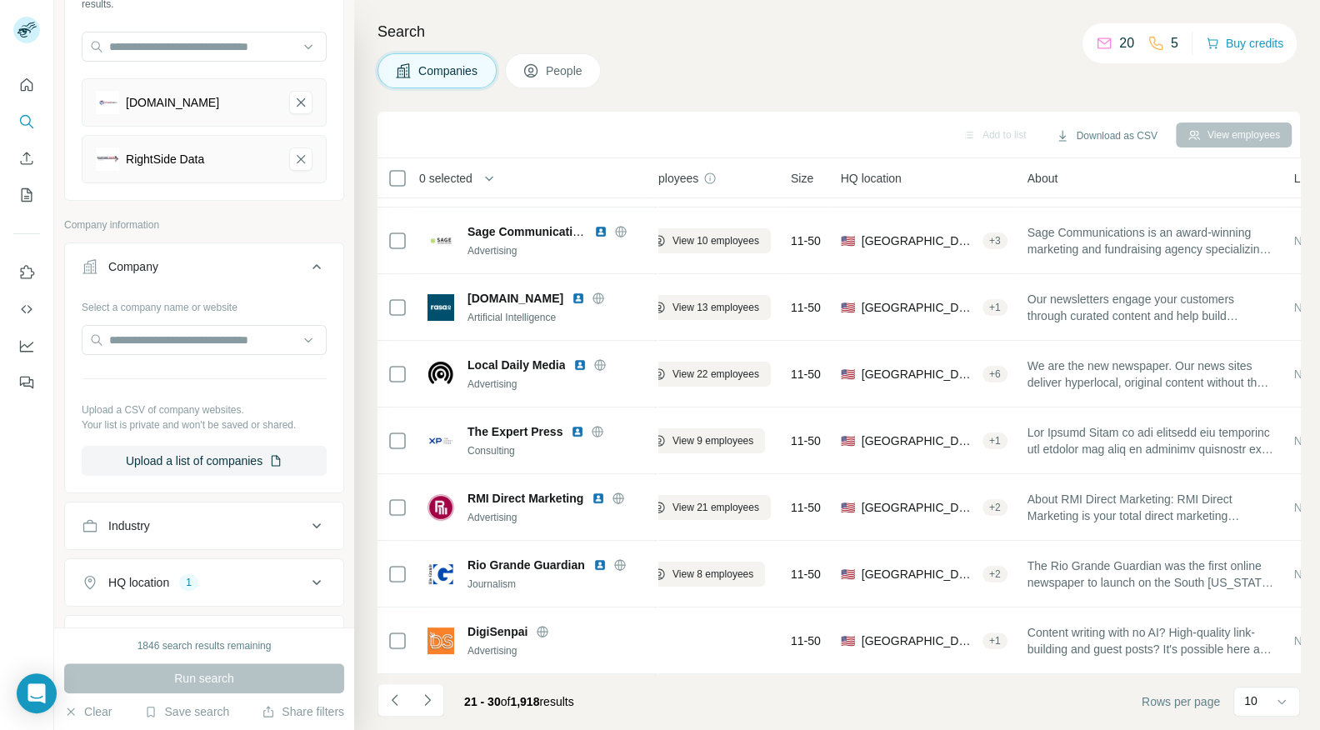
scroll to position [191, 26]
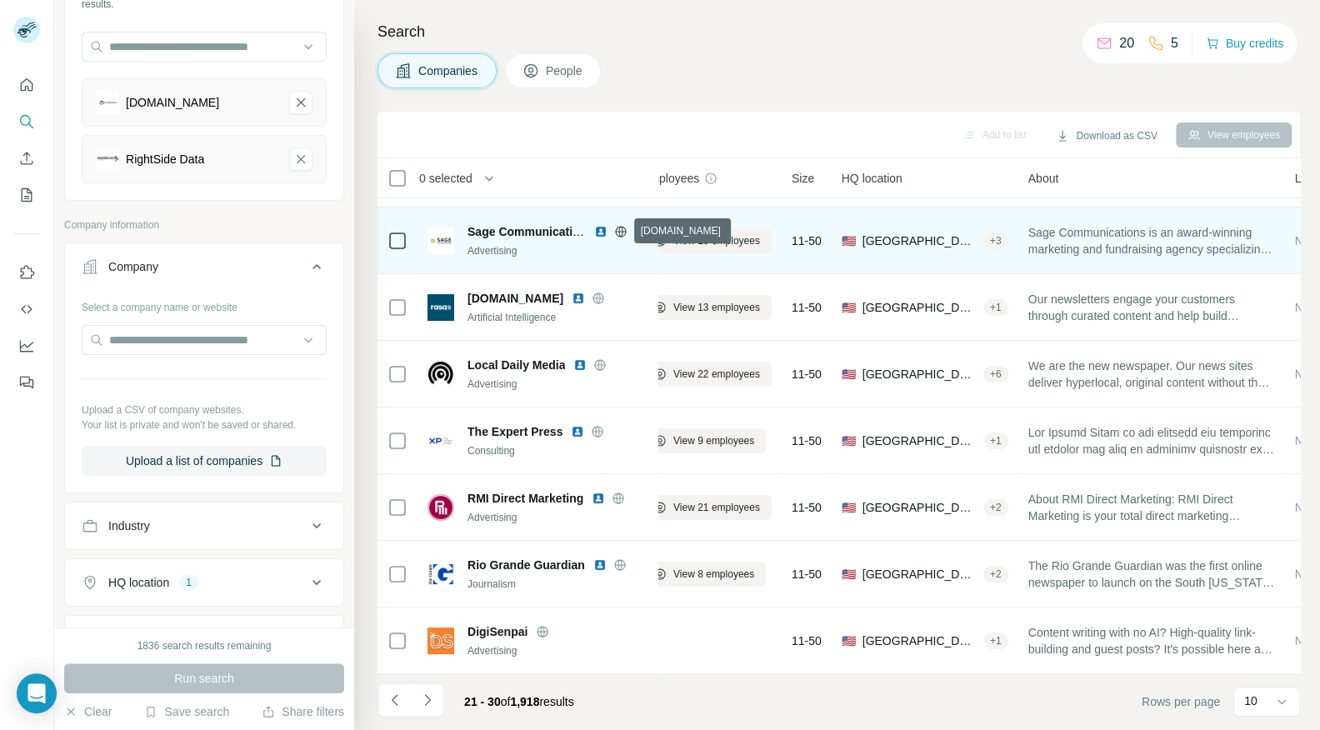
click at [616, 231] on icon at bounding box center [620, 231] width 11 height 1
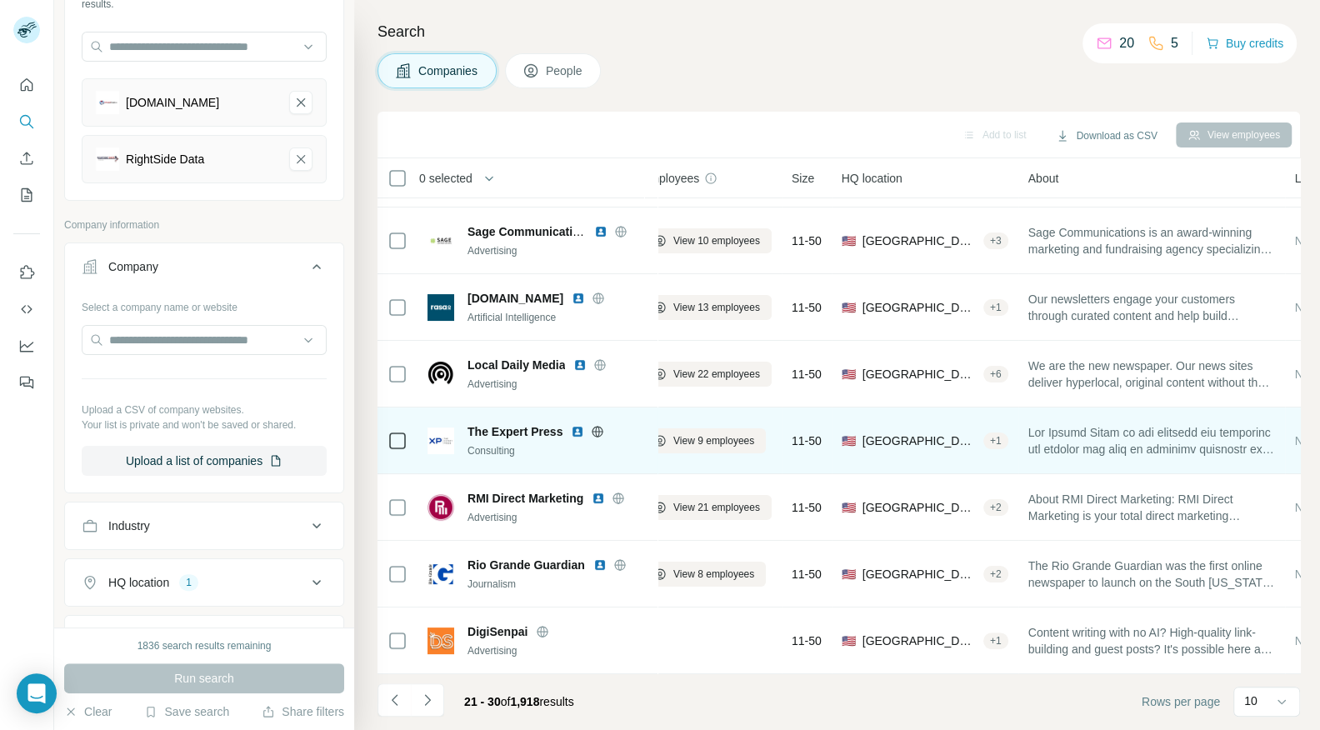
click at [601, 431] on icon at bounding box center [597, 431] width 11 height 1
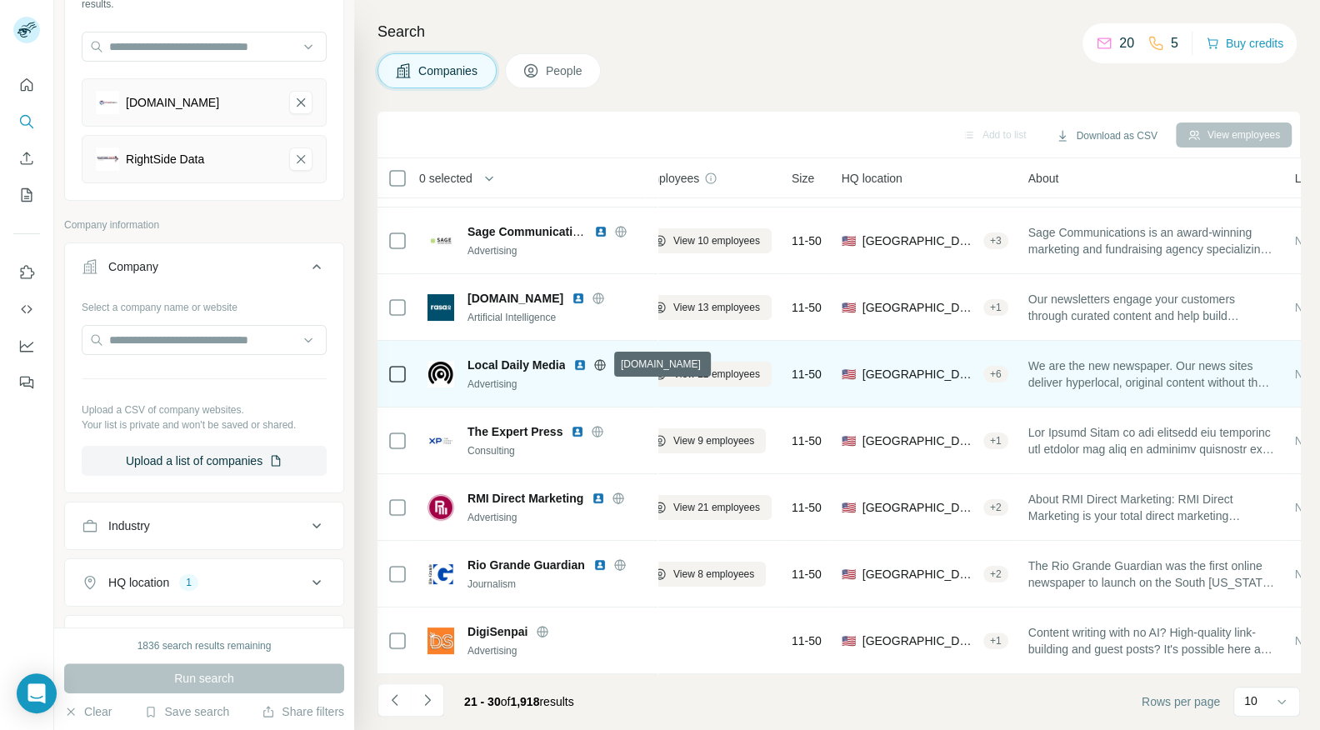
scroll to position [0, 26]
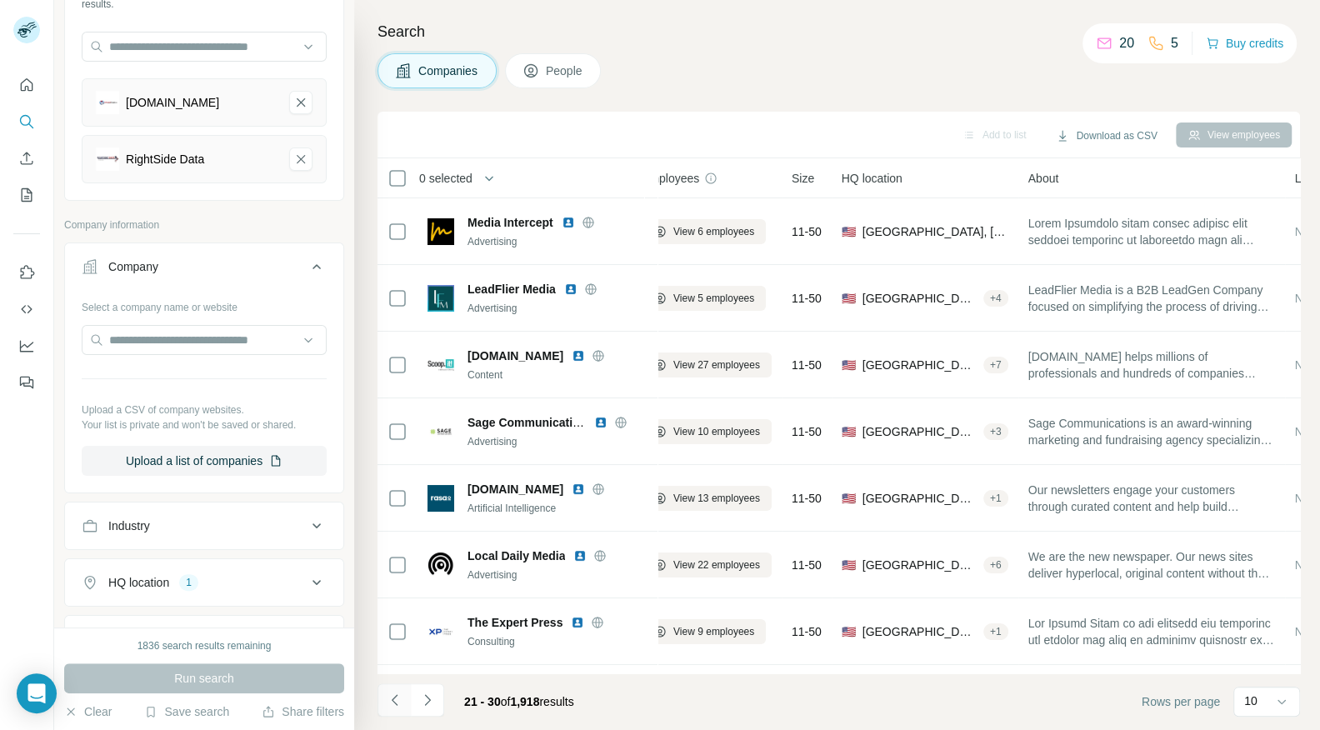
click at [390, 705] on icon "Navigate to previous page" at bounding box center [395, 700] width 17 height 17
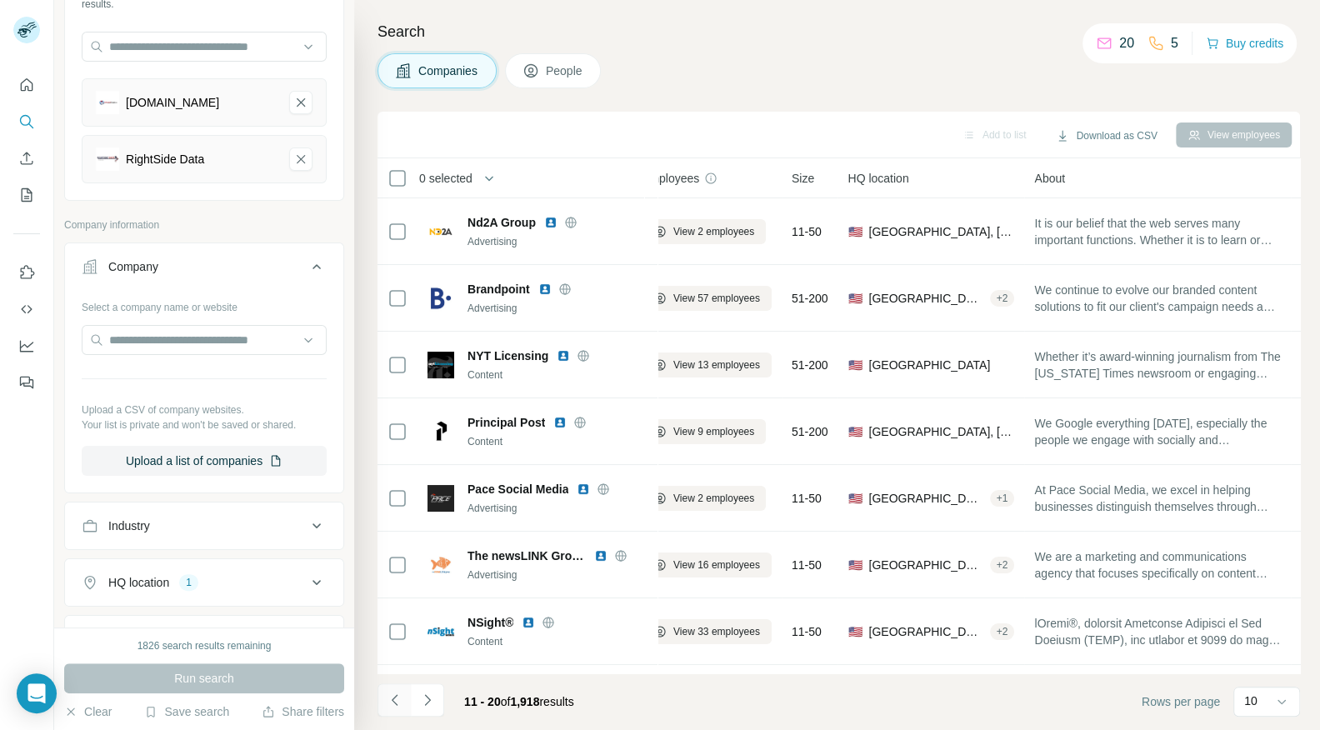
click at [391, 699] on icon "Navigate to previous page" at bounding box center [394, 699] width 6 height 11
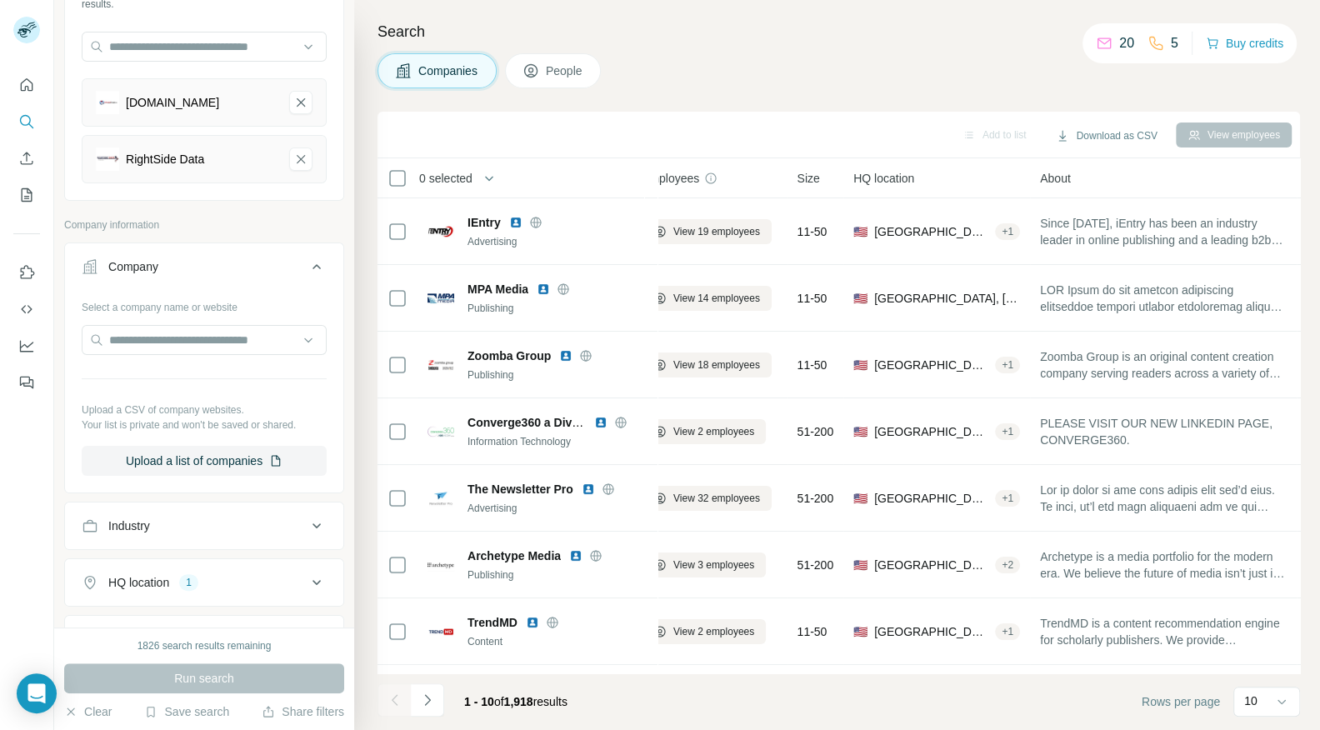
click at [462, 180] on span "0 selected" at bounding box center [445, 178] width 53 height 17
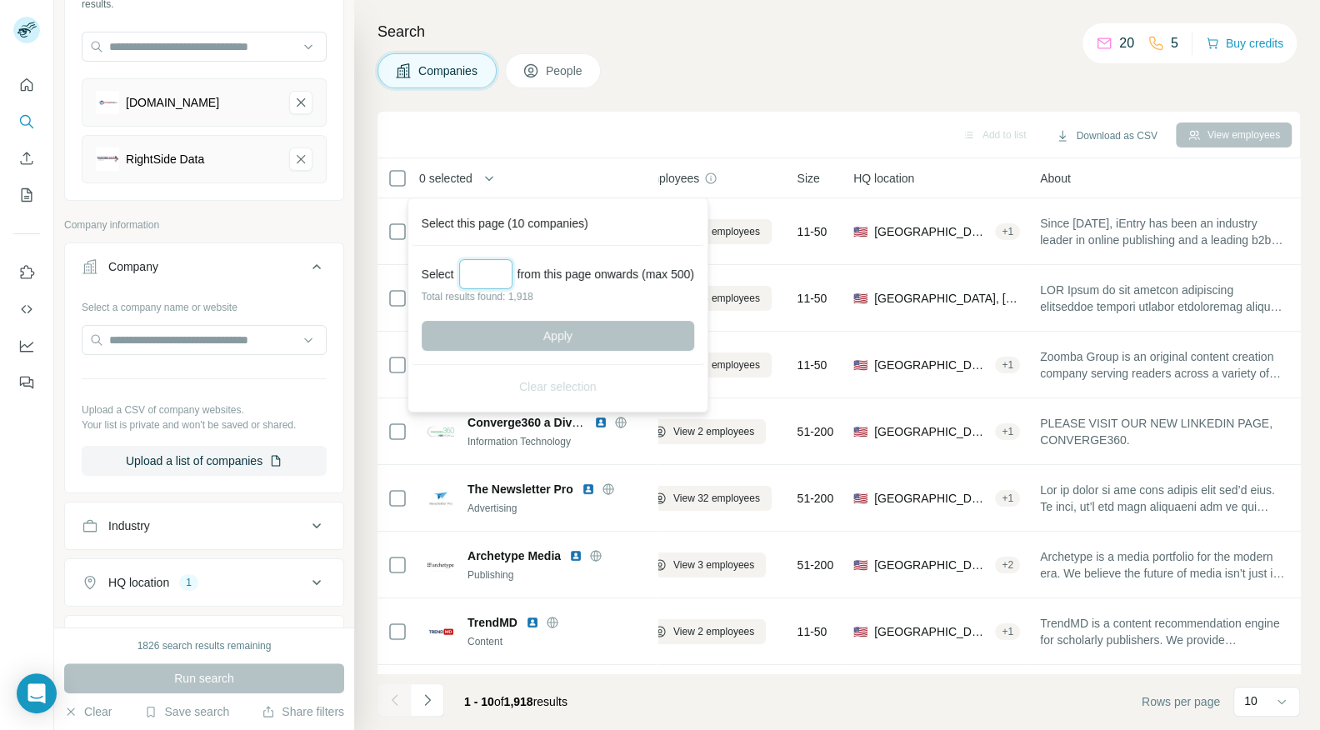
click at [505, 271] on input "Select a number (up to 500)" at bounding box center [485, 274] width 53 height 30
type input "***"
click at [523, 330] on button "Apply" at bounding box center [558, 336] width 272 height 30
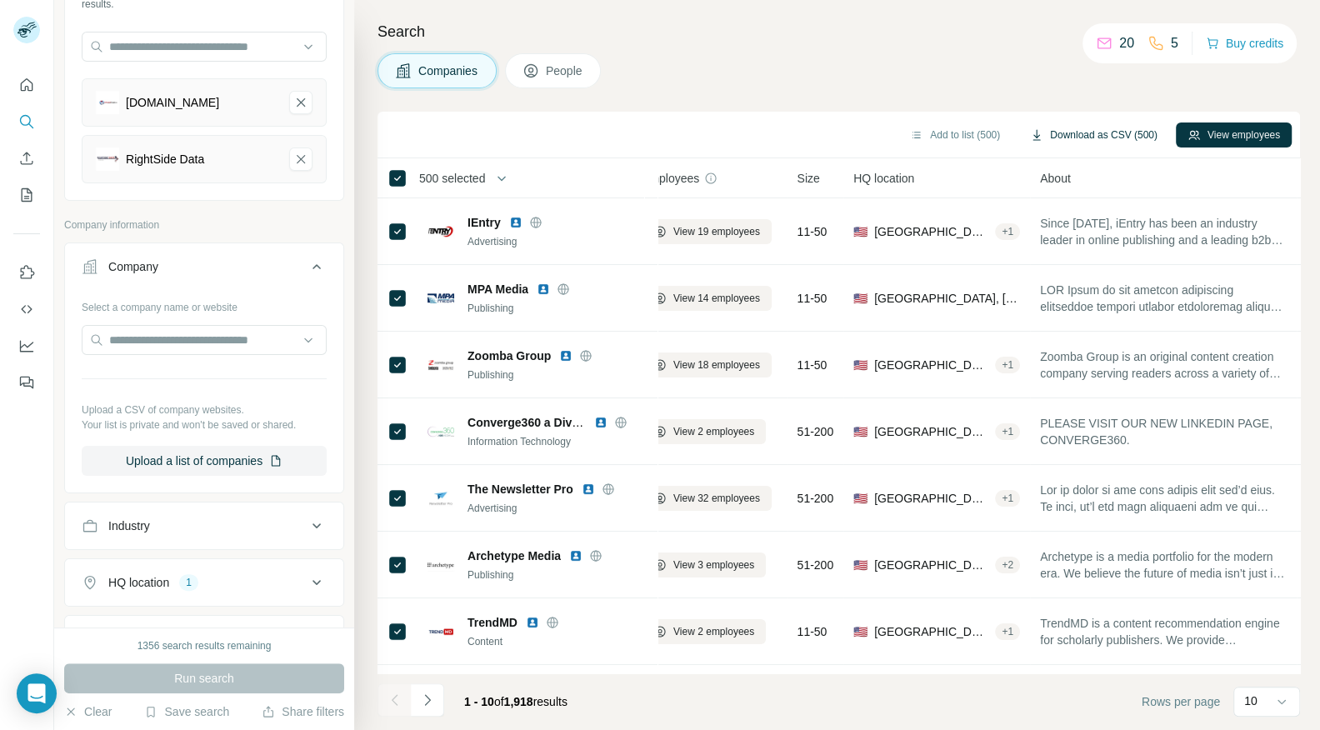
click at [1099, 137] on button "Download as CSV (500)" at bounding box center [1093, 134] width 151 height 25
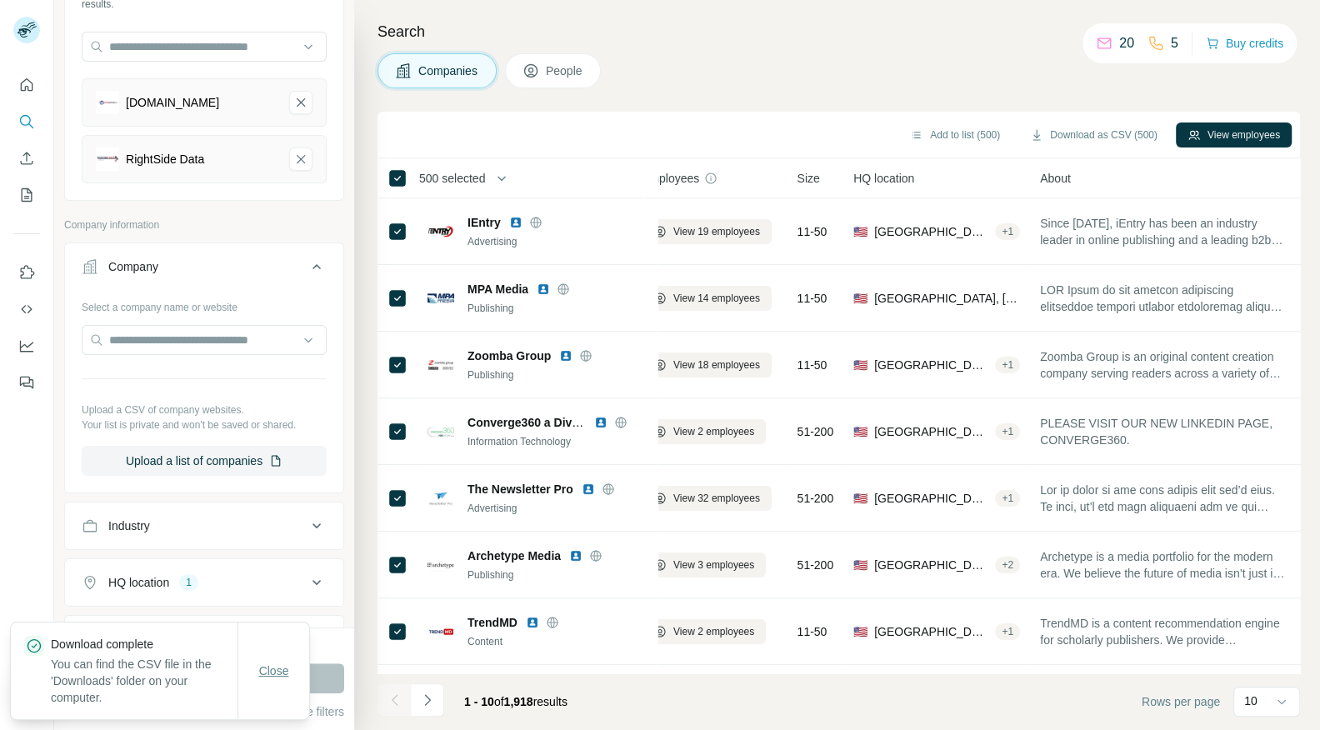
click at [277, 662] on button "Close" at bounding box center [273, 671] width 53 height 30
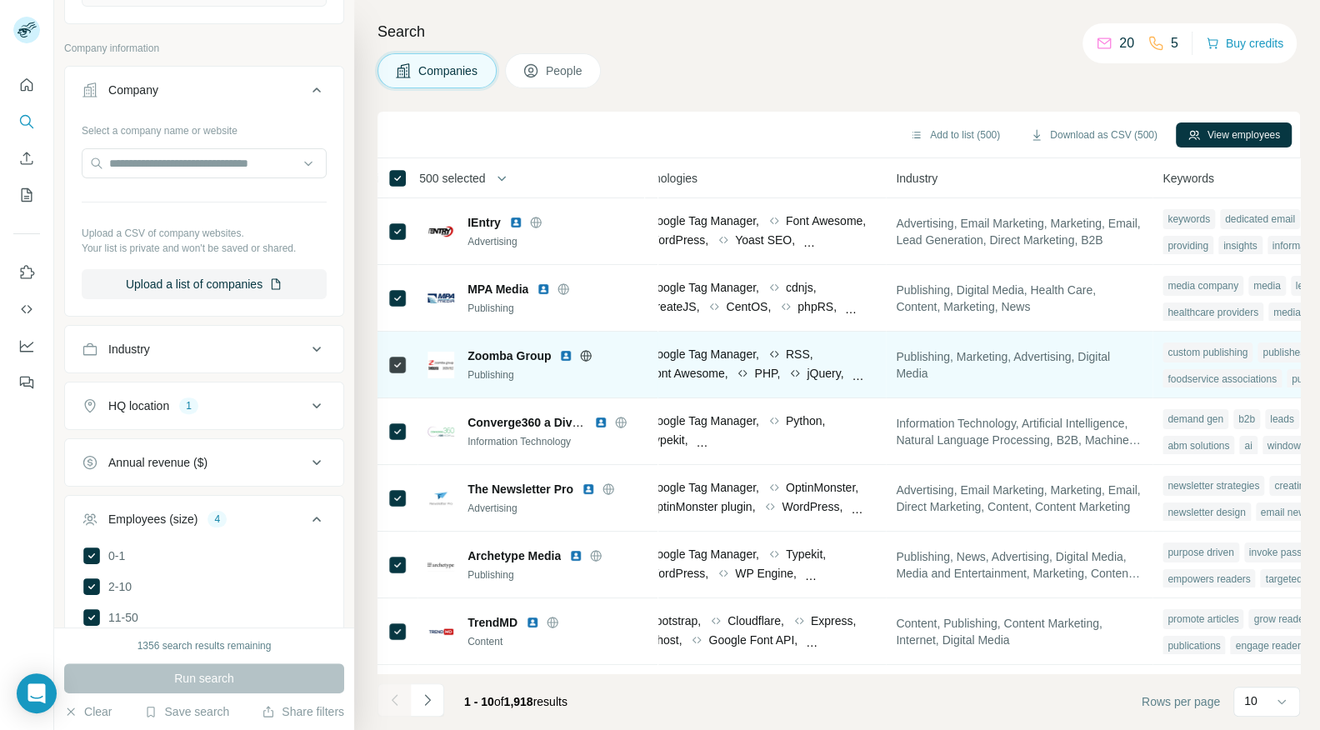
scroll to position [0, 974]
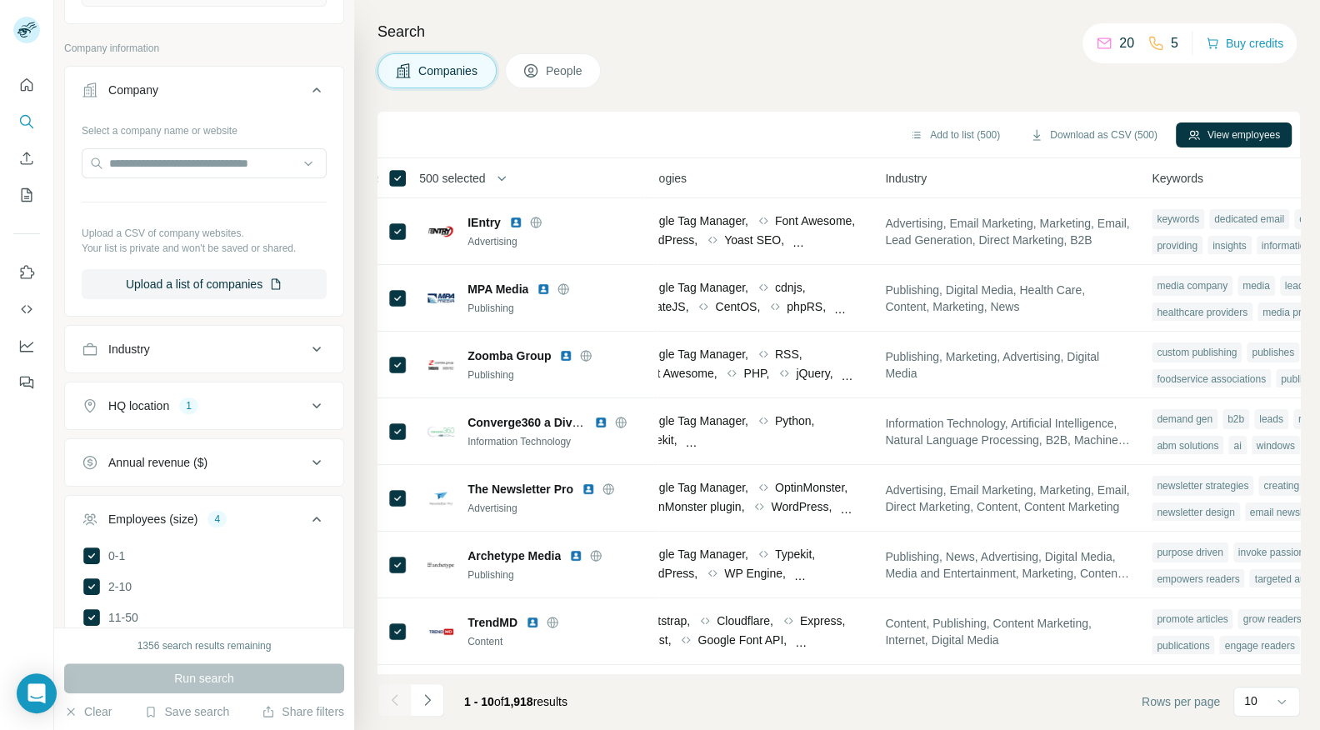
click at [179, 343] on div "Industry" at bounding box center [194, 349] width 225 height 17
click at [134, 393] on input at bounding box center [195, 391] width 206 height 18
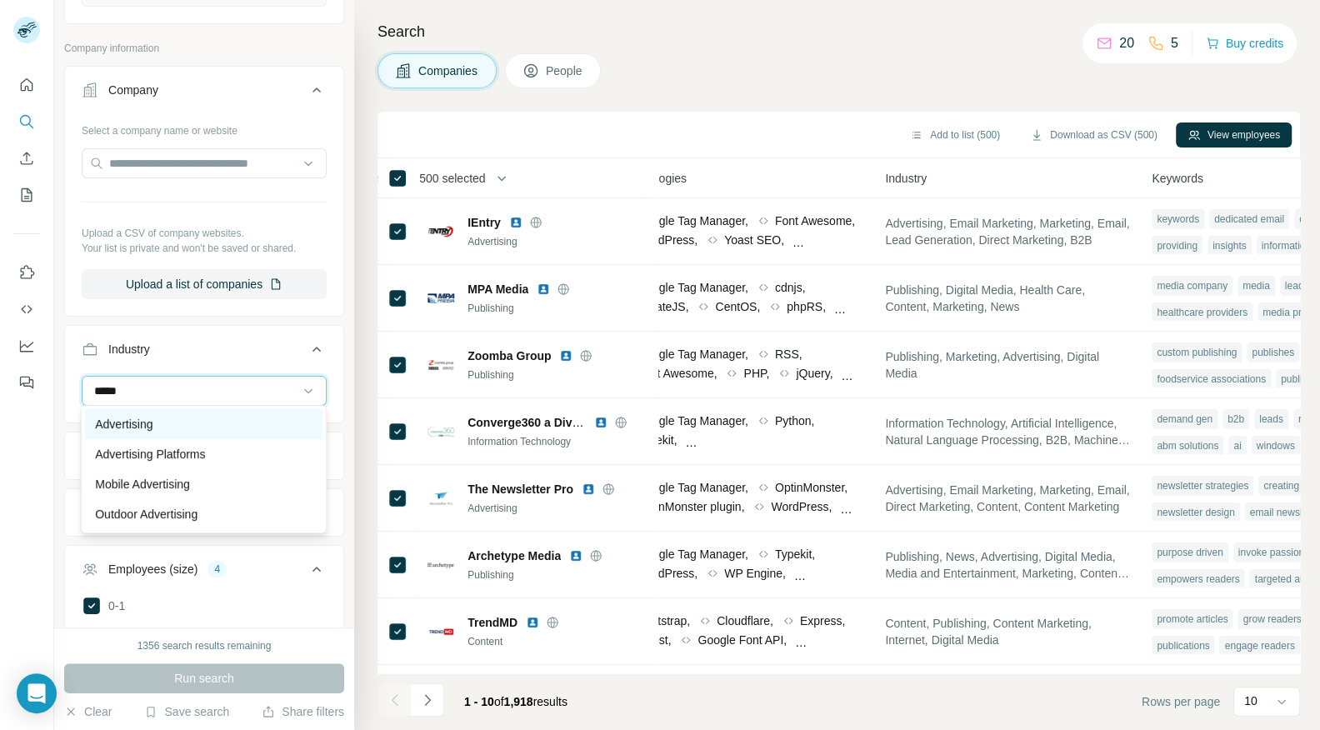
type input "*****"
click at [158, 427] on div "Advertising" at bounding box center [203, 424] width 217 height 17
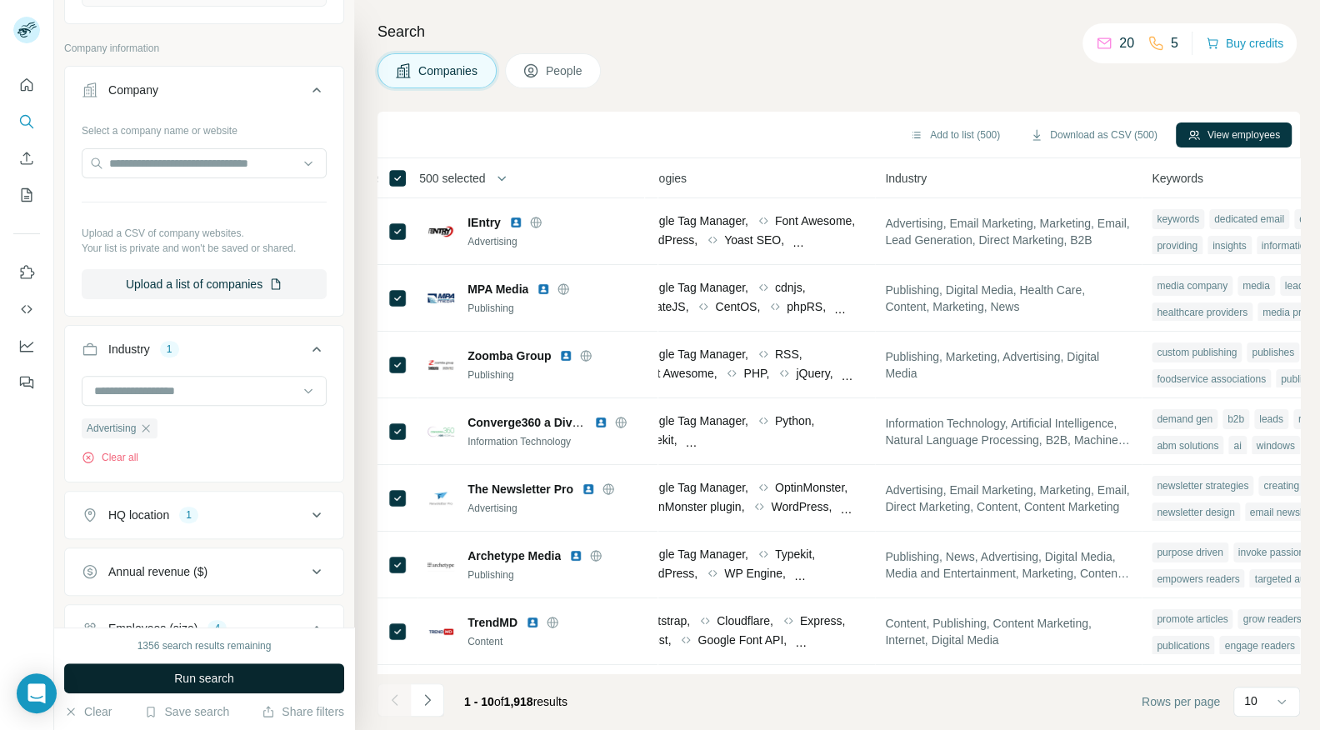
click at [166, 675] on button "Run search" at bounding box center [204, 678] width 280 height 30
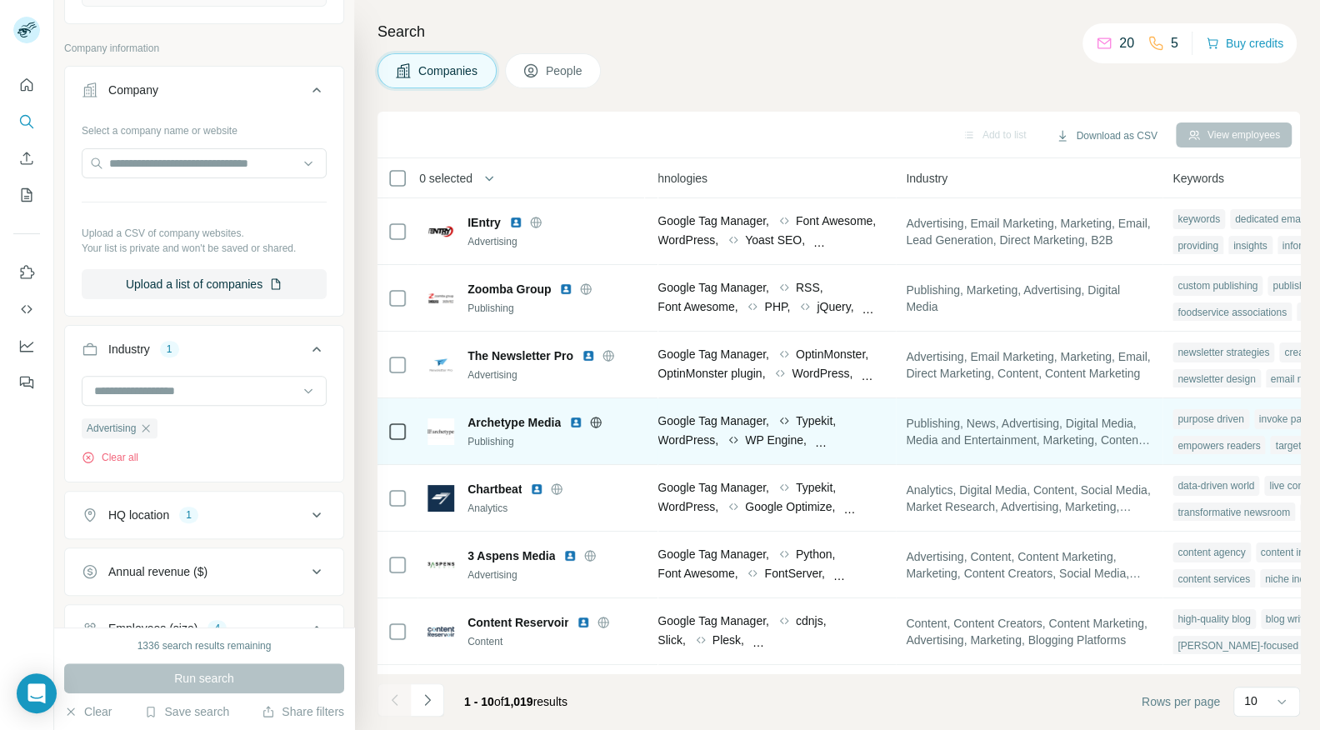
scroll to position [0, 1088]
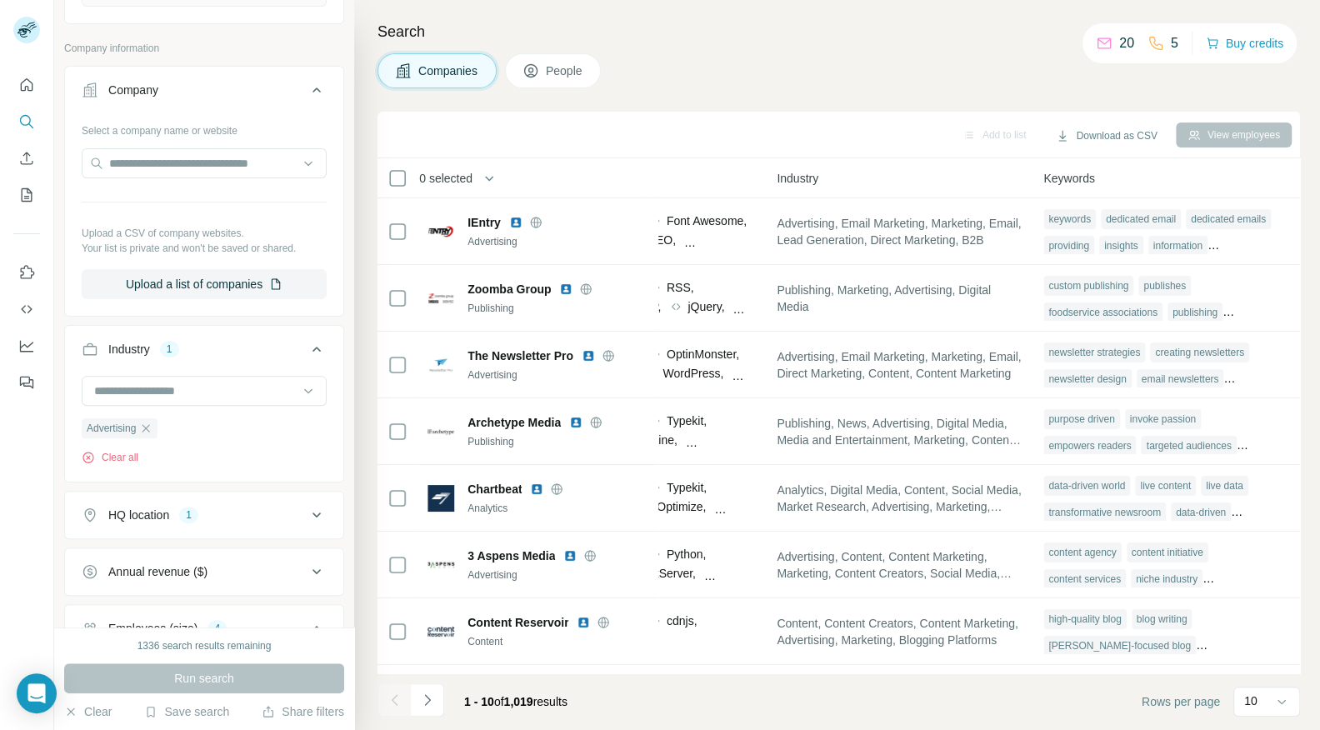
click at [461, 183] on span "0 selected" at bounding box center [445, 178] width 53 height 17
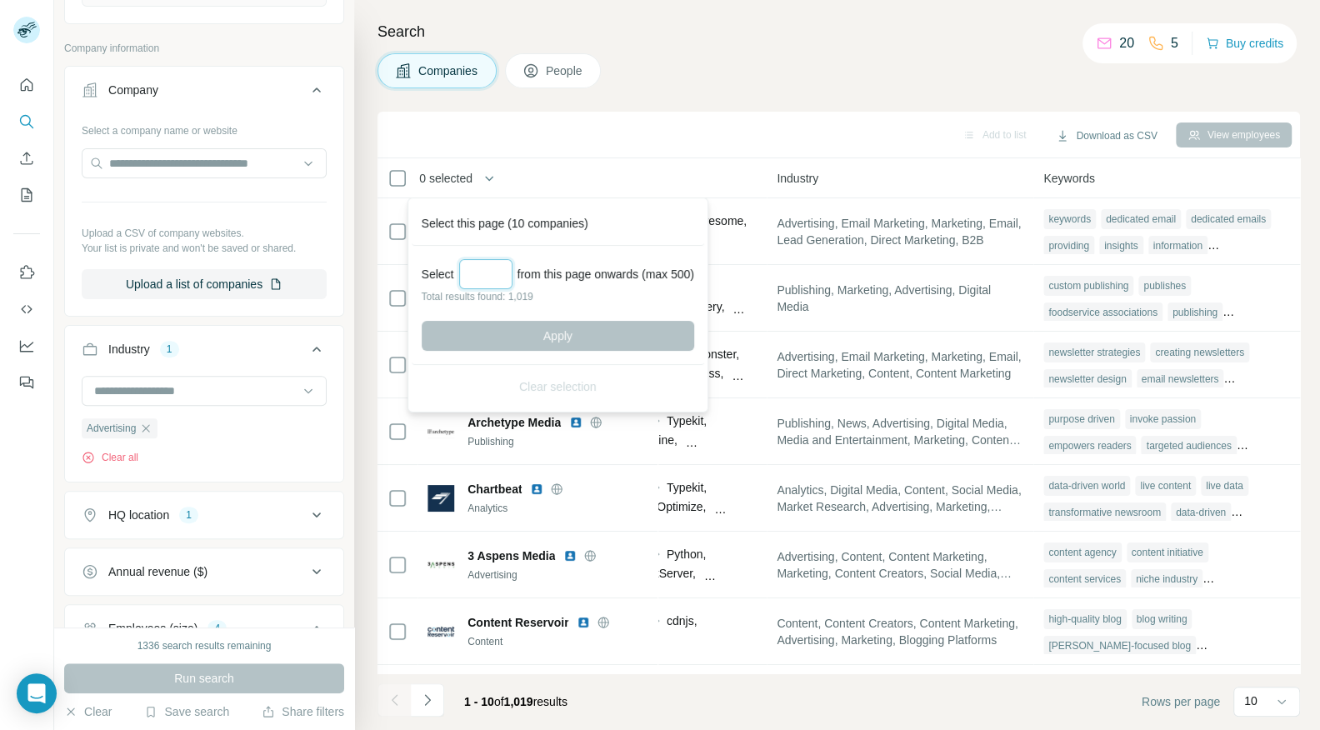
click at [498, 272] on input "Select a number (up to 500)" at bounding box center [485, 274] width 53 height 30
type input "***"
click at [497, 318] on div "Select *** from this page onwards (max 500) Total results found: 1,019 Apply" at bounding box center [558, 305] width 292 height 119
click at [512, 321] on button "Apply" at bounding box center [558, 336] width 272 height 30
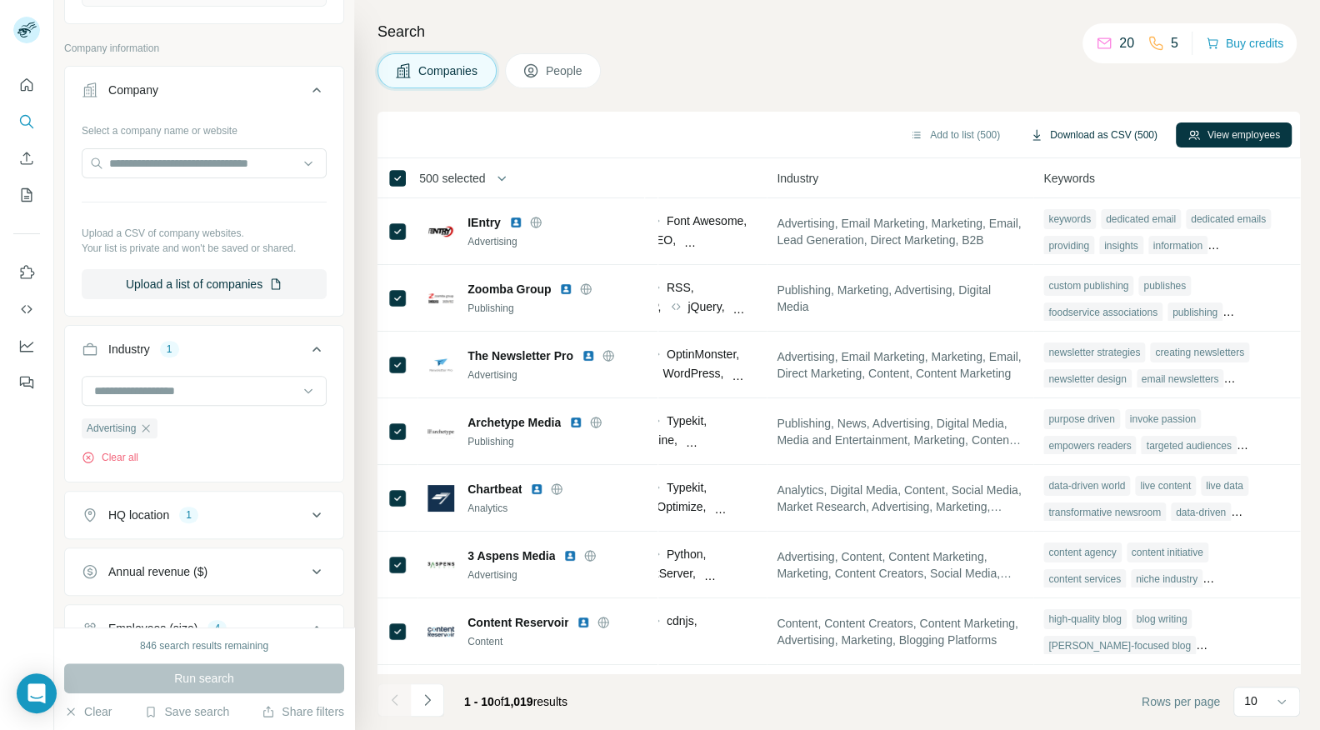
click at [1097, 124] on button "Download as CSV (500)" at bounding box center [1093, 134] width 151 height 25
click at [1102, 132] on button "Download as CSV (500)" at bounding box center [1093, 134] width 151 height 25
click at [427, 698] on icon "Navigate to next page" at bounding box center [427, 700] width 17 height 17
click at [427, 698] on div at bounding box center [427, 699] width 33 height 33
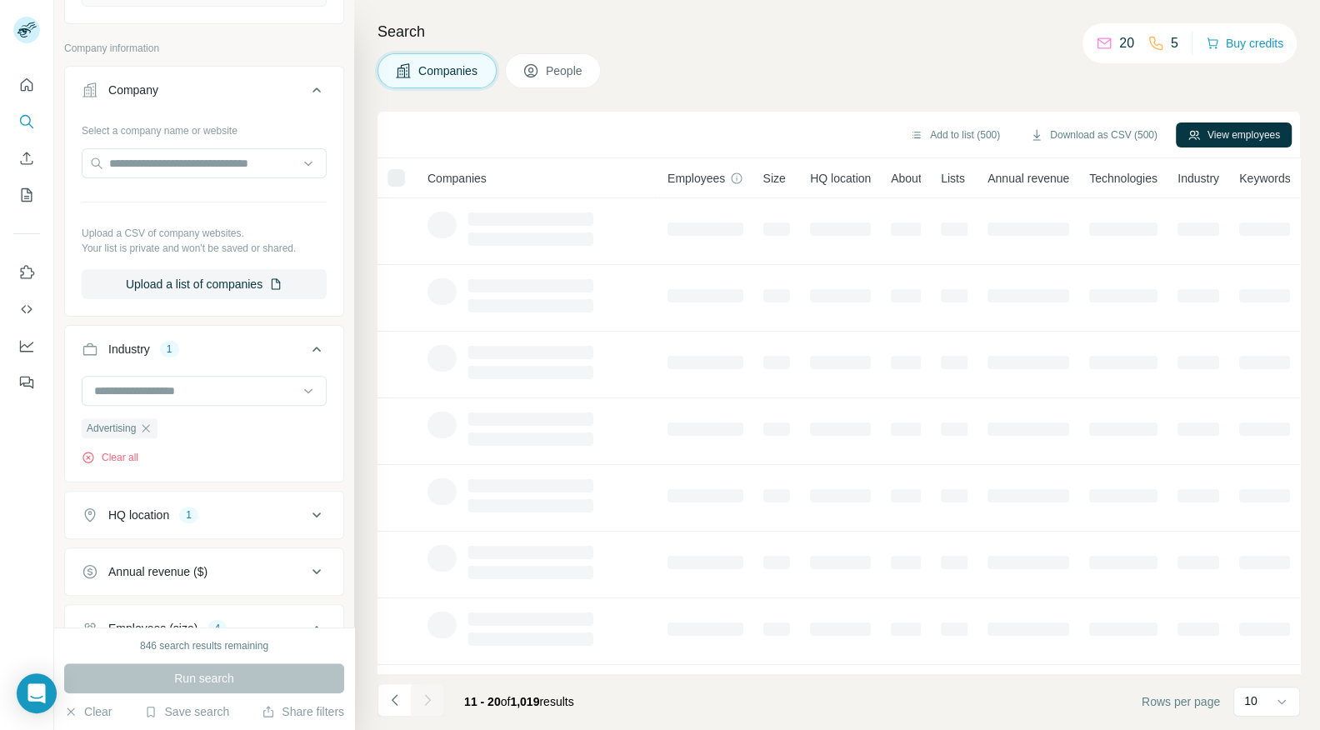
click at [427, 698] on div at bounding box center [427, 699] width 33 height 33
click at [427, 698] on icon "Navigate to next page" at bounding box center [427, 700] width 17 height 17
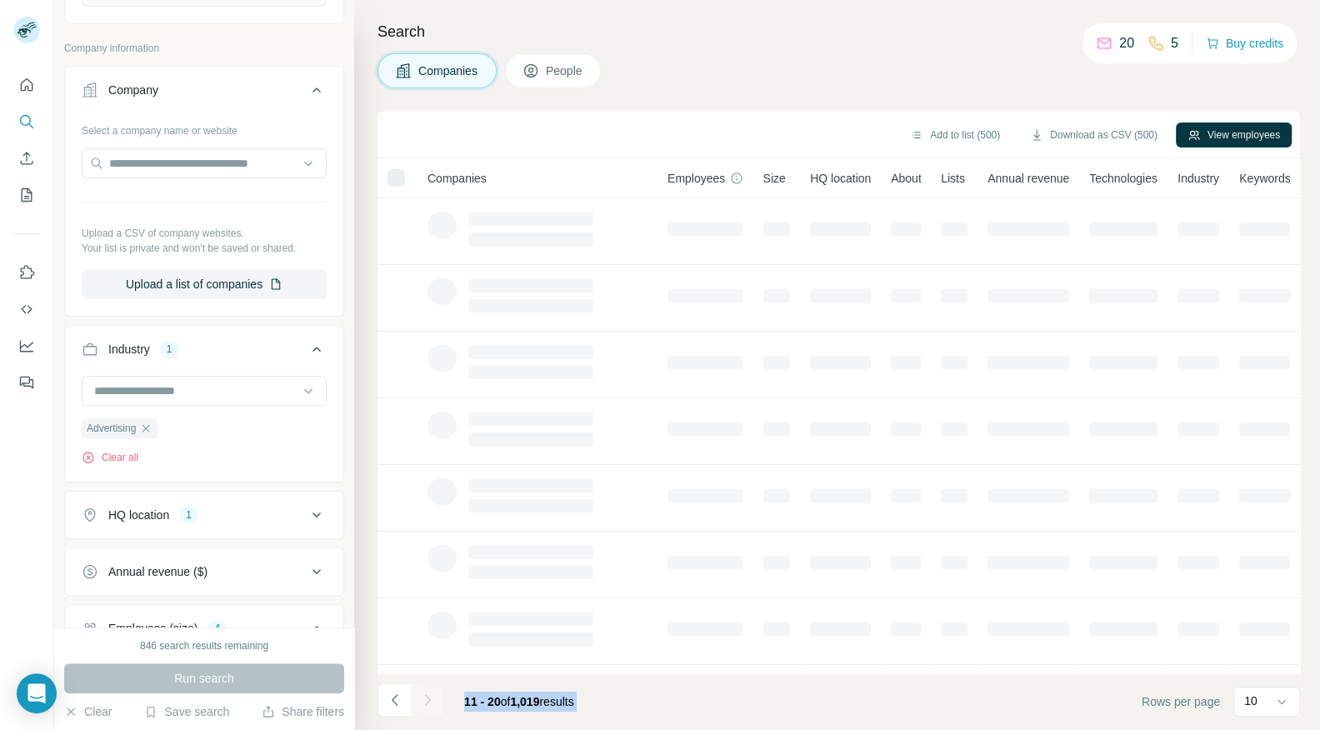
click at [427, 698] on div at bounding box center [427, 699] width 33 height 33
click at [427, 698] on icon "Navigate to next page" at bounding box center [427, 700] width 17 height 17
click at [427, 698] on div at bounding box center [427, 699] width 33 height 33
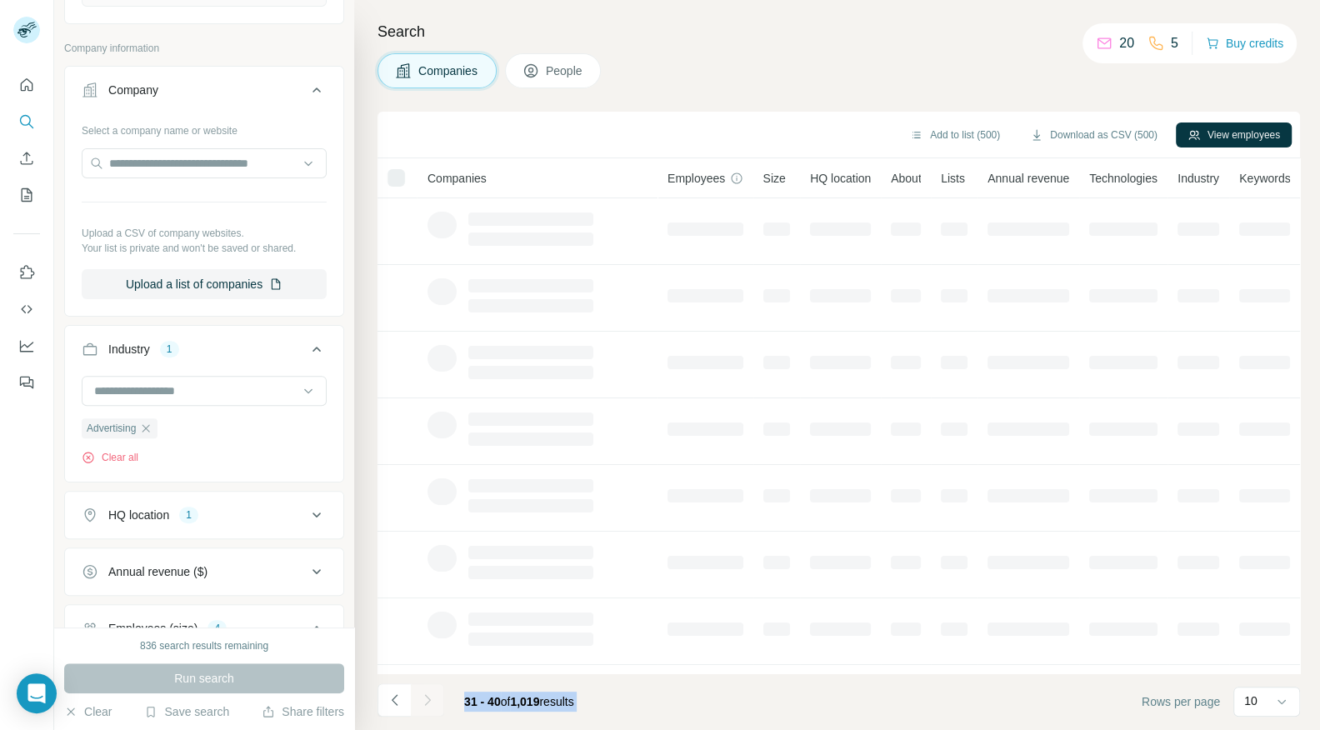
click at [427, 698] on div at bounding box center [427, 699] width 33 height 33
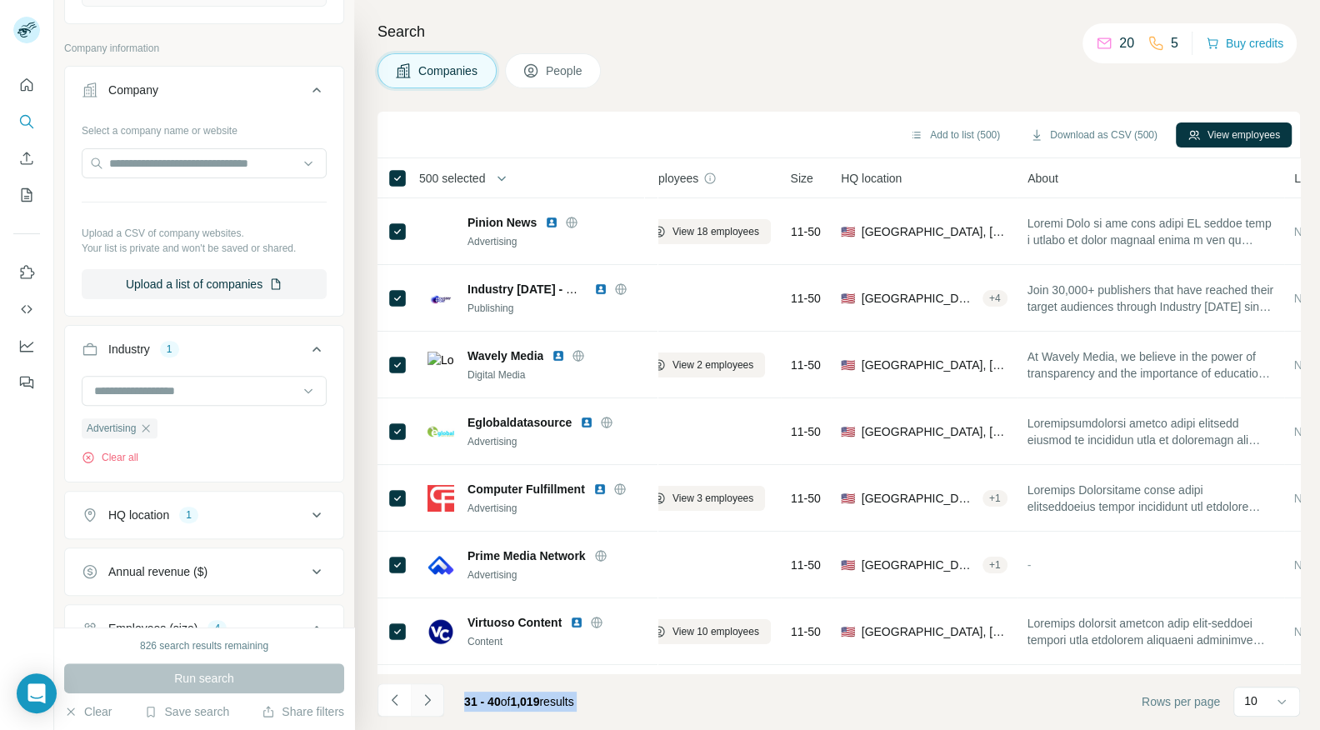
click at [427, 698] on icon "Navigate to next page" at bounding box center [427, 700] width 17 height 17
click at [427, 698] on div at bounding box center [427, 699] width 33 height 33
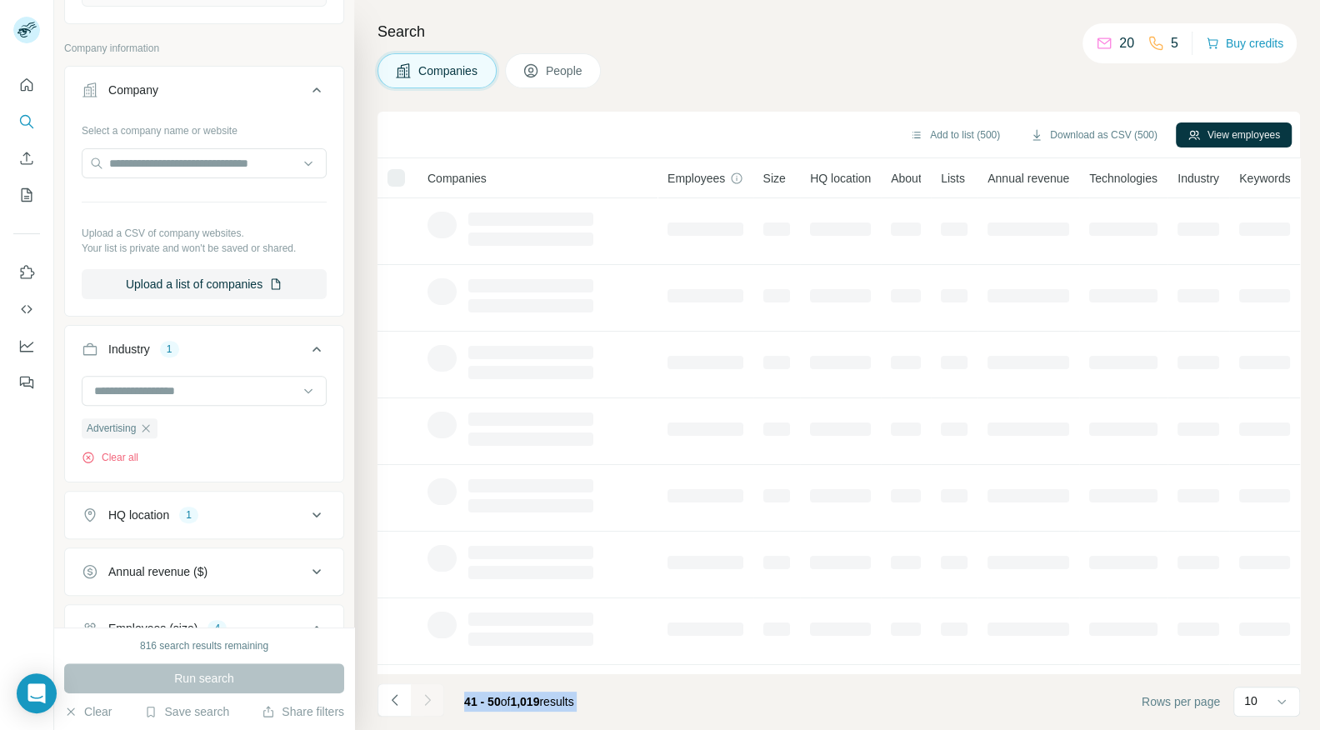
click at [427, 698] on div at bounding box center [427, 699] width 33 height 33
click at [427, 698] on icon "Navigate to next page" at bounding box center [427, 700] width 17 height 17
click at [427, 698] on div at bounding box center [427, 699] width 33 height 33
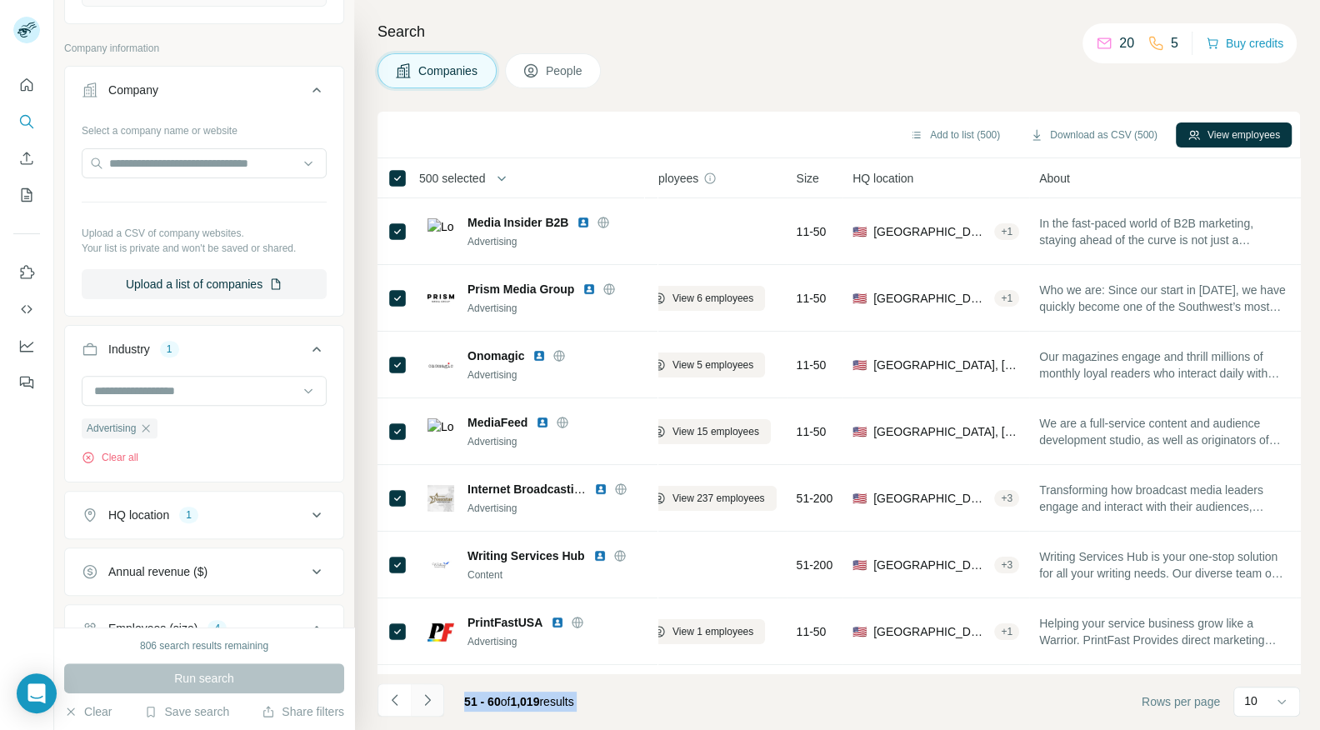
click at [427, 698] on icon "Navigate to next page" at bounding box center [427, 700] width 17 height 17
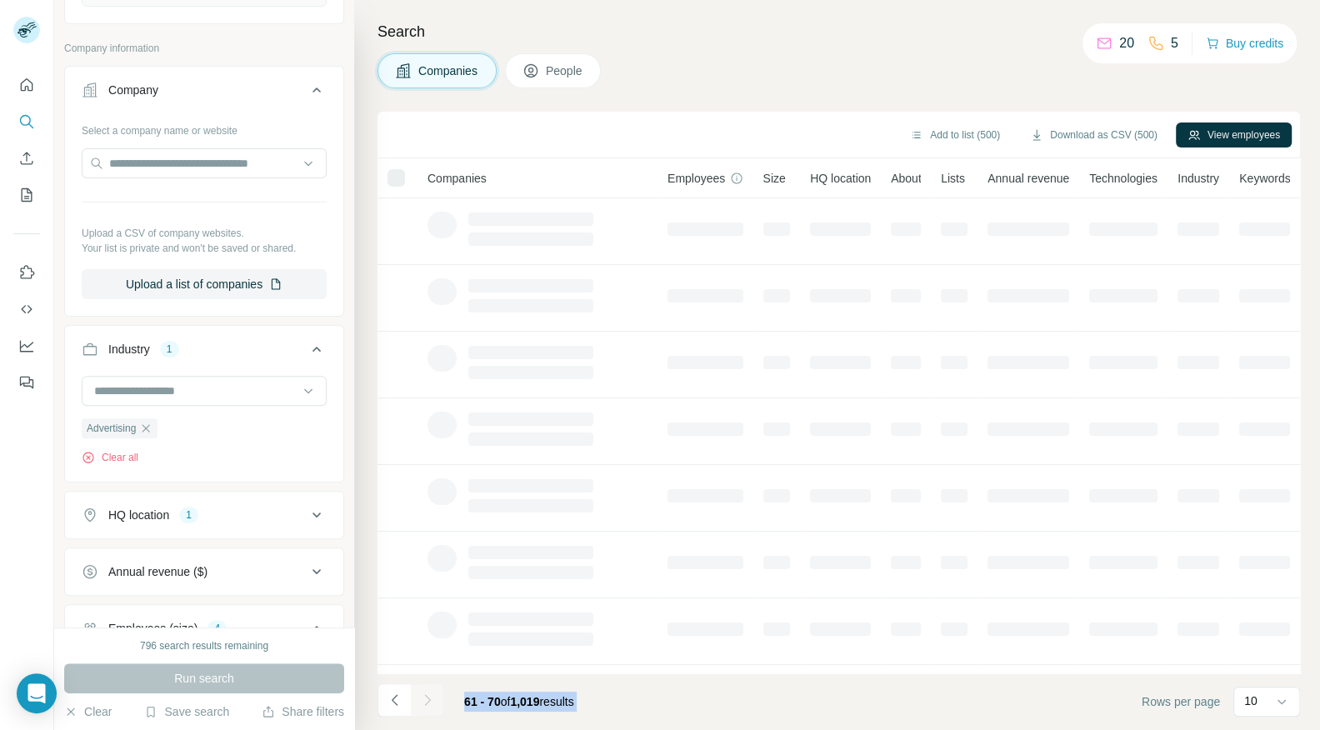
click at [427, 698] on div at bounding box center [427, 699] width 33 height 33
click at [427, 698] on icon "Navigate to next page" at bounding box center [427, 700] width 17 height 17
click at [427, 698] on div at bounding box center [427, 699] width 33 height 33
click at [427, 698] on icon "Navigate to next page" at bounding box center [427, 700] width 17 height 17
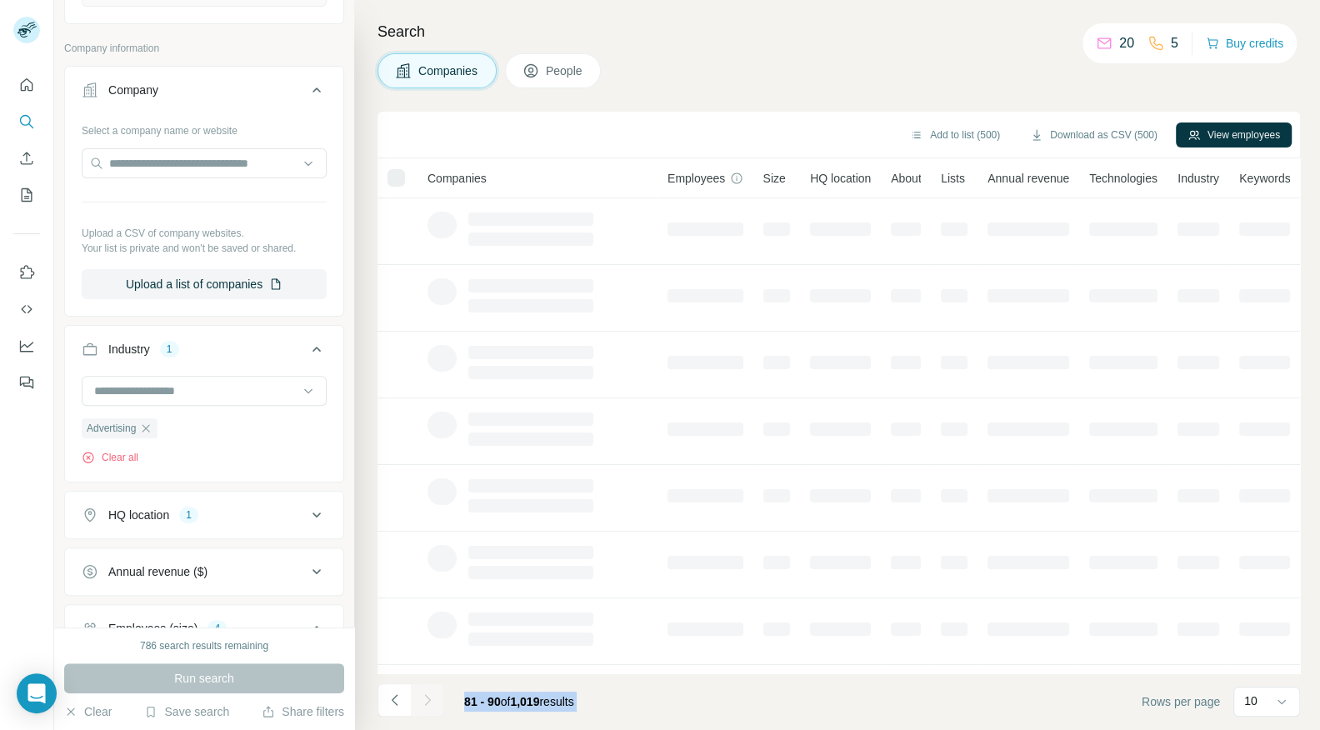
click at [427, 698] on div at bounding box center [427, 699] width 33 height 33
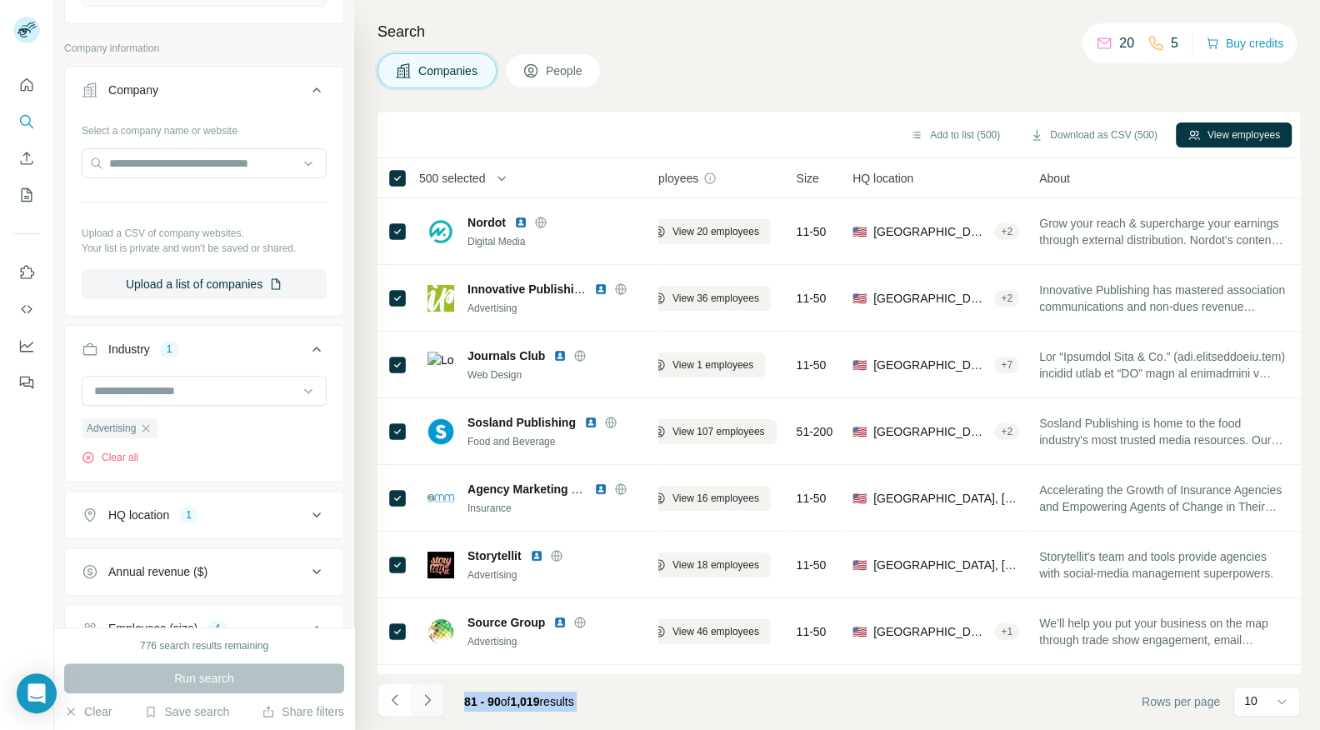
click at [427, 698] on icon "Navigate to next page" at bounding box center [427, 700] width 17 height 17
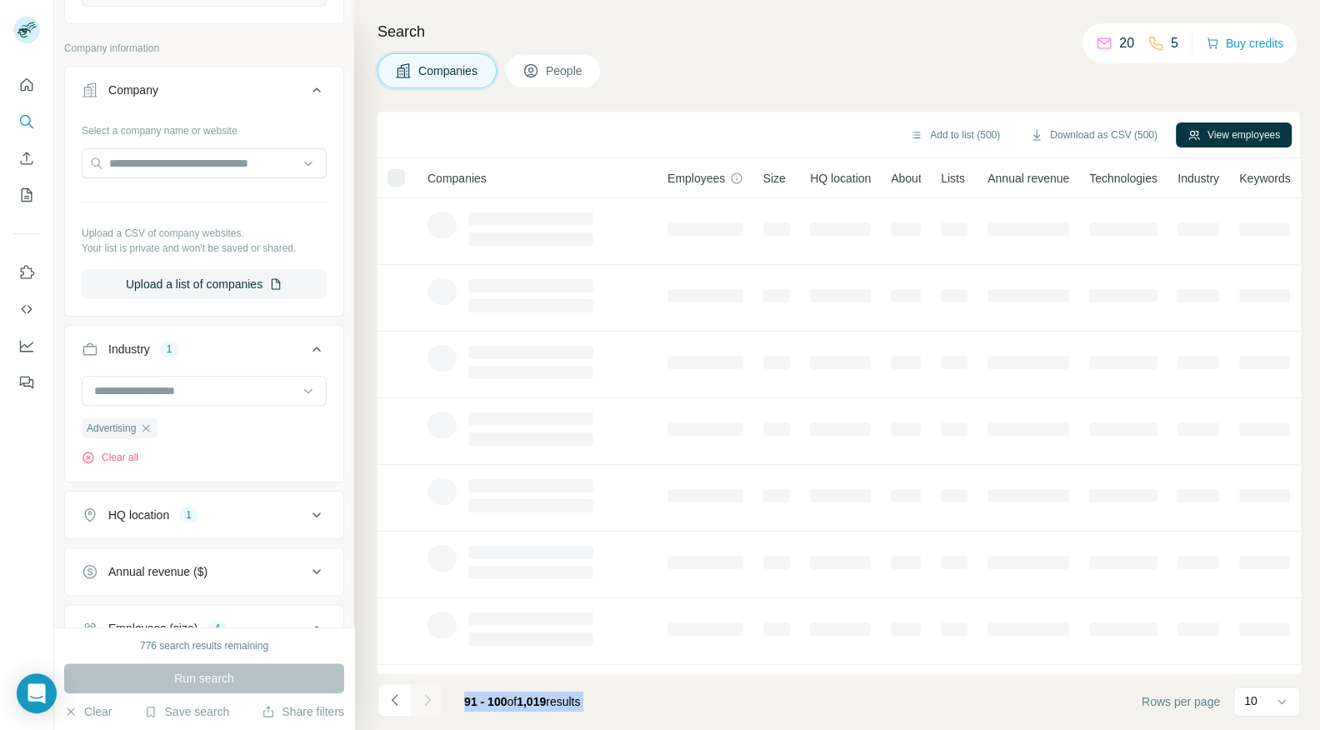
click at [427, 698] on div at bounding box center [427, 699] width 33 height 33
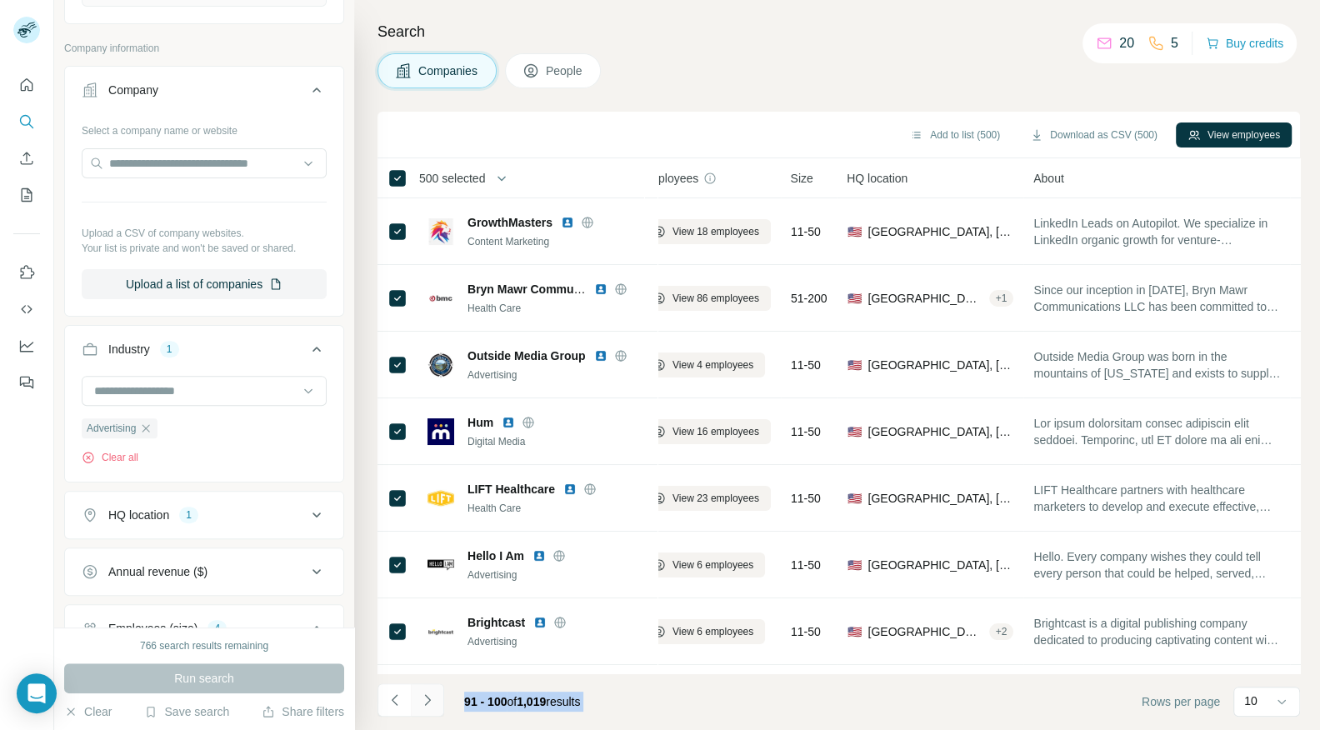
click at [427, 698] on icon "Navigate to next page" at bounding box center [427, 700] width 17 height 17
click at [427, 698] on div at bounding box center [427, 699] width 33 height 33
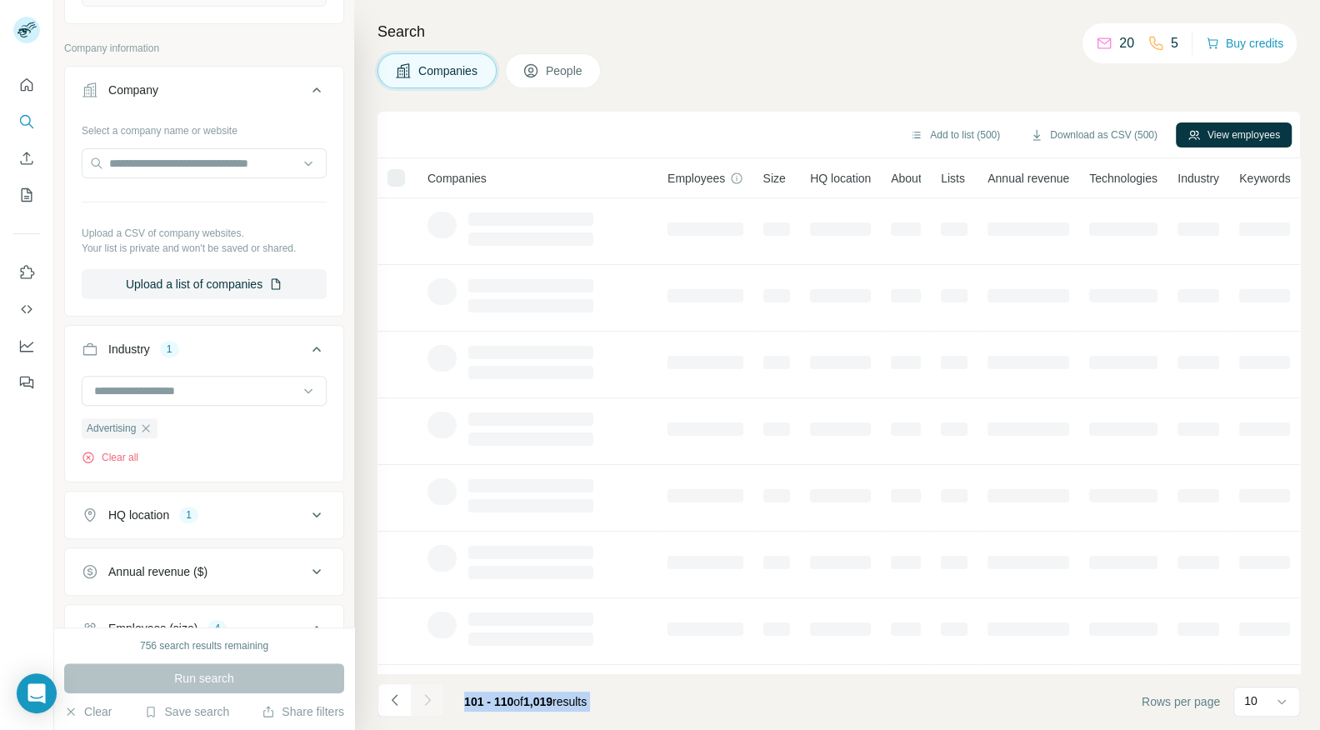
click at [427, 698] on div at bounding box center [427, 699] width 33 height 33
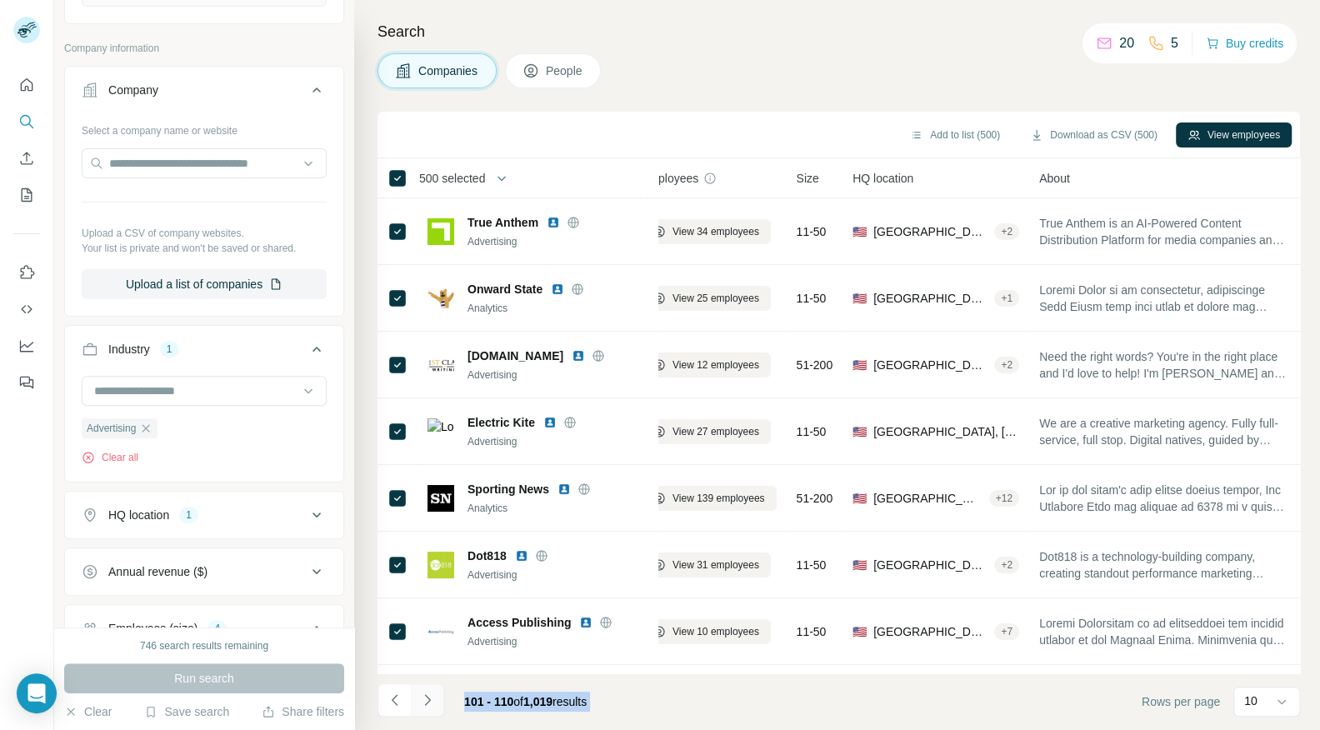
click at [427, 698] on icon "Navigate to next page" at bounding box center [427, 700] width 17 height 17
click at [427, 698] on div at bounding box center [427, 699] width 33 height 33
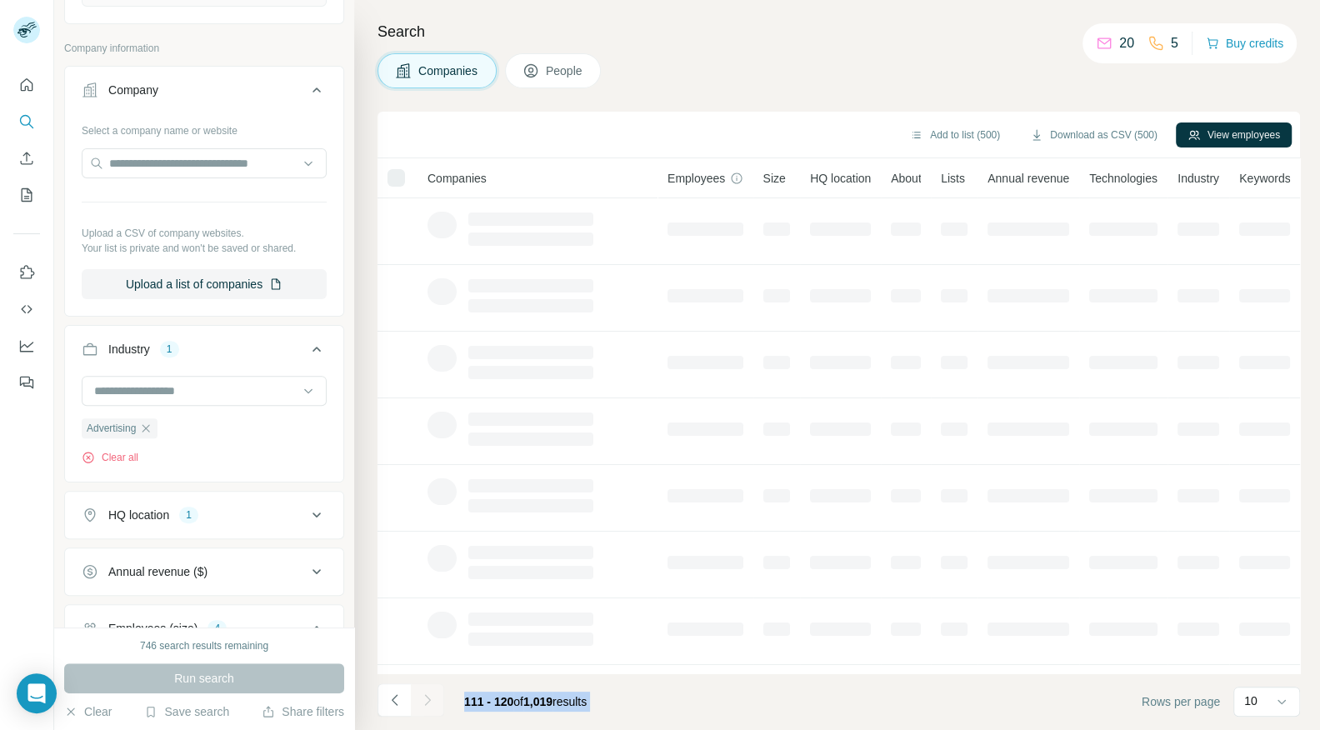
click at [427, 698] on icon "Navigate to next page" at bounding box center [427, 700] width 17 height 17
click at [427, 698] on div at bounding box center [427, 699] width 33 height 33
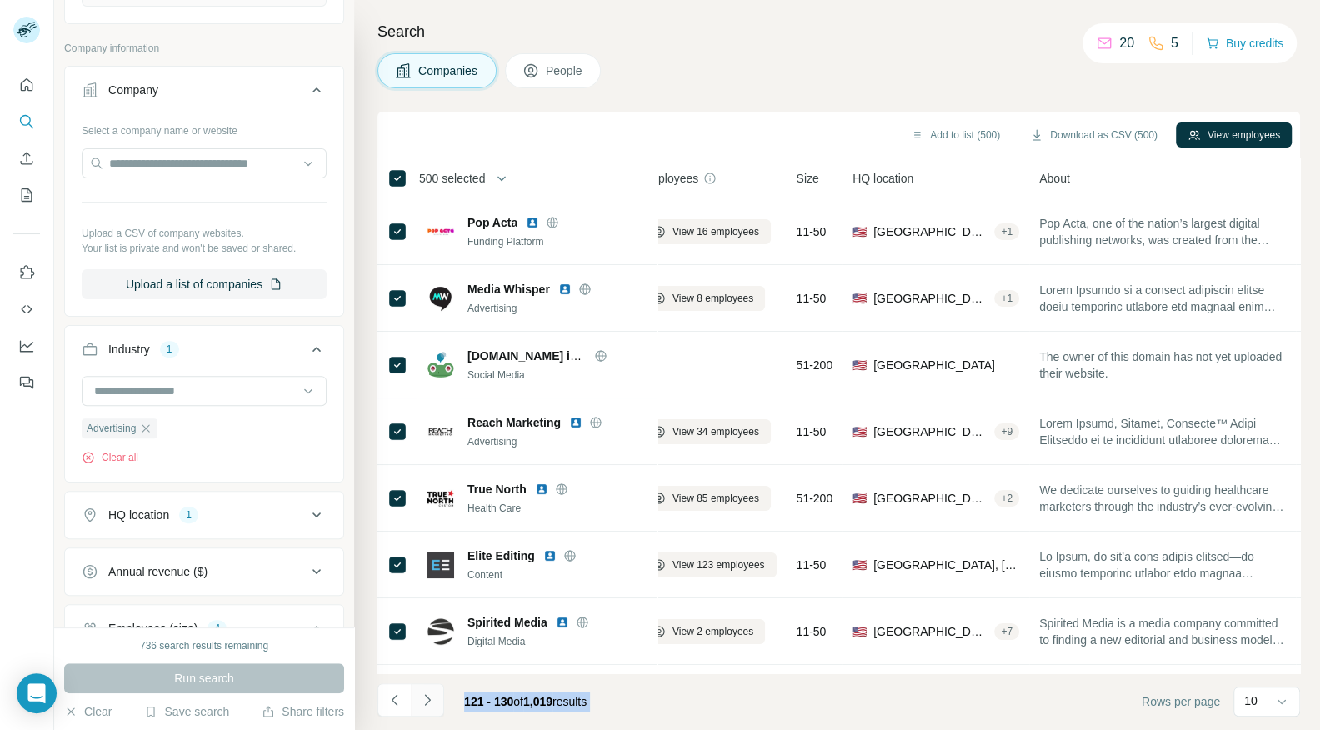
click at [427, 698] on icon "Navigate to next page" at bounding box center [427, 700] width 17 height 17
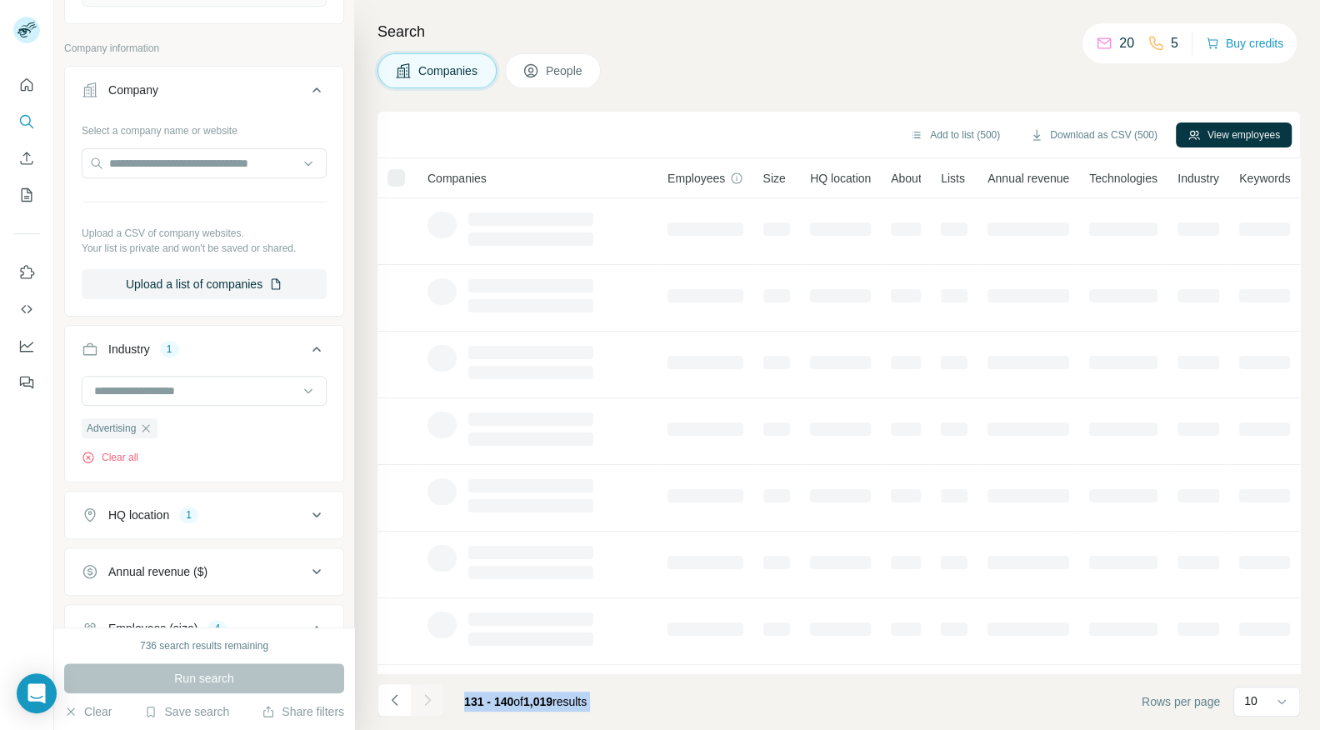
click at [427, 698] on div at bounding box center [427, 699] width 33 height 33
click at [427, 698] on icon "Navigate to next page" at bounding box center [427, 700] width 17 height 17
click at [427, 698] on div at bounding box center [427, 699] width 33 height 33
click at [427, 698] on icon "Navigate to next page" at bounding box center [427, 700] width 17 height 17
click at [427, 698] on div at bounding box center [427, 699] width 33 height 33
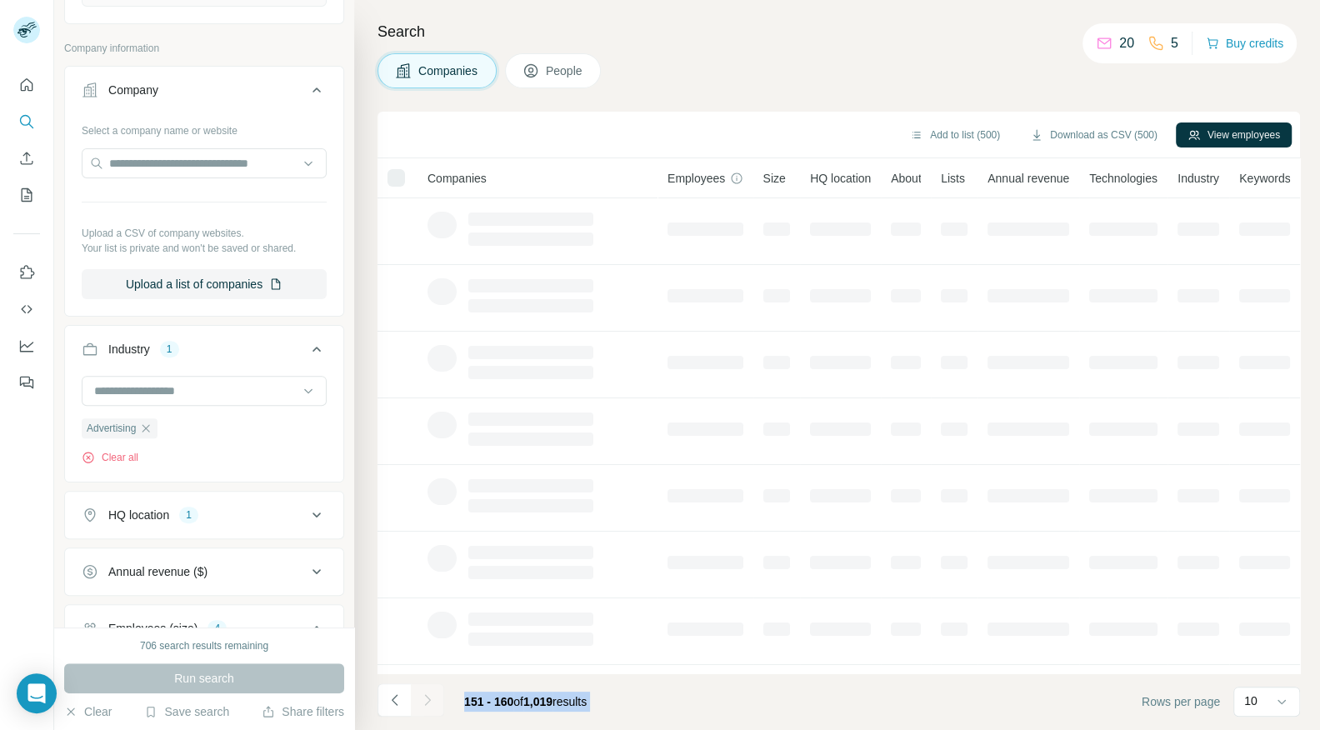
click at [427, 698] on div at bounding box center [427, 699] width 33 height 33
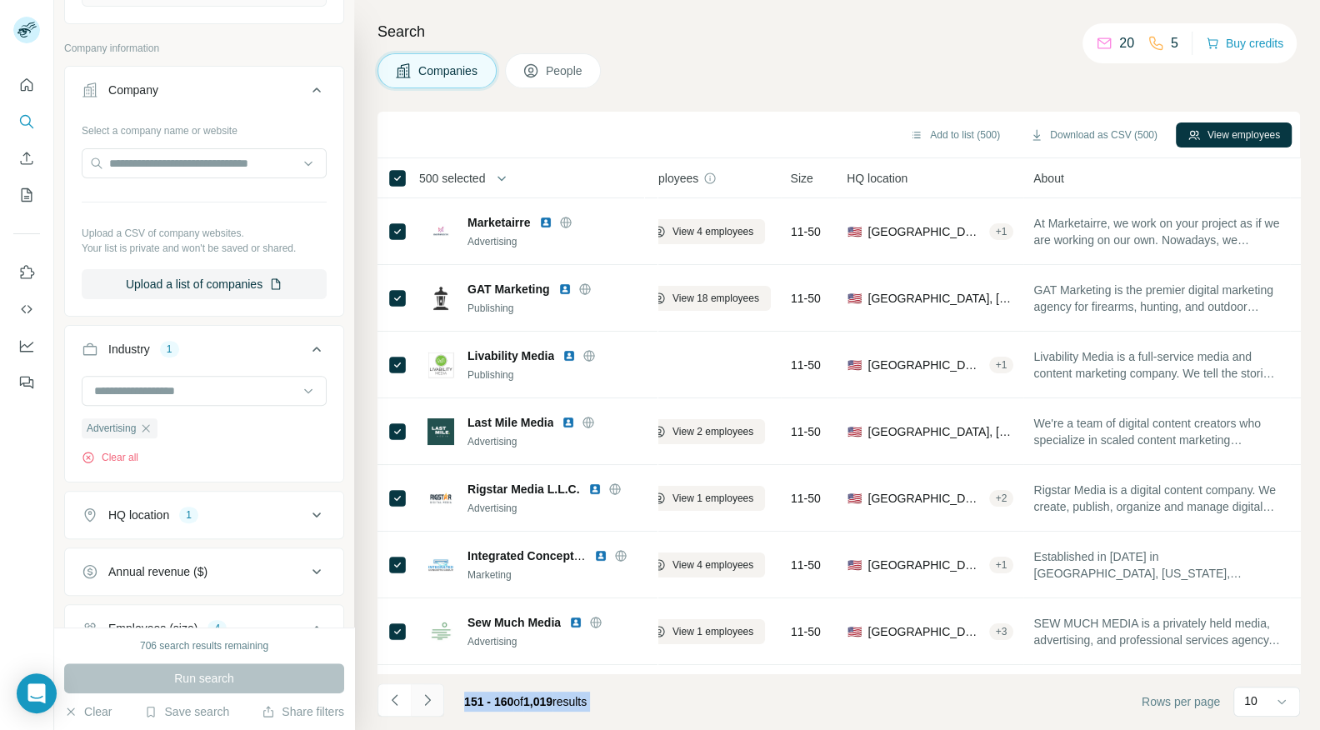
click at [427, 698] on icon "Navigate to next page" at bounding box center [427, 700] width 17 height 17
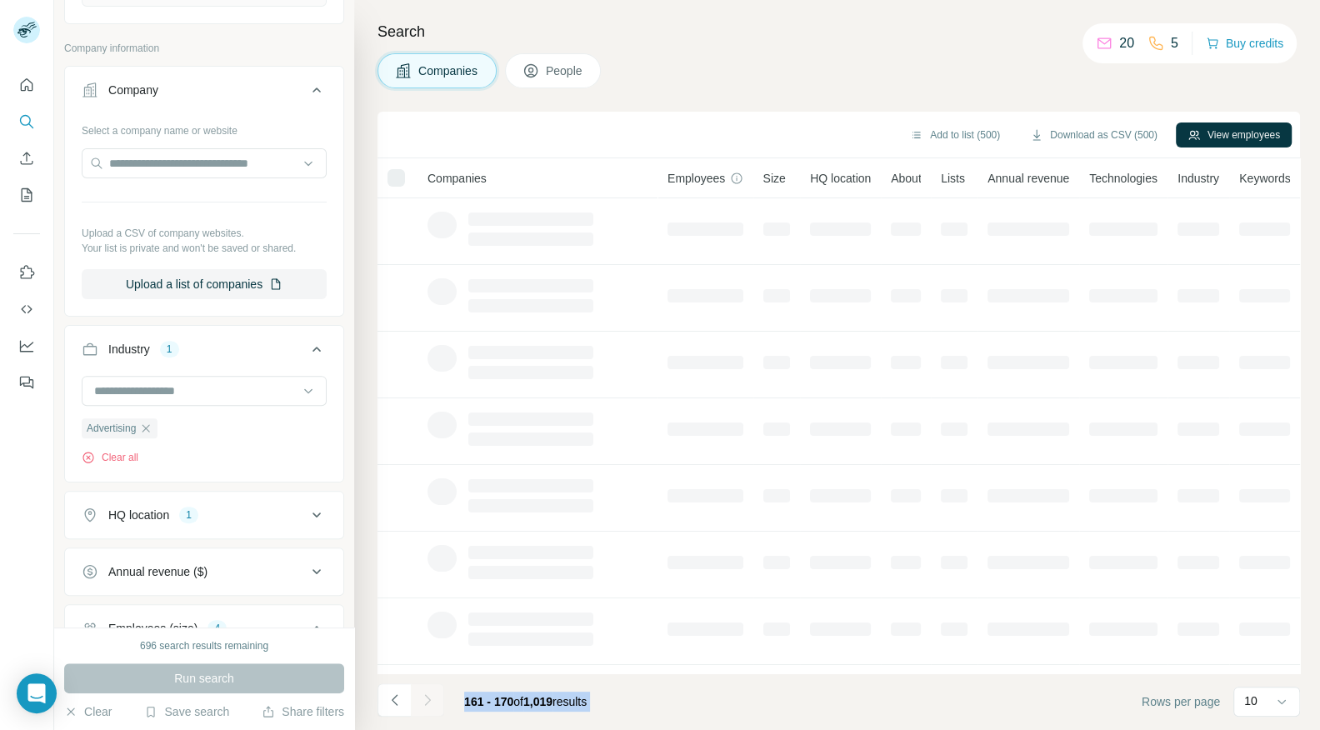
click at [427, 698] on div at bounding box center [427, 699] width 33 height 33
click at [427, 698] on icon "Navigate to next page" at bounding box center [427, 700] width 17 height 17
click at [427, 698] on div at bounding box center [427, 699] width 33 height 33
click at [427, 698] on icon "Navigate to next page" at bounding box center [427, 700] width 17 height 17
click at [427, 698] on div at bounding box center [427, 699] width 33 height 33
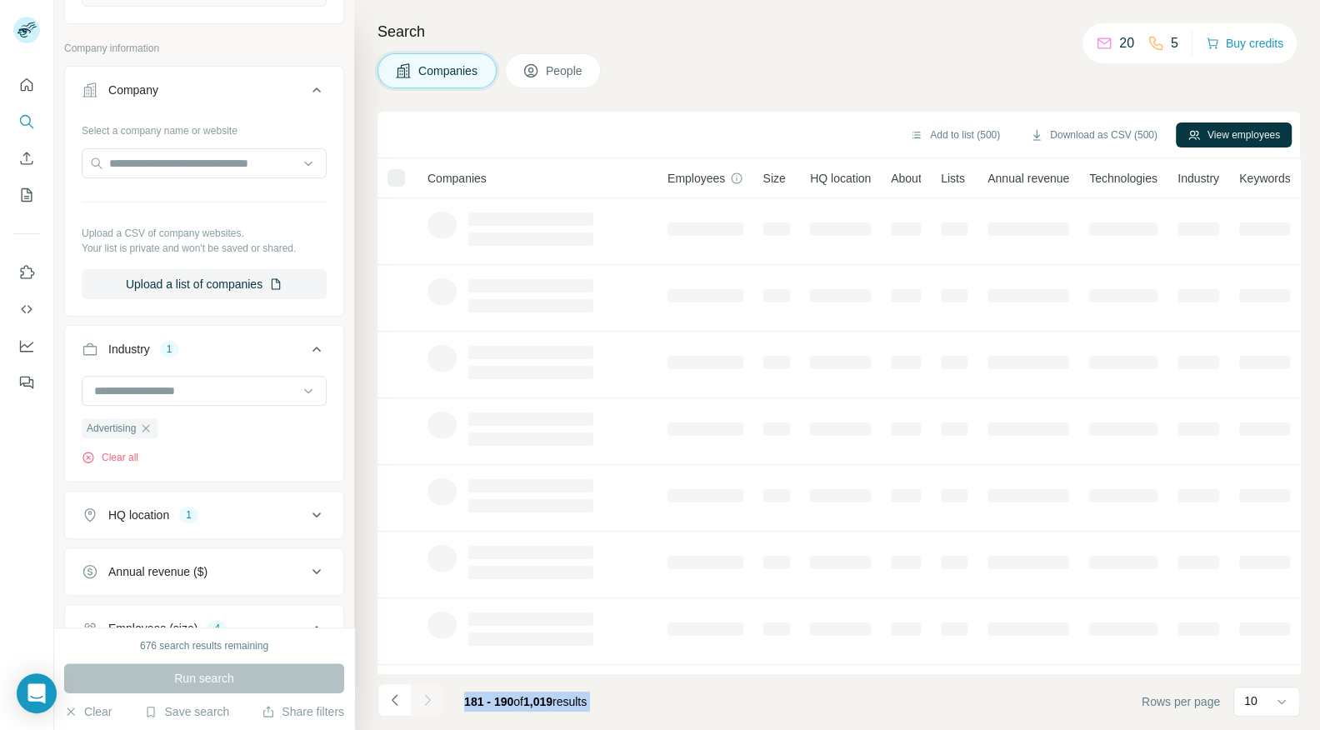
click at [427, 698] on div at bounding box center [427, 699] width 33 height 33
click at [427, 698] on icon "Navigate to next page" at bounding box center [427, 700] width 17 height 17
click at [427, 698] on div at bounding box center [427, 699] width 33 height 33
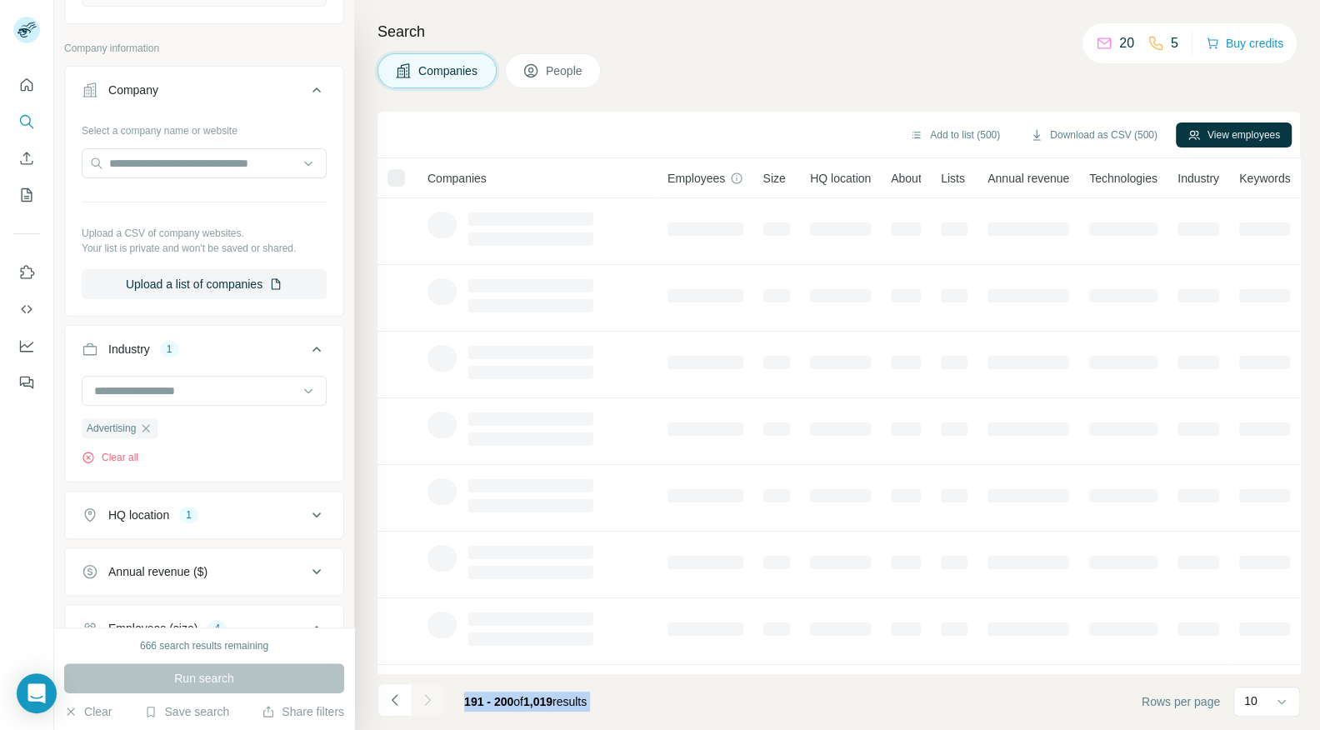
click at [427, 698] on div at bounding box center [427, 699] width 33 height 33
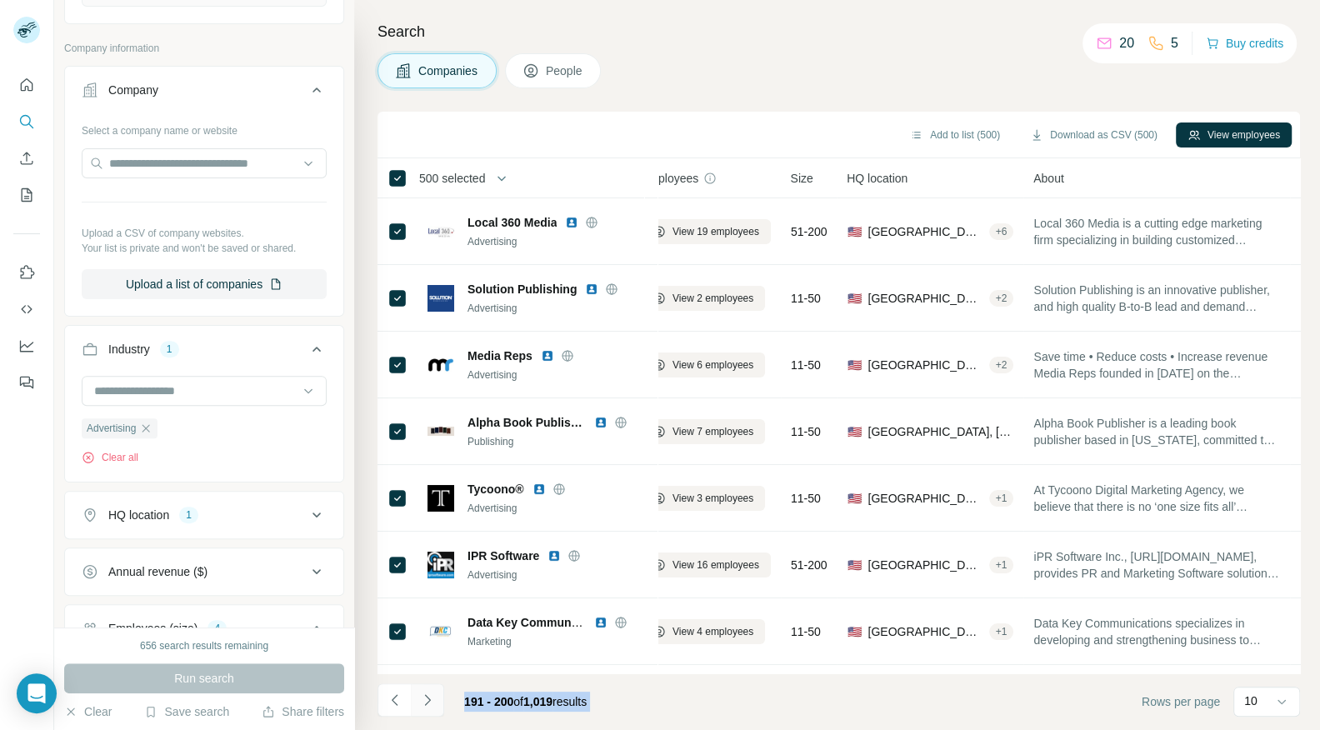
click at [427, 698] on icon "Navigate to next page" at bounding box center [427, 700] width 17 height 17
click at [427, 698] on div at bounding box center [427, 699] width 33 height 33
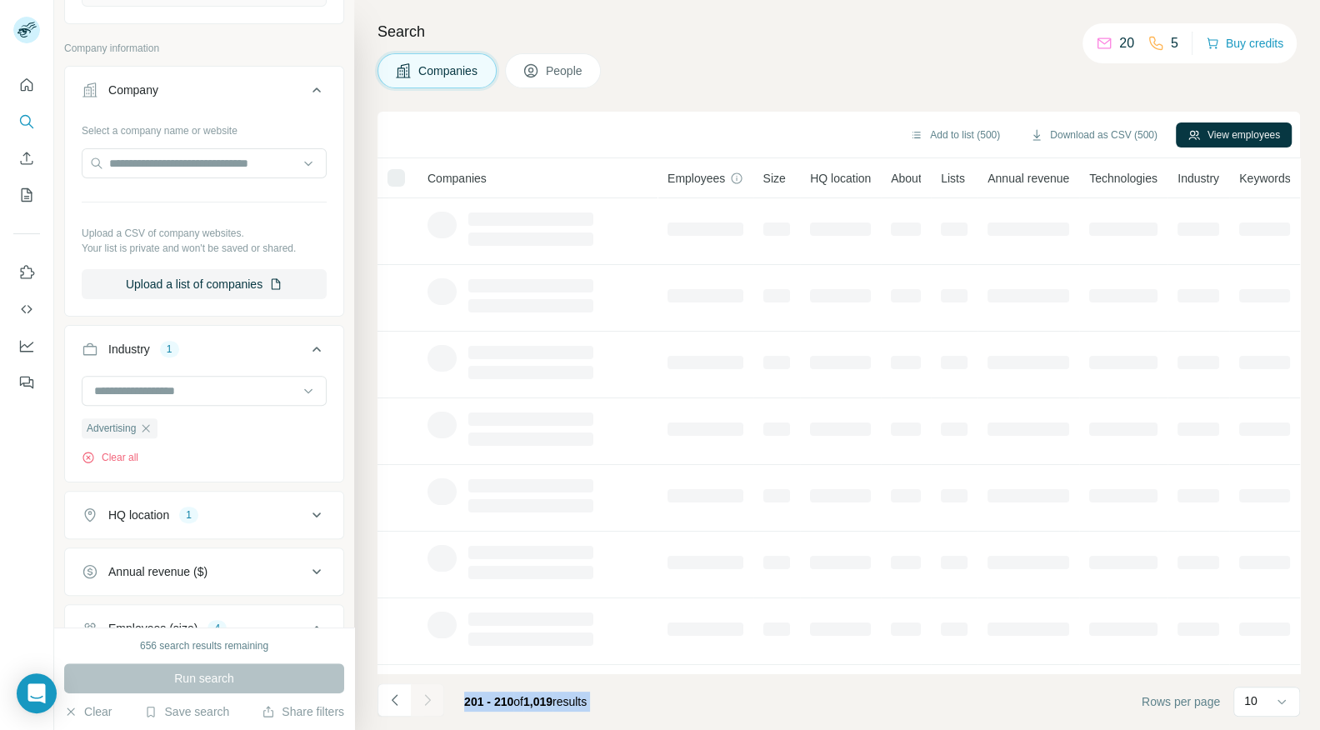
click at [427, 698] on icon "Navigate to next page" at bounding box center [427, 700] width 17 height 17
click at [427, 698] on div at bounding box center [427, 699] width 33 height 33
click at [427, 698] on icon "Navigate to next page" at bounding box center [427, 700] width 17 height 17
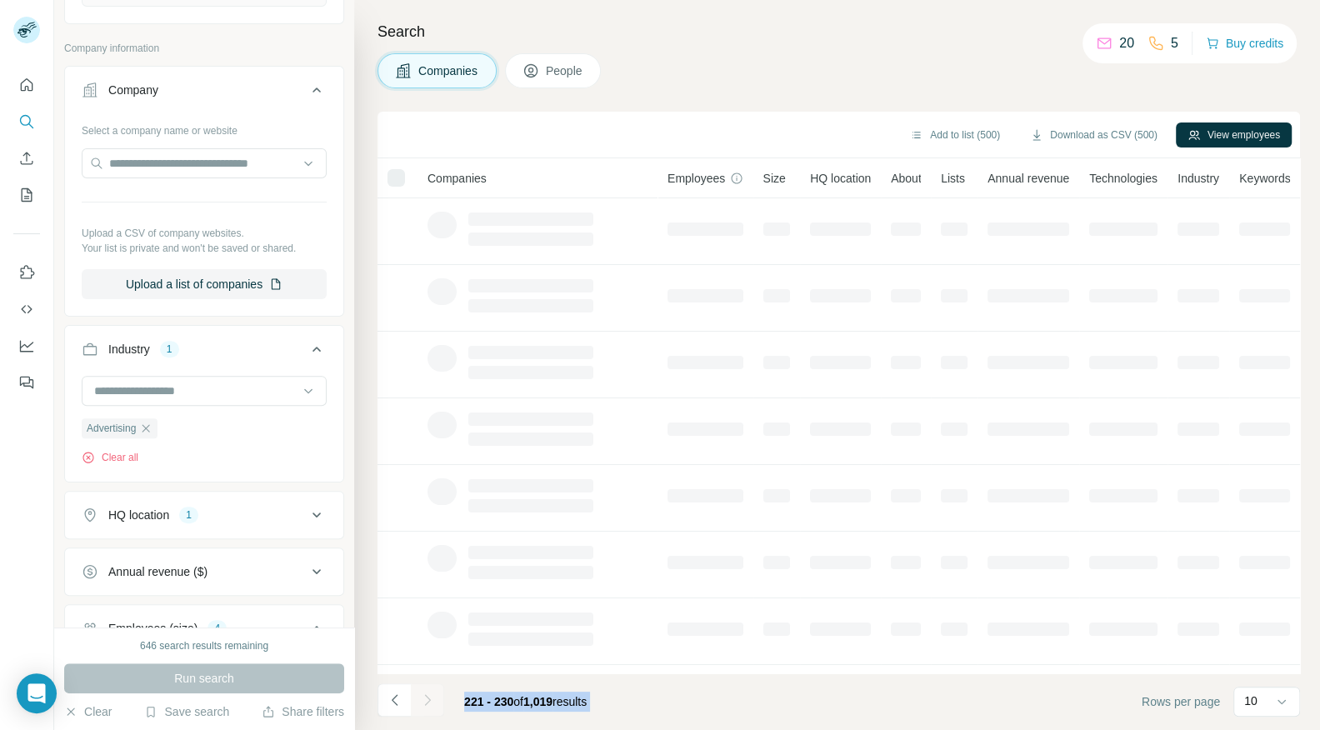
click at [427, 698] on div at bounding box center [427, 699] width 33 height 33
click at [427, 698] on icon "Navigate to next page" at bounding box center [427, 700] width 17 height 17
click at [427, 698] on div at bounding box center [427, 699] width 33 height 33
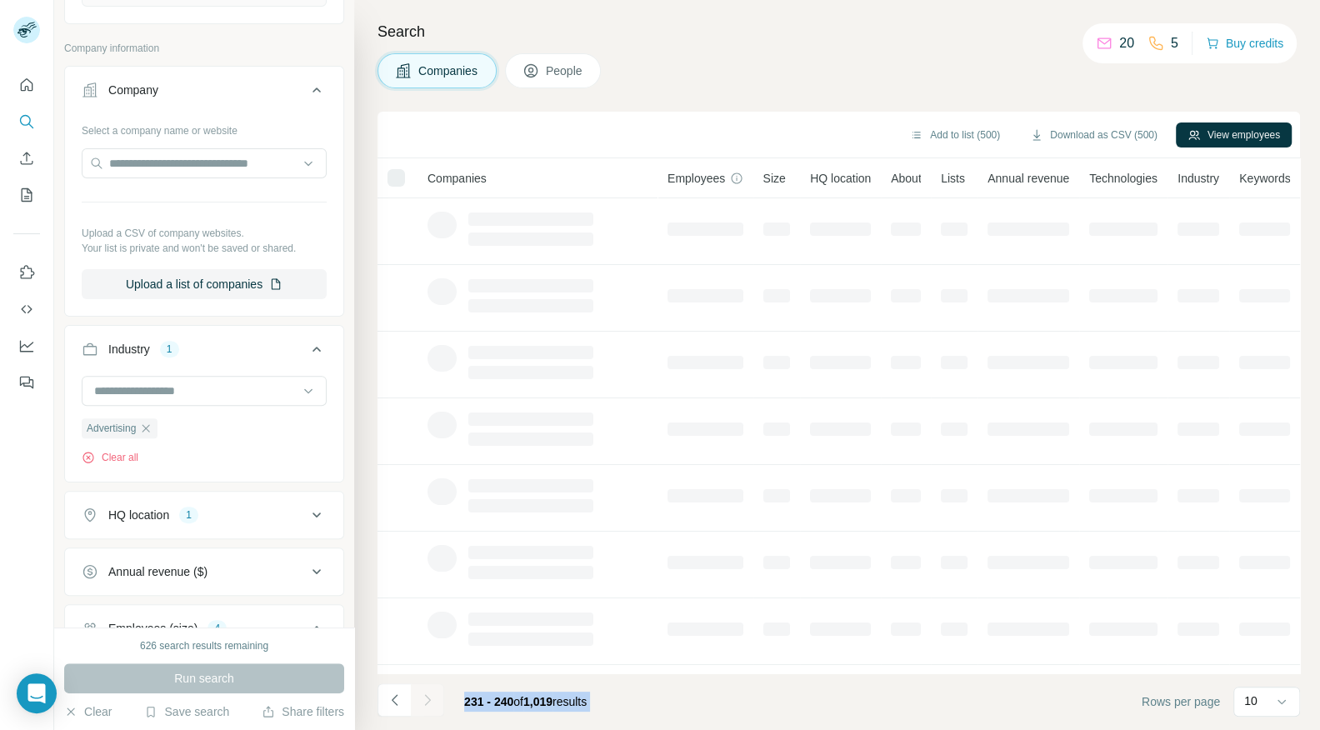
click at [427, 698] on div at bounding box center [427, 699] width 33 height 33
click at [427, 698] on icon "Navigate to next page" at bounding box center [427, 700] width 17 height 17
click at [427, 698] on div at bounding box center [427, 699] width 33 height 33
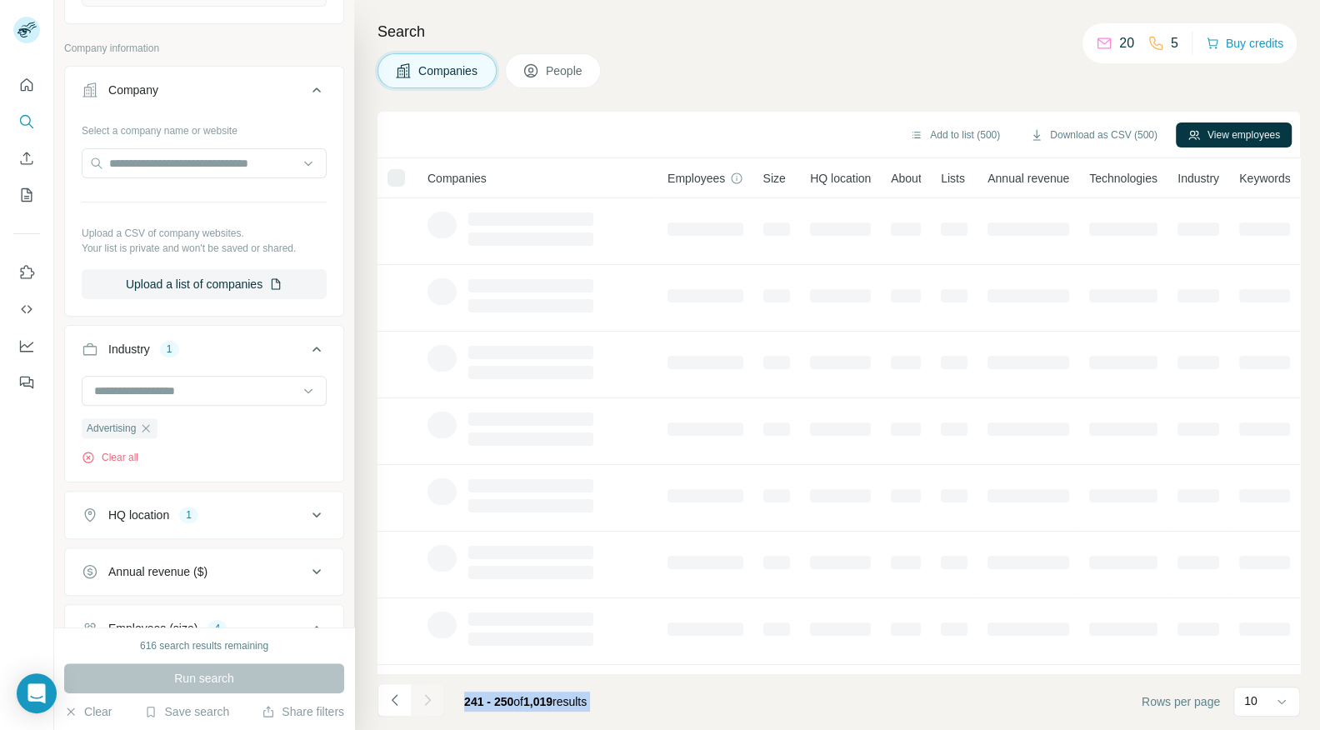
click at [427, 698] on div at bounding box center [427, 699] width 33 height 33
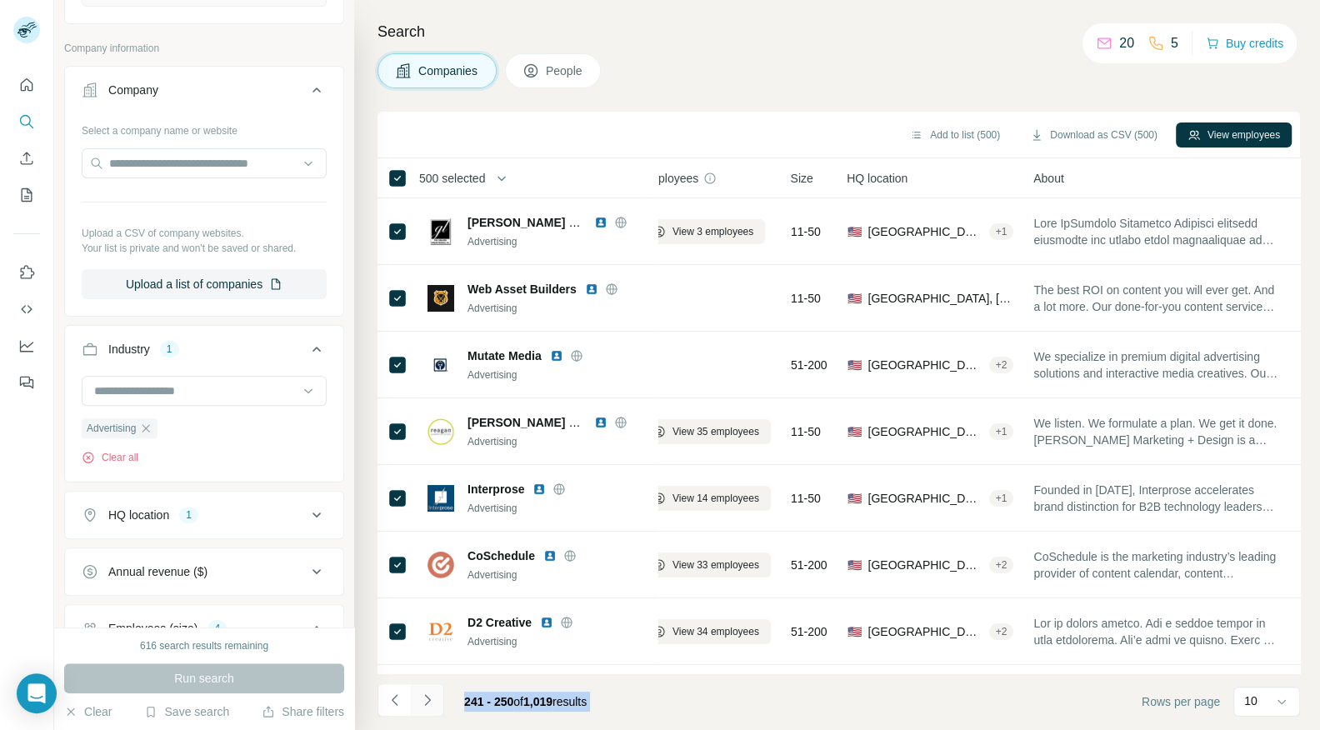
click at [427, 698] on icon "Navigate to next page" at bounding box center [427, 700] width 17 height 17
click at [427, 698] on div at bounding box center [427, 699] width 33 height 33
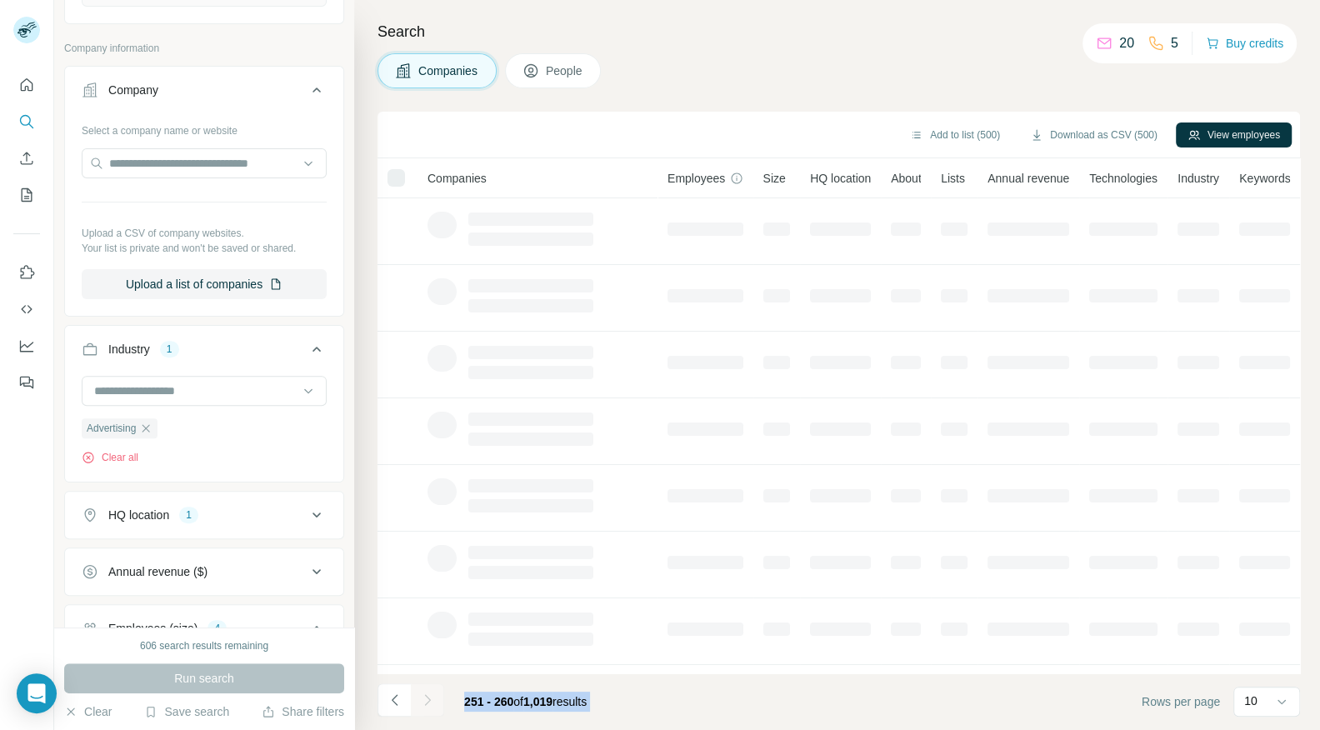
click at [427, 698] on icon "Navigate to next page" at bounding box center [427, 700] width 17 height 17
click at [427, 698] on div at bounding box center [427, 699] width 33 height 33
click at [427, 698] on icon "Navigate to next page" at bounding box center [427, 700] width 17 height 17
click at [427, 698] on div at bounding box center [427, 699] width 33 height 33
click at [427, 698] on icon "Navigate to next page" at bounding box center [427, 700] width 17 height 17
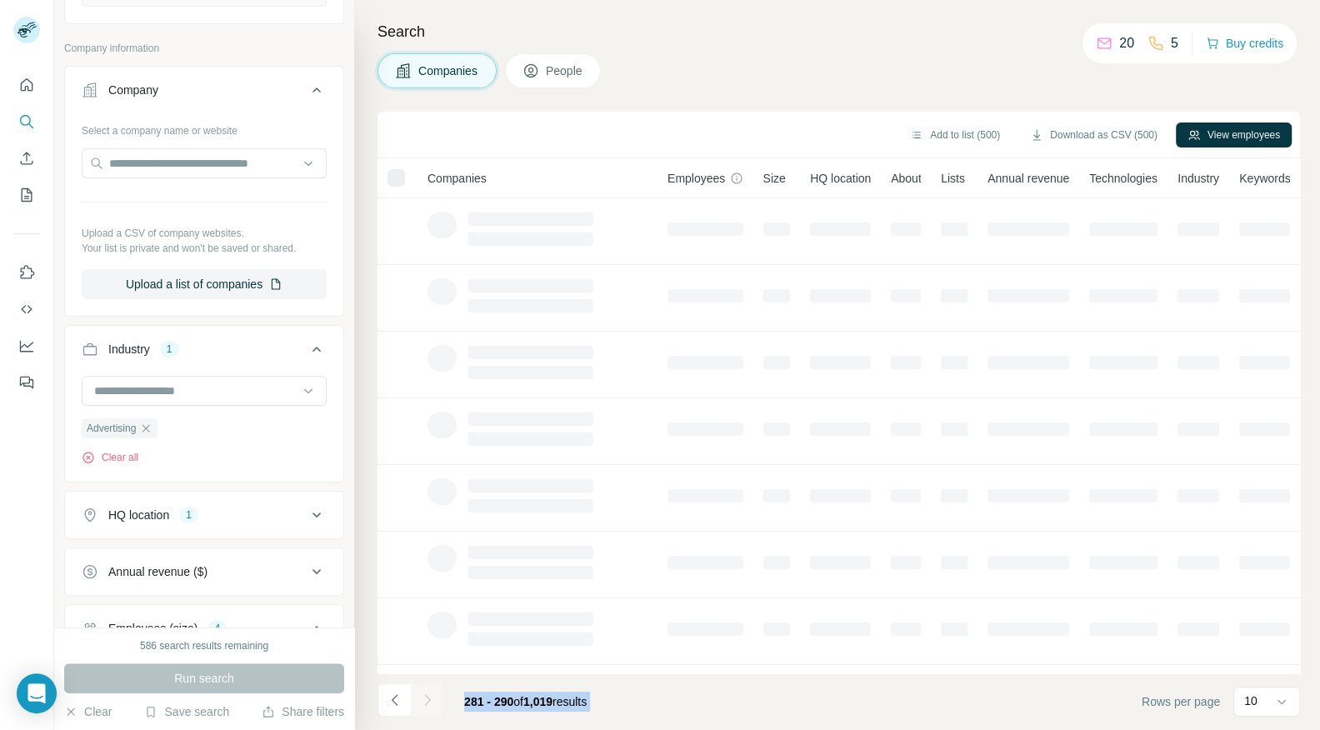
click at [427, 698] on div at bounding box center [427, 699] width 33 height 33
click at [427, 698] on icon "Navigate to next page" at bounding box center [427, 700] width 17 height 17
click at [427, 698] on div at bounding box center [427, 699] width 33 height 33
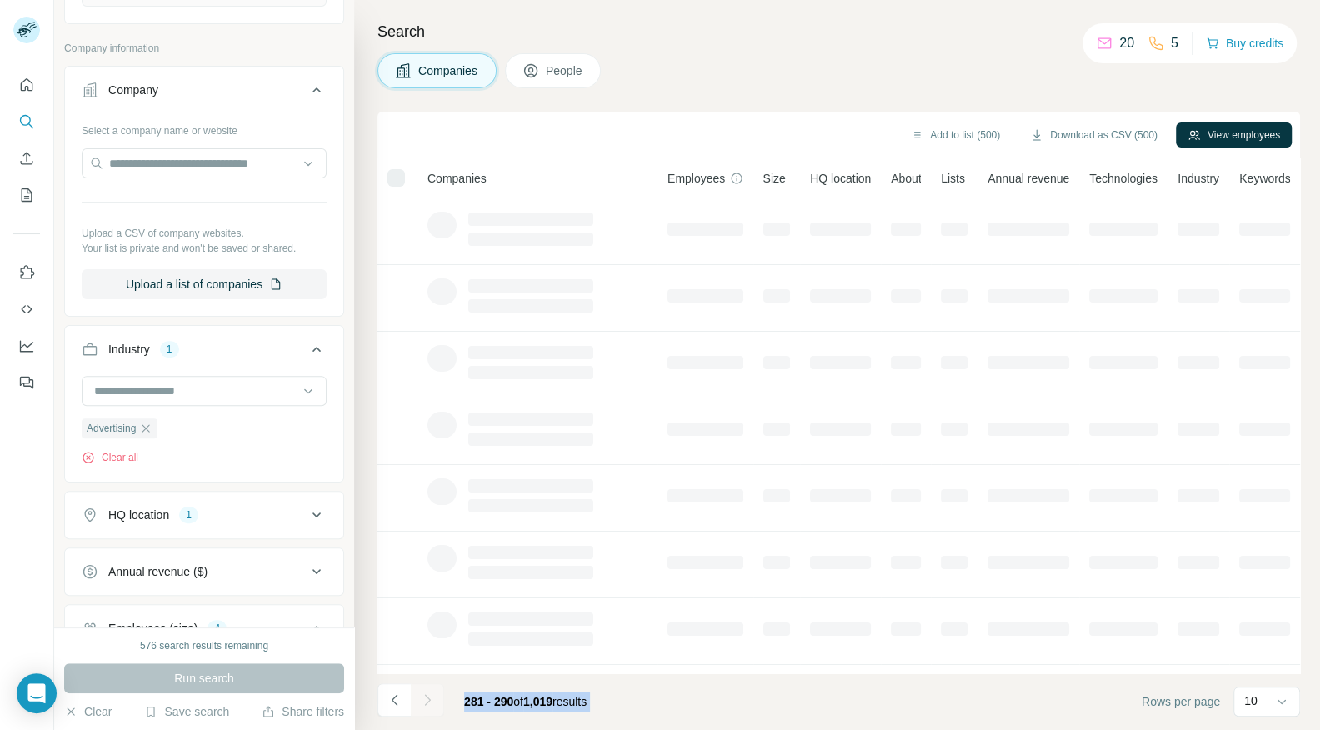
click at [427, 698] on div at bounding box center [427, 699] width 33 height 33
click at [427, 698] on icon "Navigate to next page" at bounding box center [427, 700] width 17 height 17
click at [427, 698] on div at bounding box center [427, 699] width 33 height 33
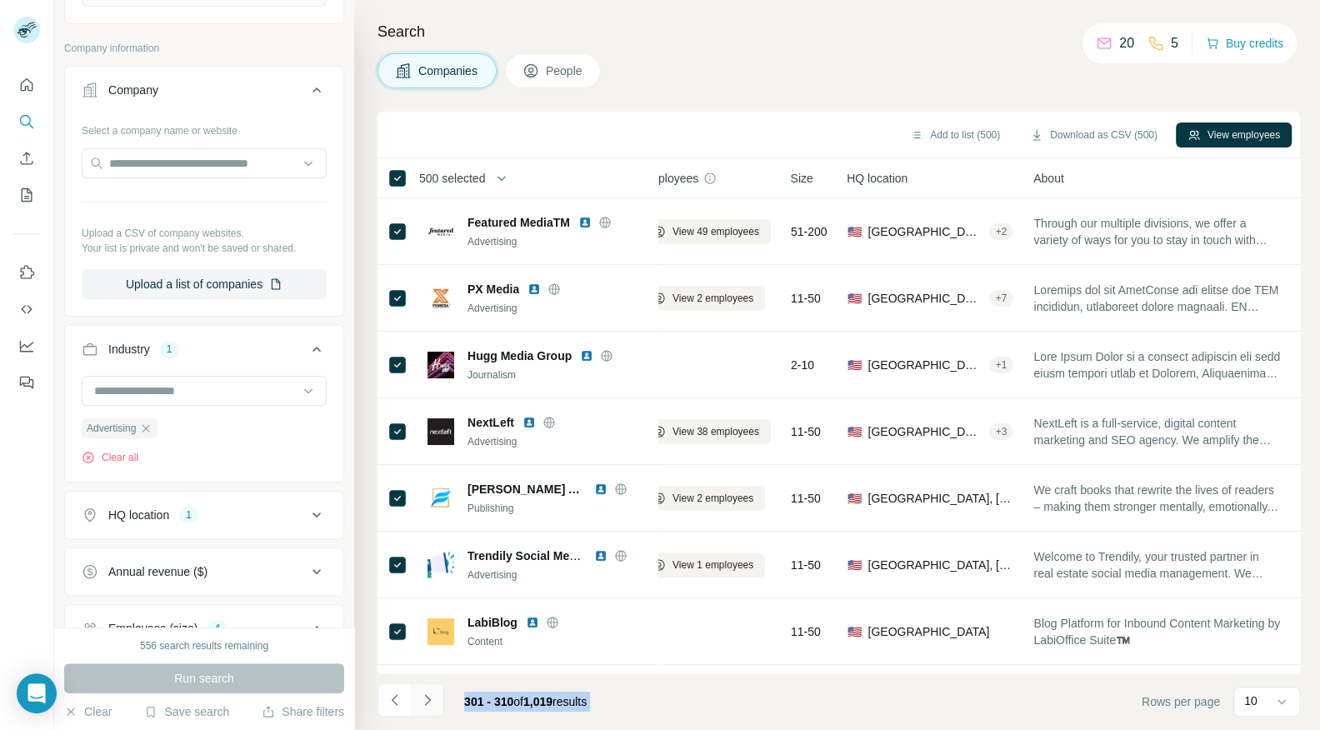
click at [427, 698] on icon "Navigate to next page" at bounding box center [427, 700] width 17 height 17
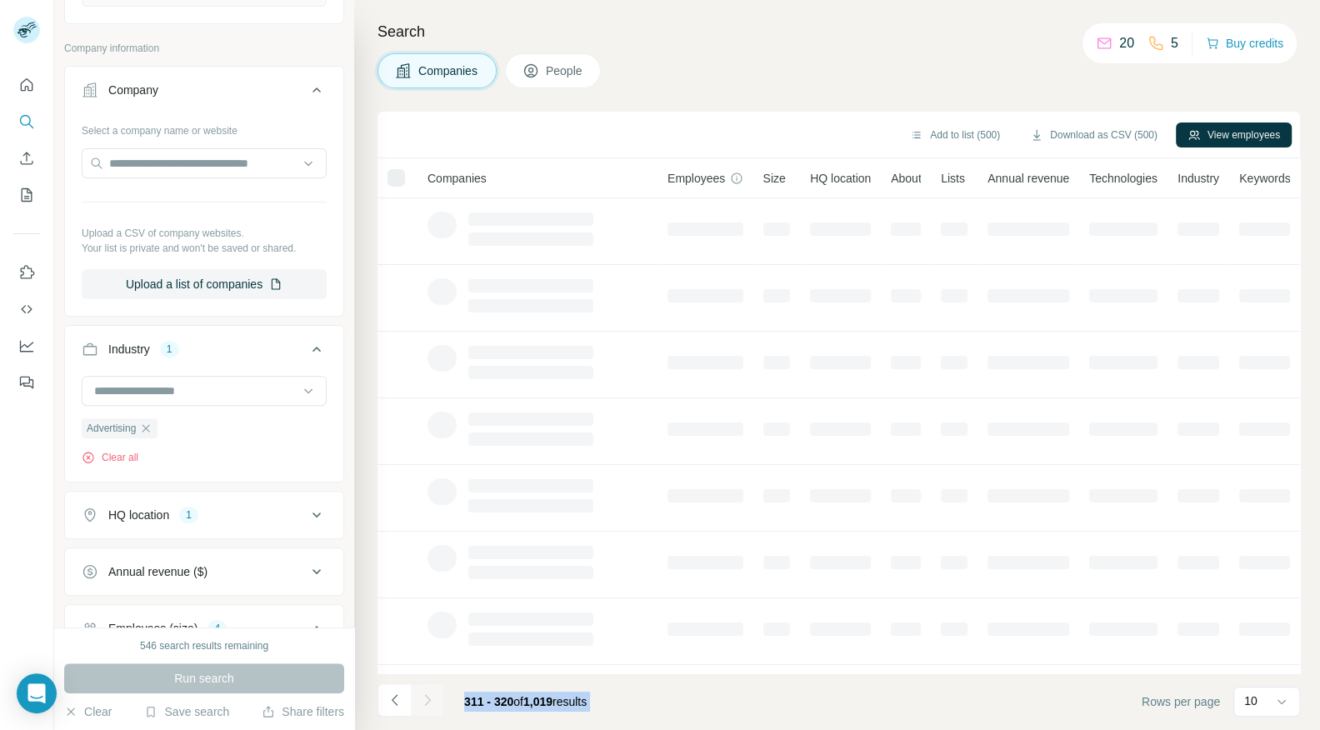
click at [427, 698] on div at bounding box center [427, 699] width 33 height 33
click at [427, 698] on icon "Navigate to next page" at bounding box center [427, 700] width 17 height 17
click at [427, 698] on div at bounding box center [427, 699] width 33 height 33
click at [427, 698] on icon "Navigate to next page" at bounding box center [427, 700] width 17 height 17
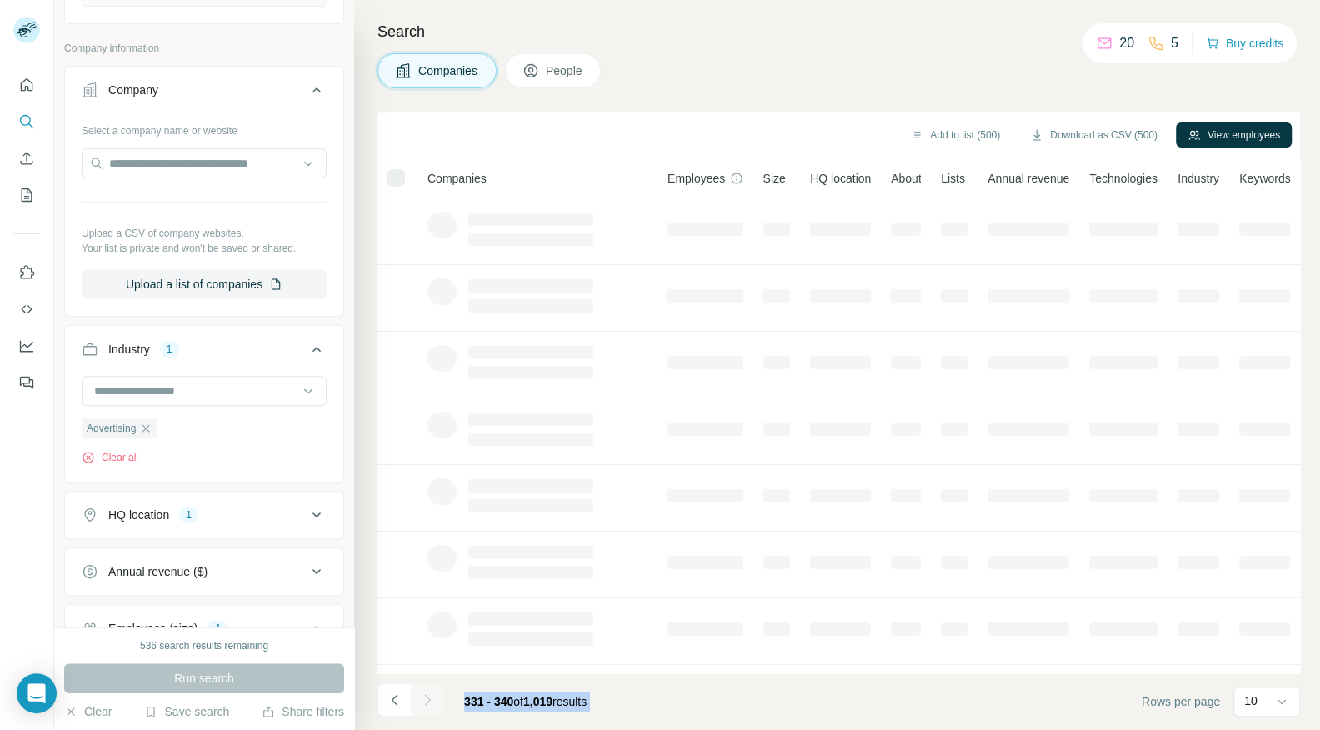
click at [427, 698] on div at bounding box center [427, 699] width 33 height 33
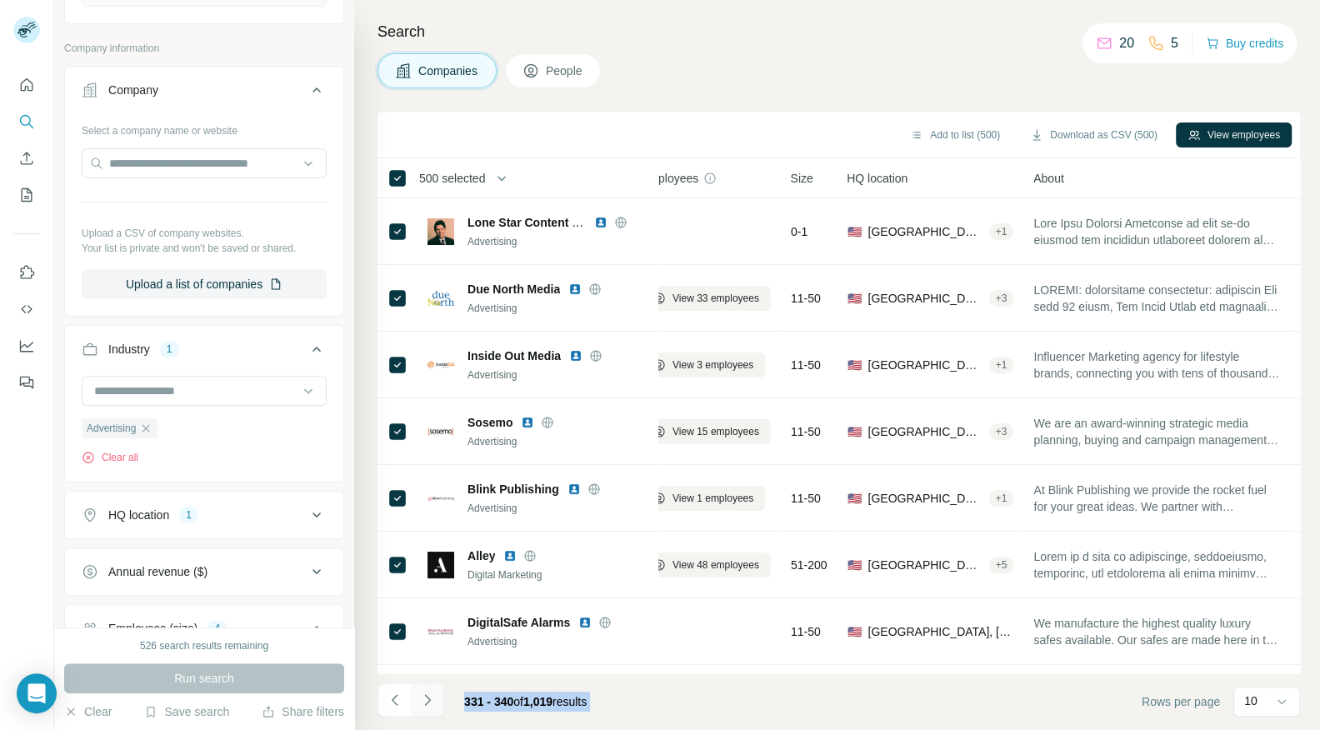
click at [427, 698] on icon "Navigate to next page" at bounding box center [427, 700] width 17 height 17
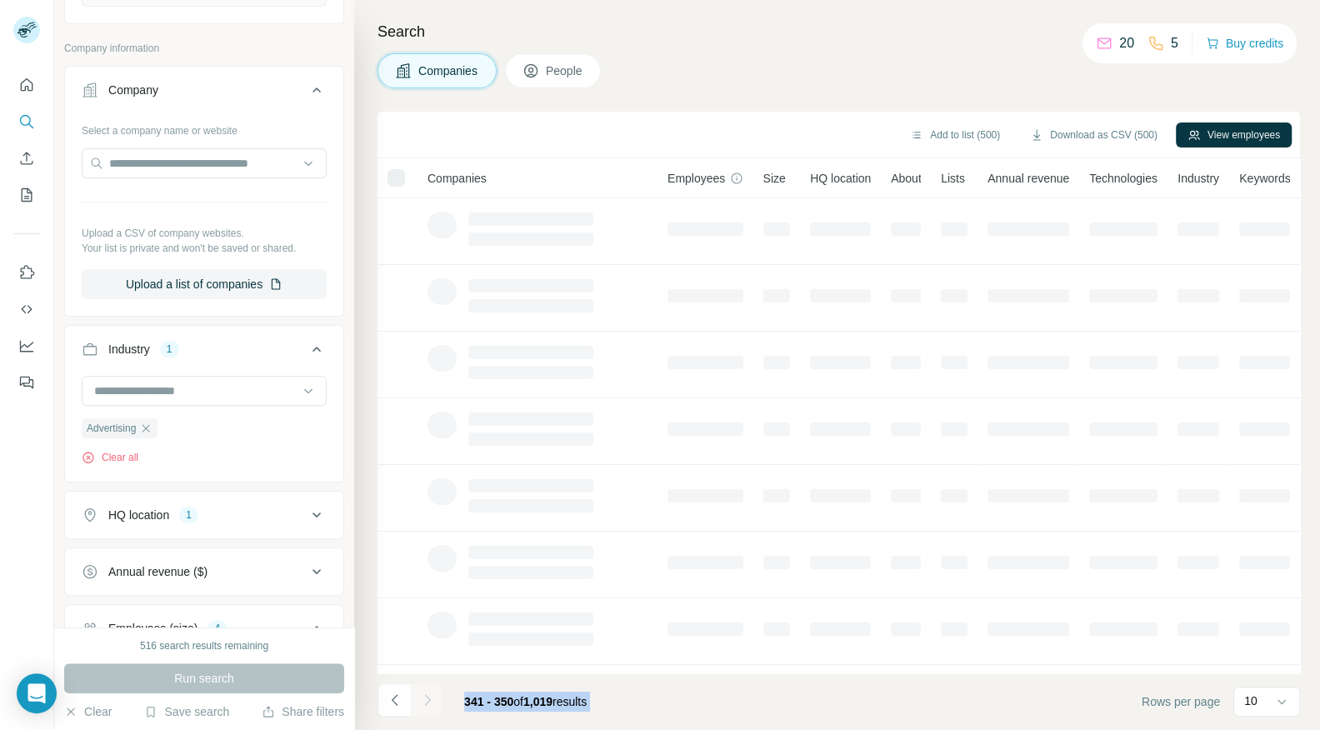
click at [427, 698] on div at bounding box center [427, 699] width 33 height 33
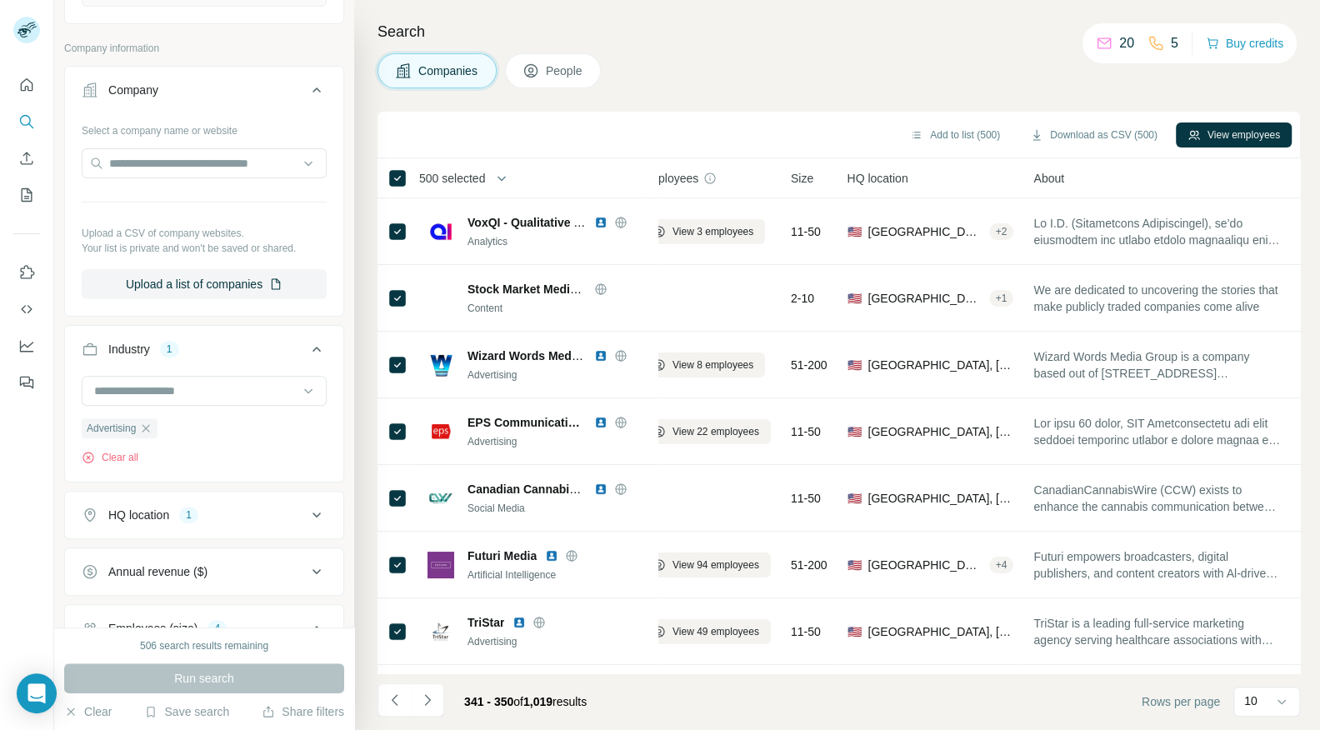
click at [485, 182] on span "500 selected" at bounding box center [452, 178] width 66 height 17
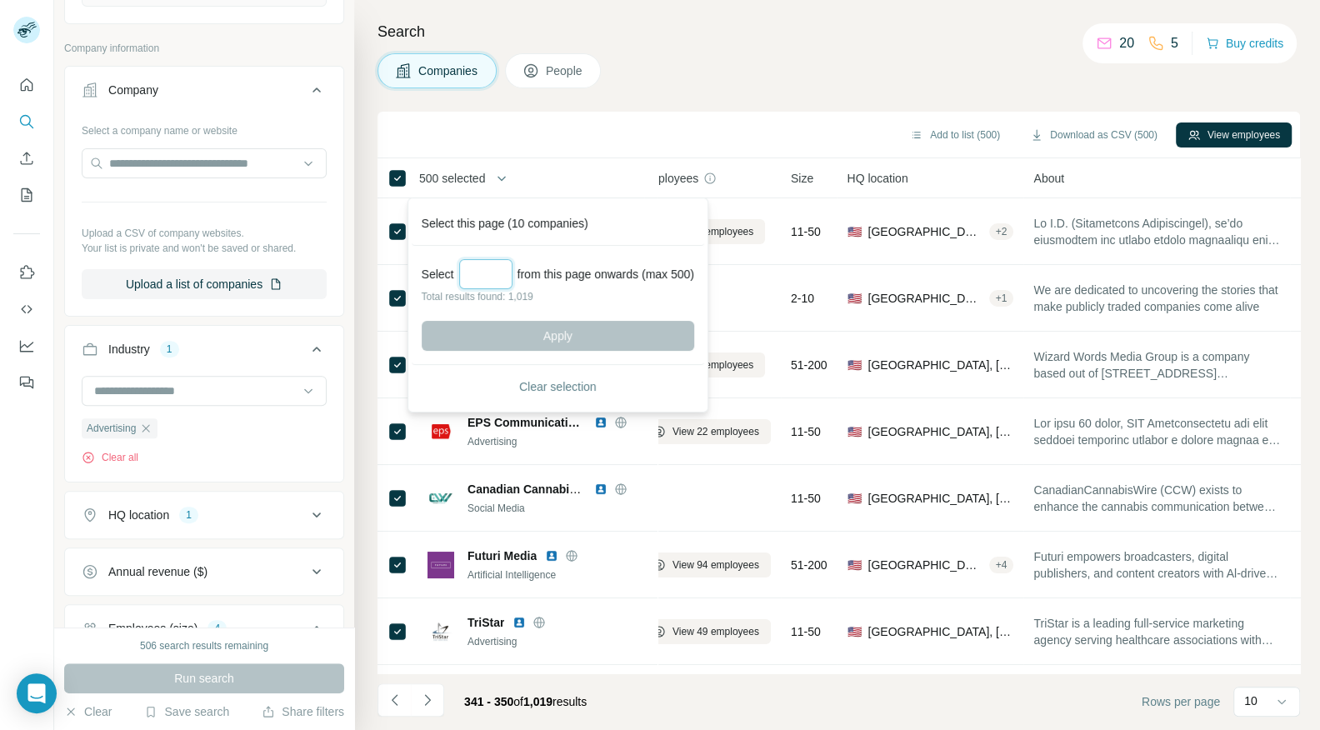
click at [476, 273] on input "Select a number (up to 500)" at bounding box center [485, 274] width 53 height 30
type input "***"
click at [532, 327] on button "Apply" at bounding box center [558, 336] width 272 height 30
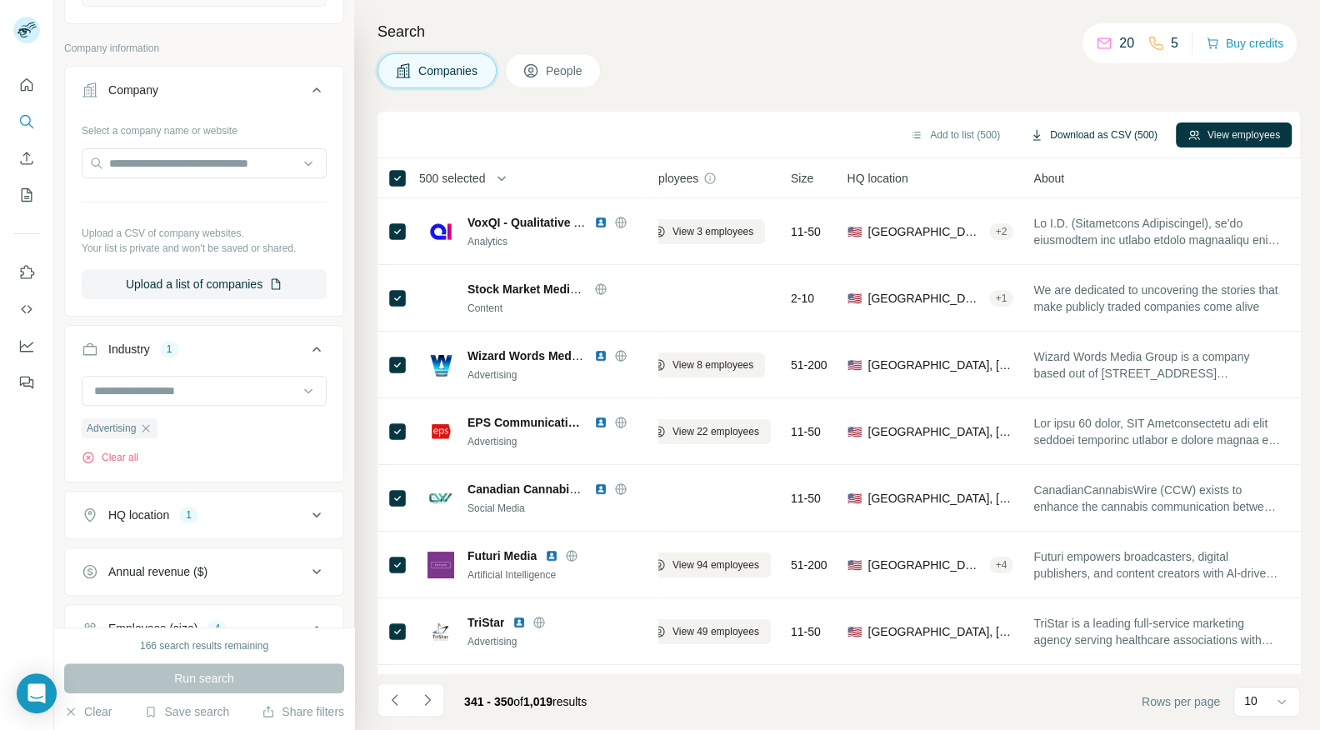
click at [1074, 130] on button "Download as CSV (500)" at bounding box center [1093, 134] width 151 height 25
